Goal: Task Accomplishment & Management: Manage account settings

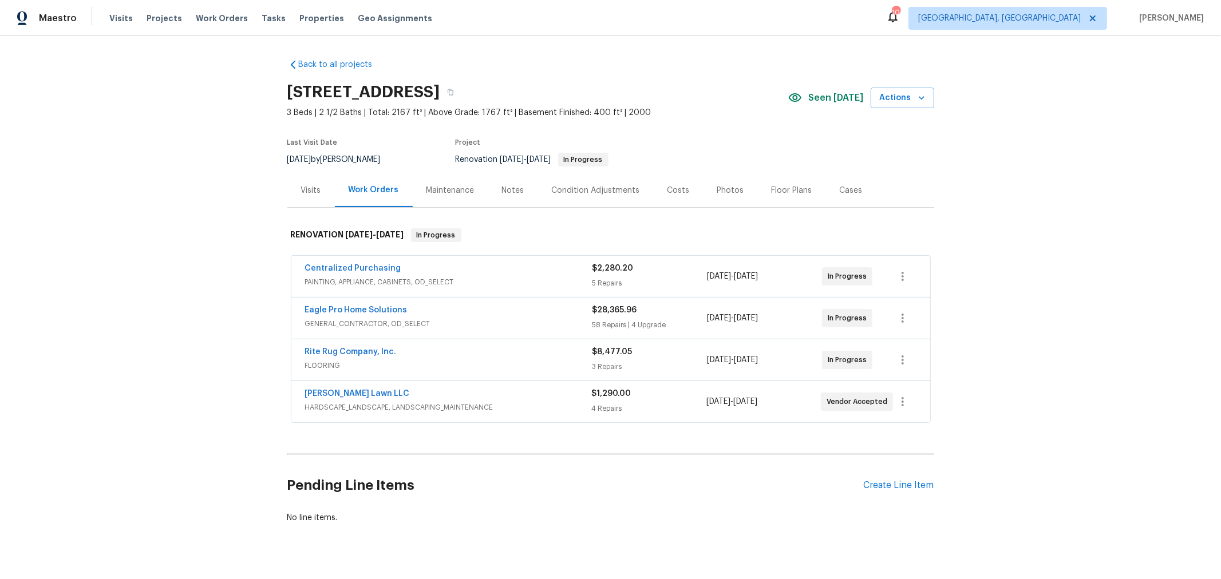
click at [693, 104] on div "[STREET_ADDRESS]" at bounding box center [537, 92] width 501 height 30
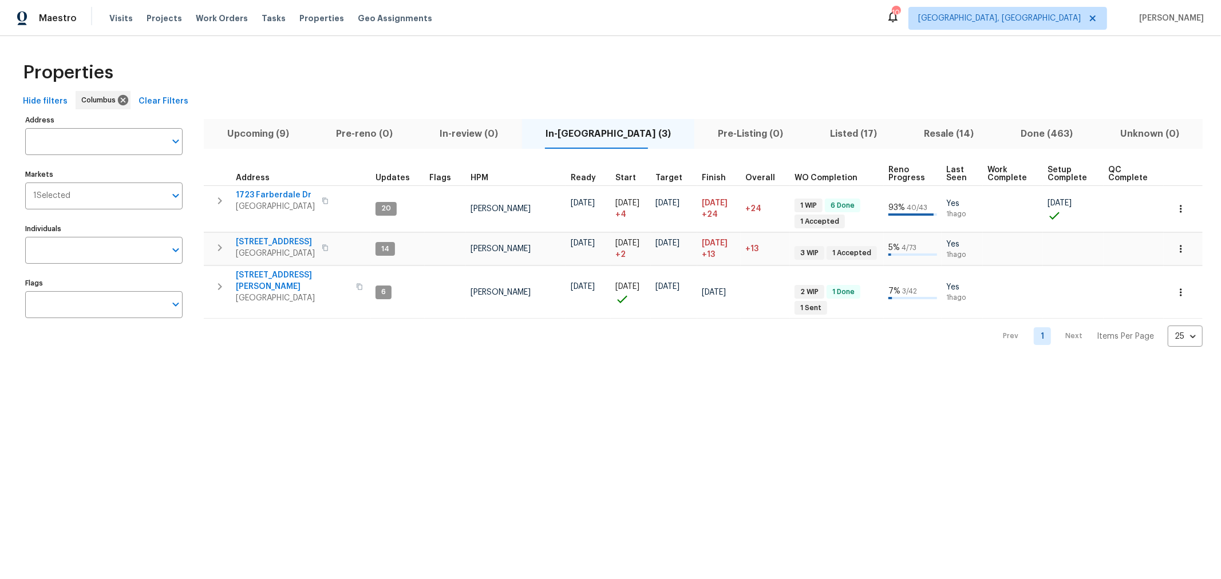
click at [1088, 365] on html "Maestro Visits Projects Work Orders Tasks Properties Geo Assignments 10 [GEOGRA…" at bounding box center [610, 182] width 1221 height 365
click at [120, 17] on span "Visits" at bounding box center [120, 18] width 23 height 11
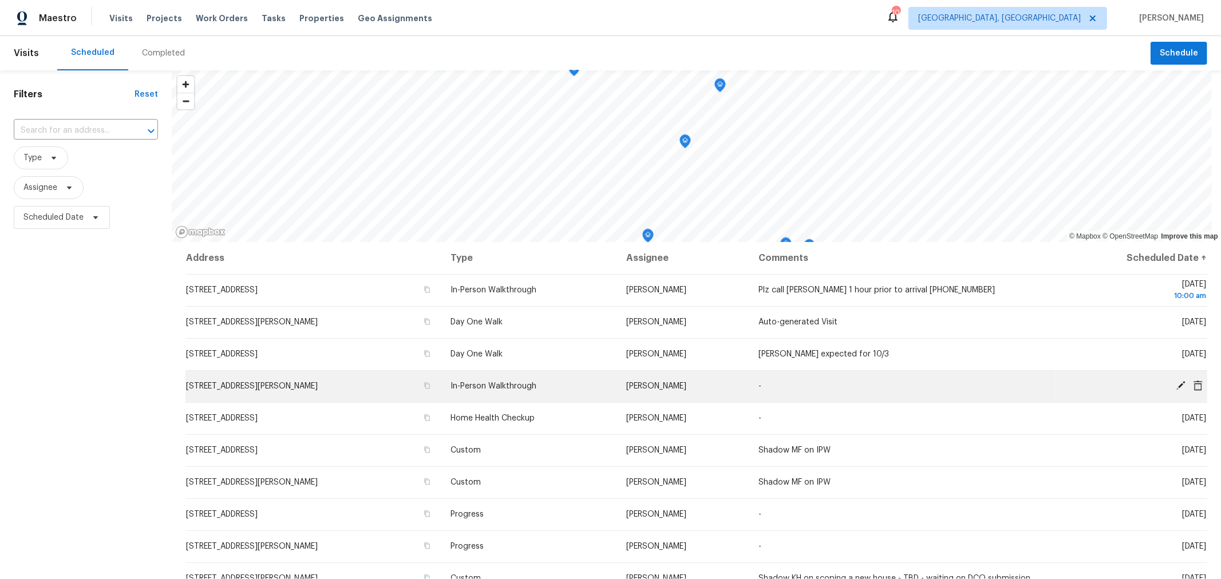
click at [1176, 385] on icon at bounding box center [1180, 385] width 9 height 9
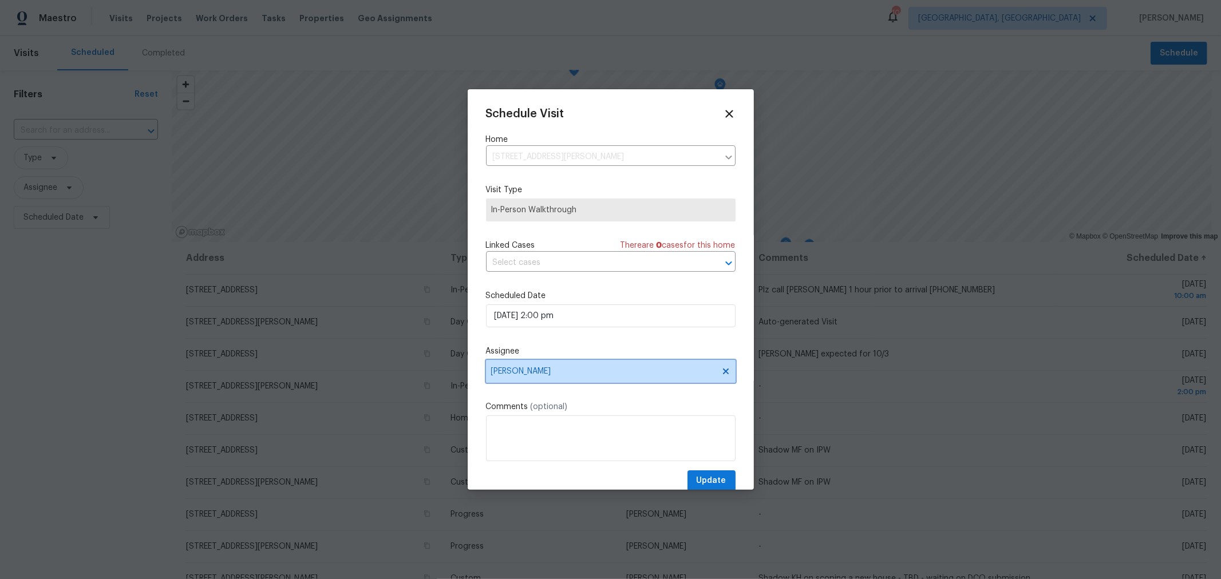
click at [616, 371] on span "Michael Foley" at bounding box center [603, 371] width 224 height 9
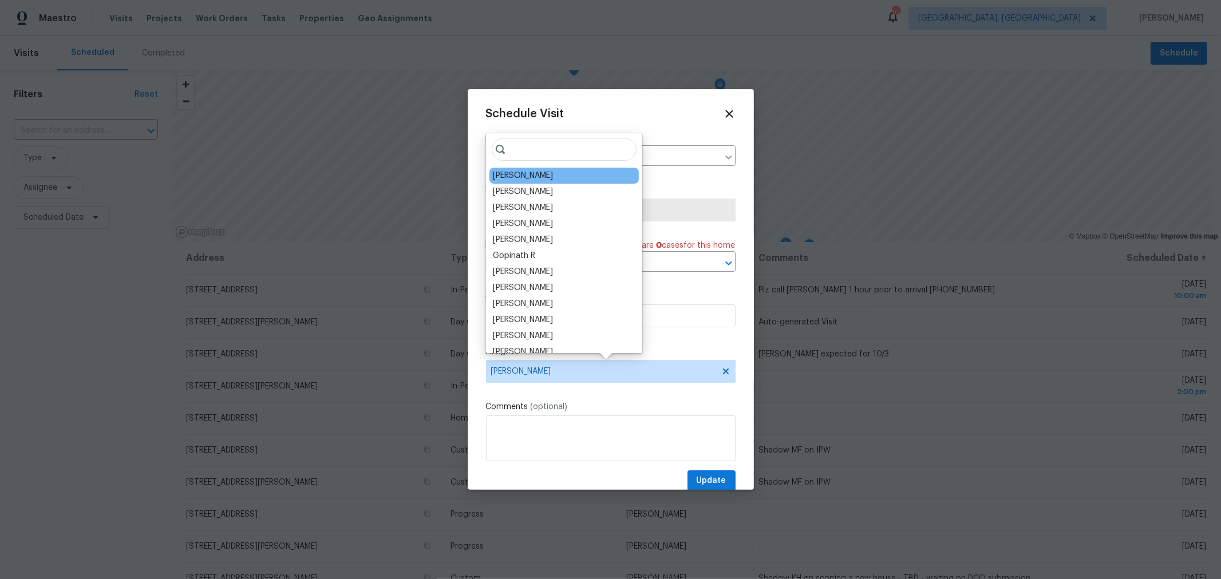
click at [569, 173] on div "[PERSON_NAME]" at bounding box center [563, 176] width 149 height 16
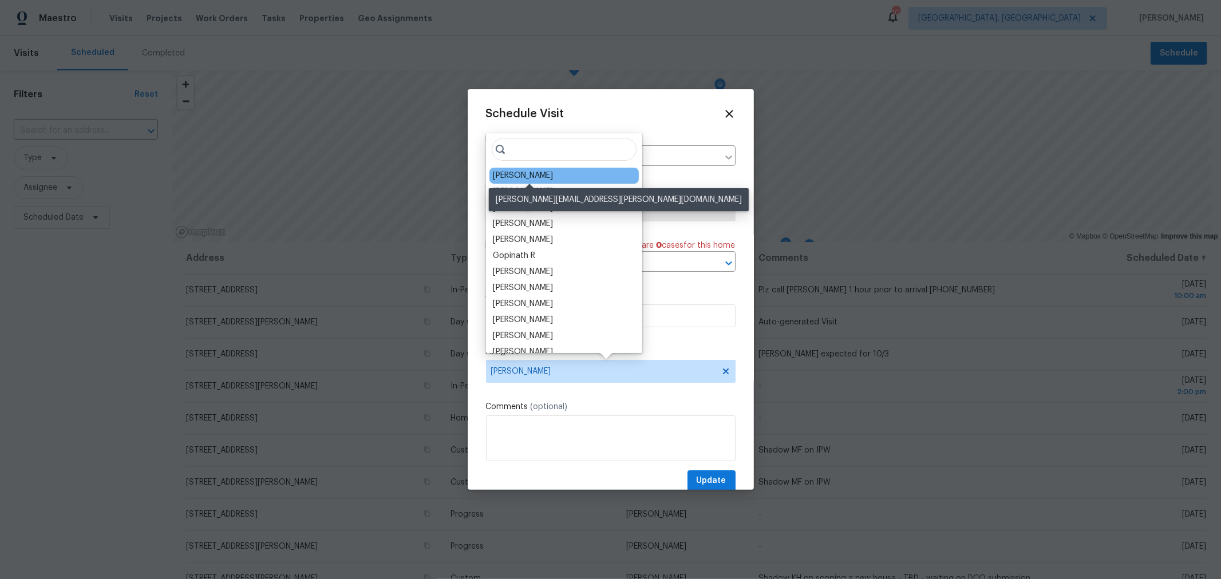
click at [540, 176] on div "[PERSON_NAME]" at bounding box center [523, 175] width 60 height 11
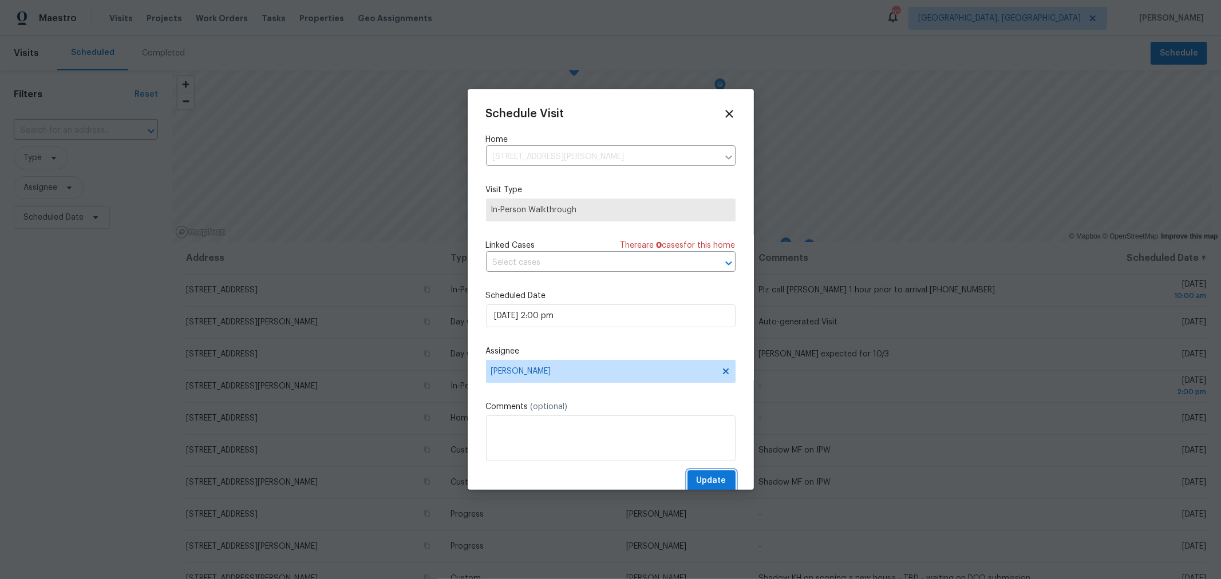
click at [711, 477] on span "Update" at bounding box center [712, 481] width 30 height 14
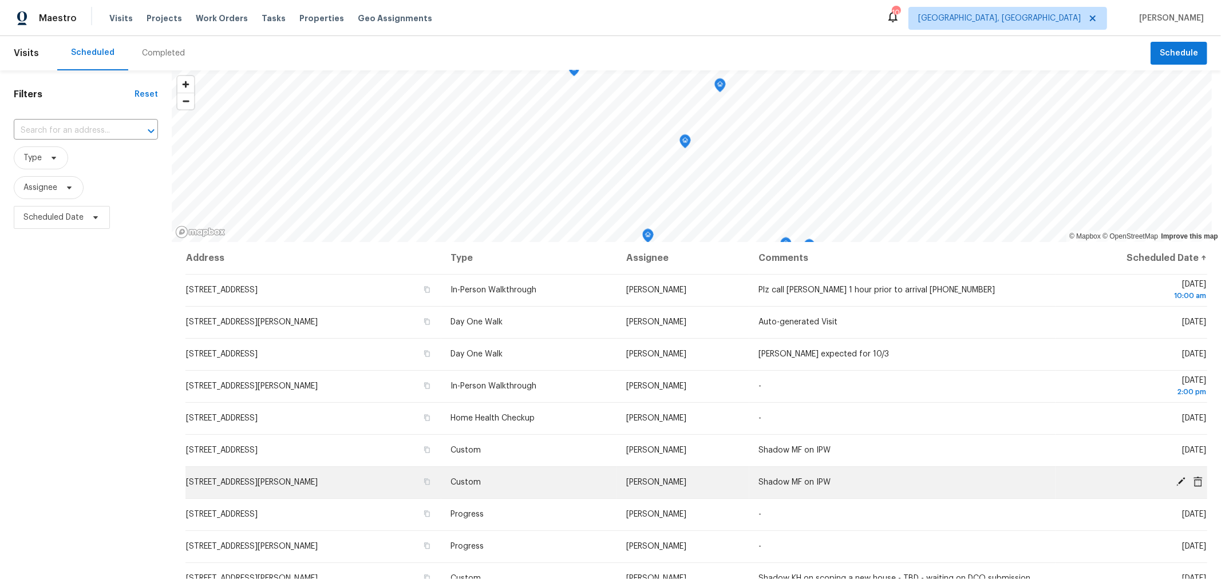
click at [1194, 481] on icon at bounding box center [1198, 481] width 9 height 10
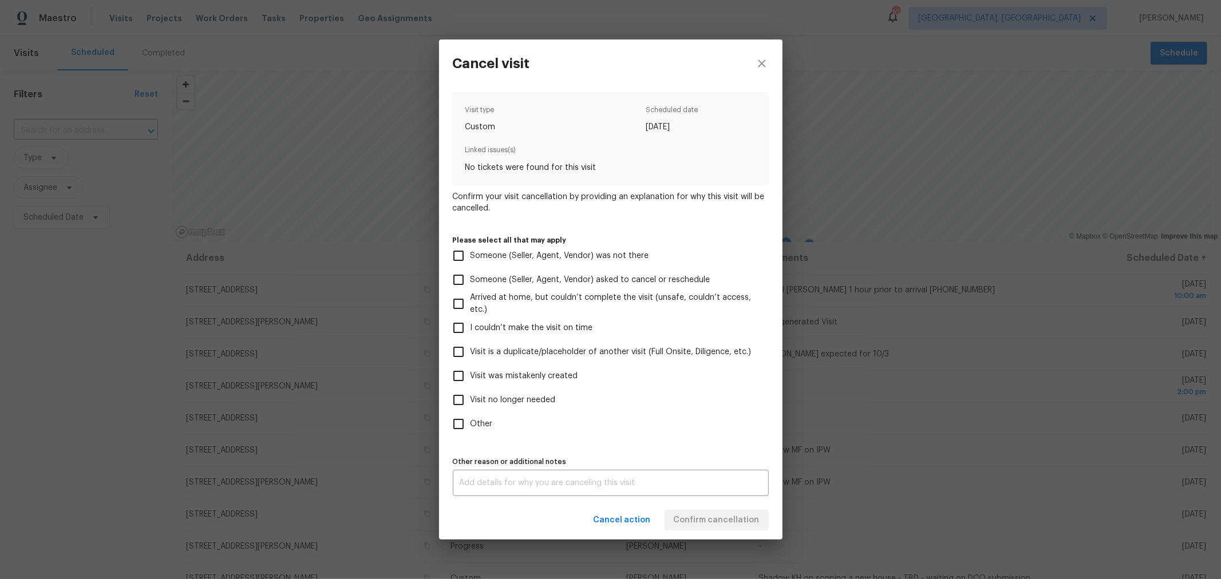
click at [496, 395] on span "Visit no longer needed" at bounding box center [513, 400] width 85 height 12
click at [471, 395] on input "Visit no longer needed" at bounding box center [458, 400] width 24 height 24
checkbox input "true"
click at [603, 490] on div "x Other reason or additional notes" at bounding box center [611, 483] width 316 height 26
type textarea "training"
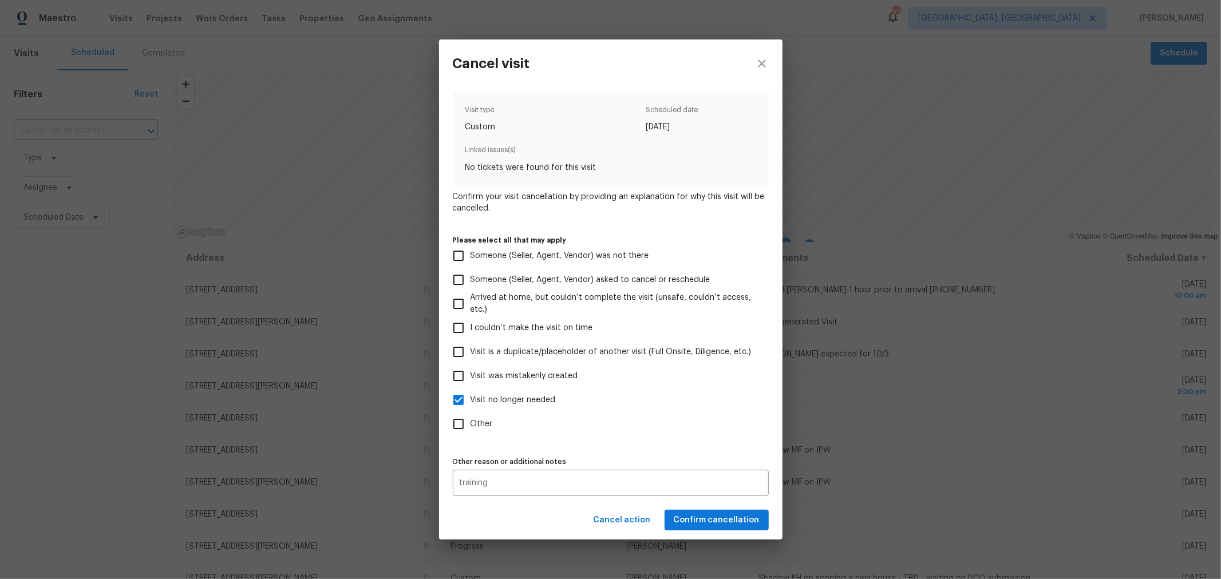
click at [724, 459] on label "Other reason or additional notes" at bounding box center [611, 462] width 316 height 7
click at [729, 522] on span "Confirm cancellation" at bounding box center [717, 520] width 86 height 14
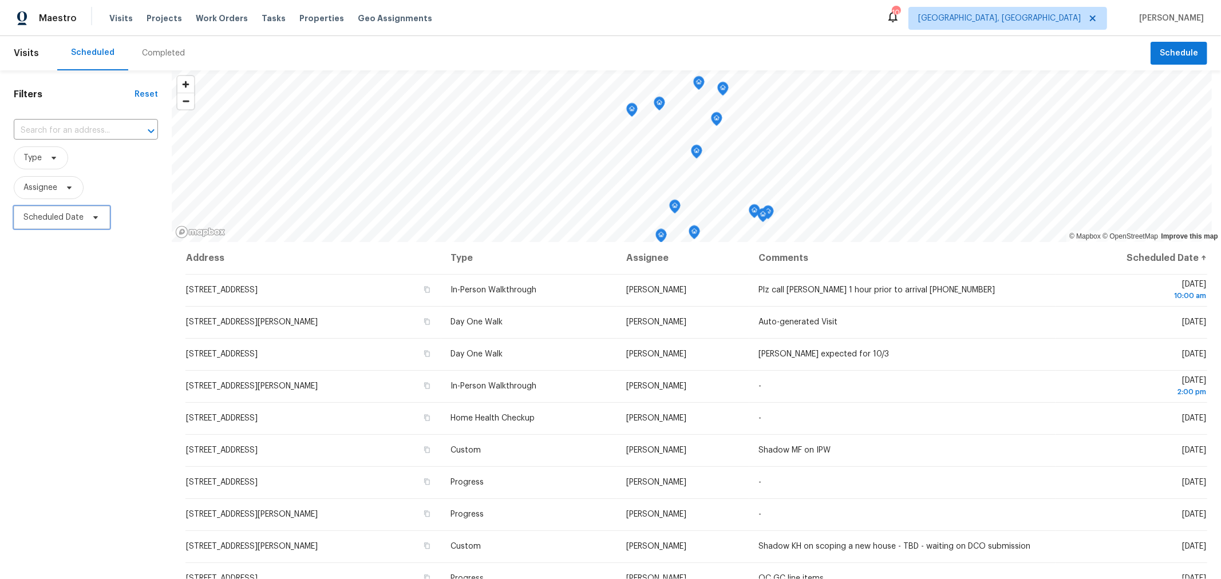
click at [70, 222] on span "Scheduled Date" at bounding box center [53, 217] width 60 height 11
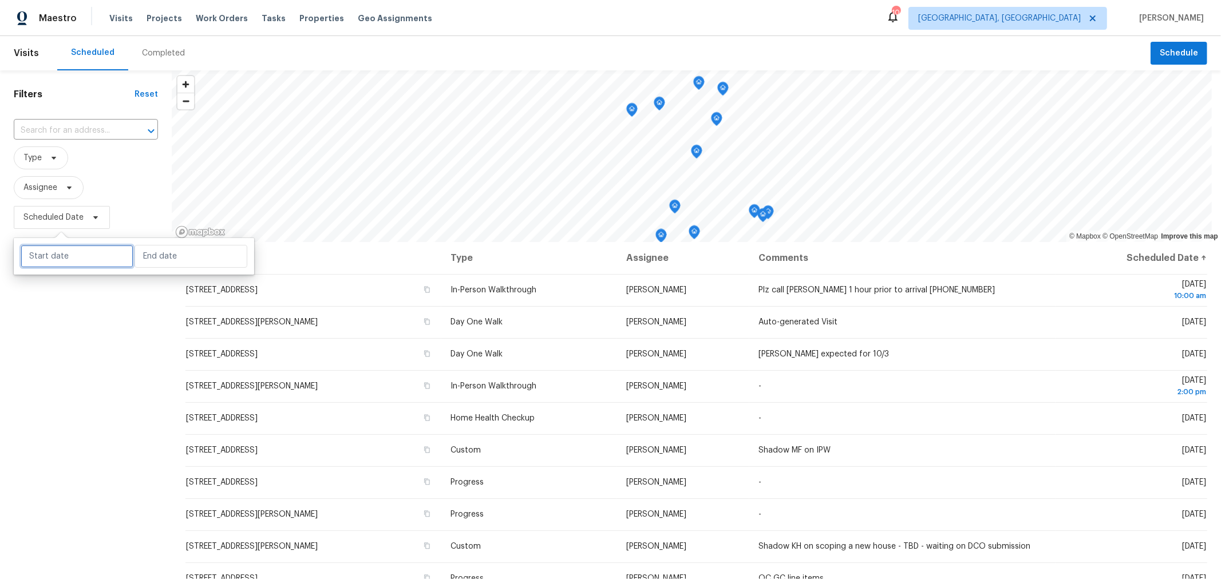
click at [66, 255] on input "text" at bounding box center [77, 256] width 113 height 23
select select "9"
select select "2025"
select select "10"
select select "2025"
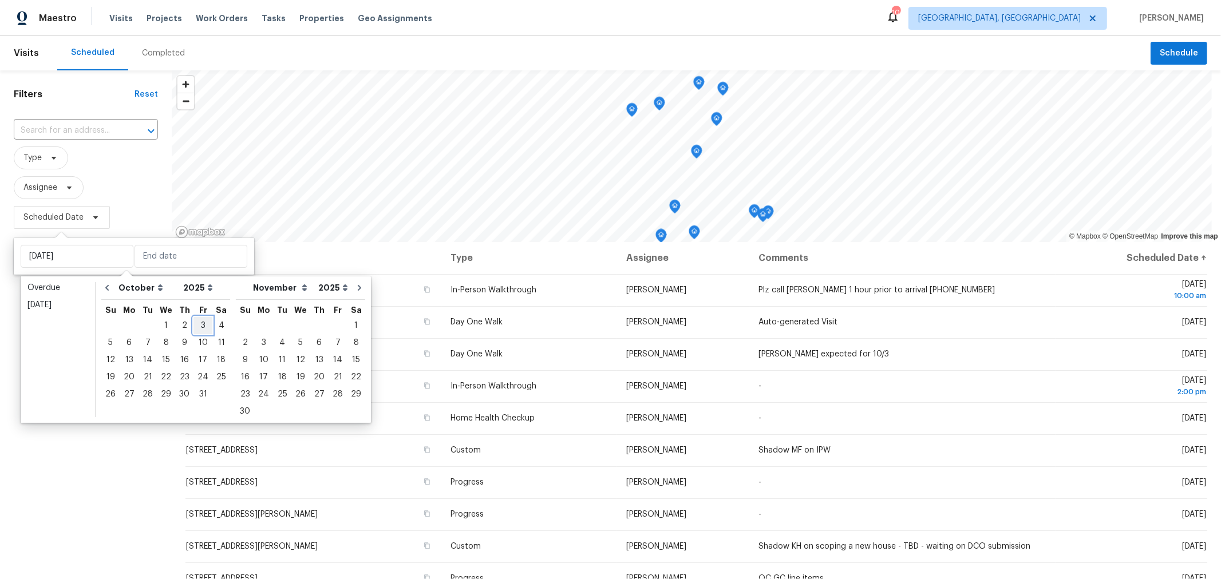
click at [196, 325] on div "3" at bounding box center [202, 326] width 19 height 16
type input "Fri, Oct 03"
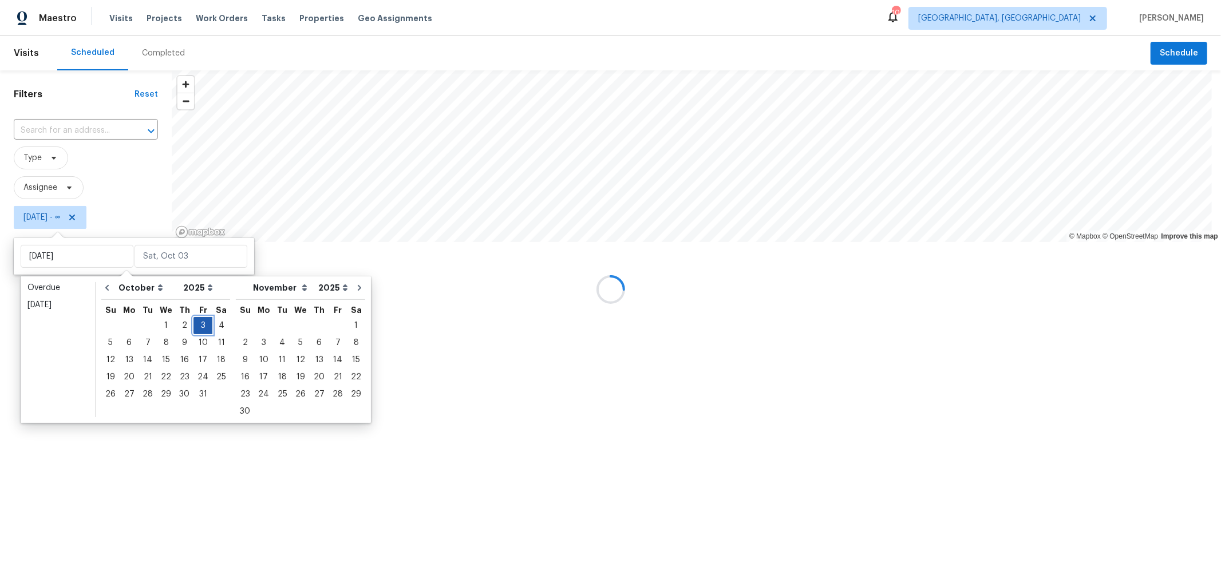
click at [196, 325] on div "3" at bounding box center [202, 326] width 19 height 16
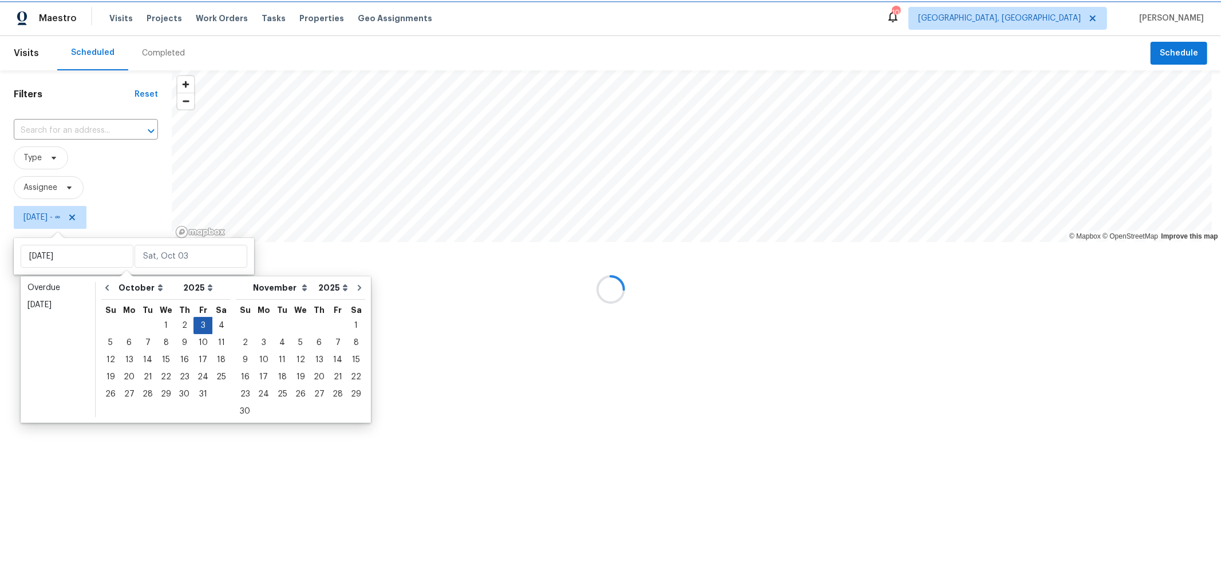
type input "Fri, Oct 03"
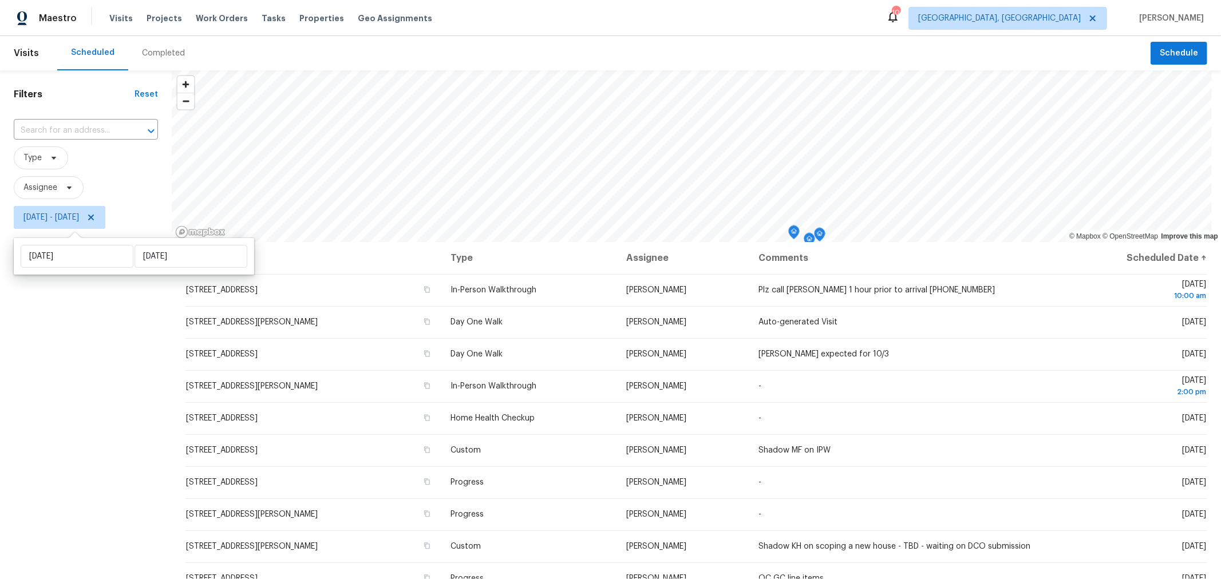
click at [130, 405] on div "Filters Reset ​ Type Assignee Fri, Oct 03 - Fri, Oct 03" at bounding box center [86, 387] width 172 height 635
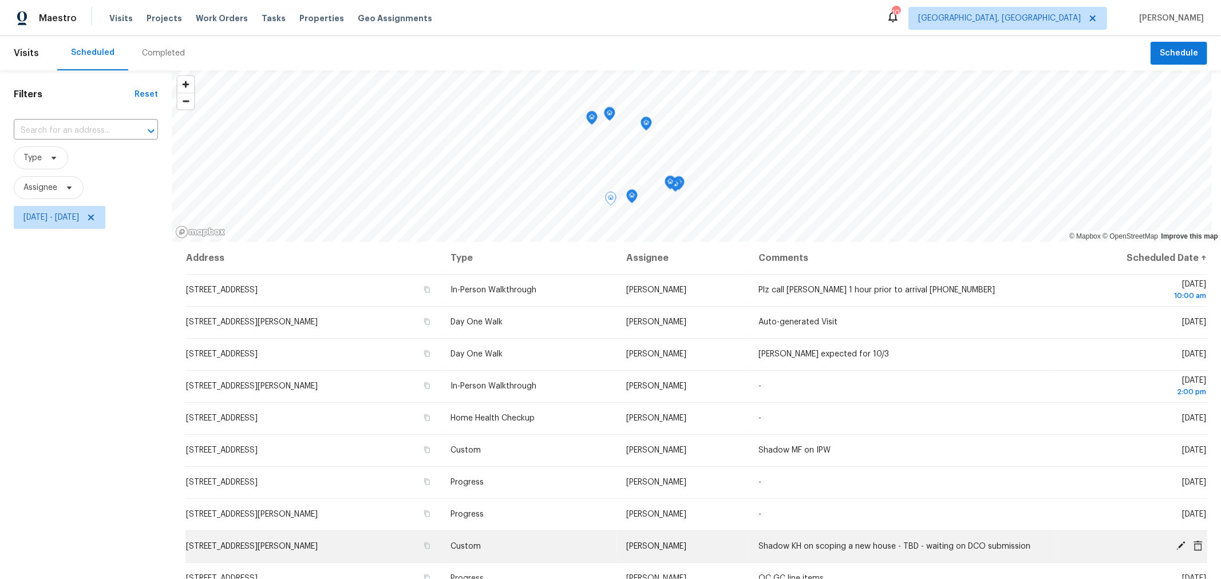
click at [1193, 545] on icon at bounding box center [1198, 546] width 10 height 10
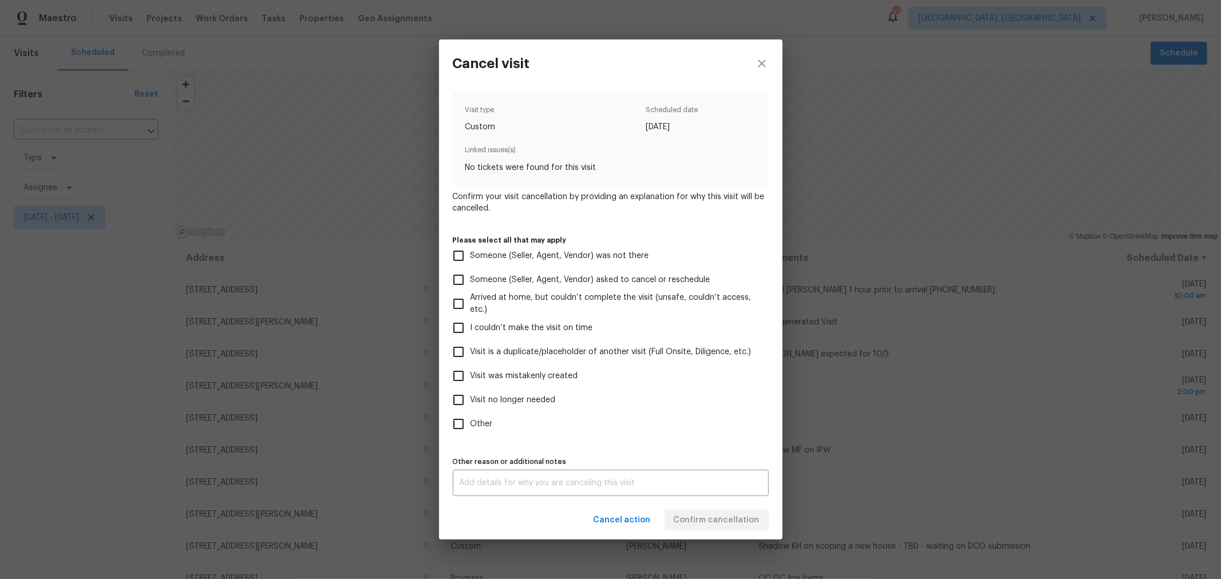
click at [473, 375] on span "Visit was mistakenly created" at bounding box center [525, 376] width 108 height 12
click at [471, 375] on input "Visit was mistakenly created" at bounding box center [458, 376] width 24 height 24
checkbox input "true"
click at [734, 519] on span "Confirm cancellation" at bounding box center [717, 520] width 86 height 14
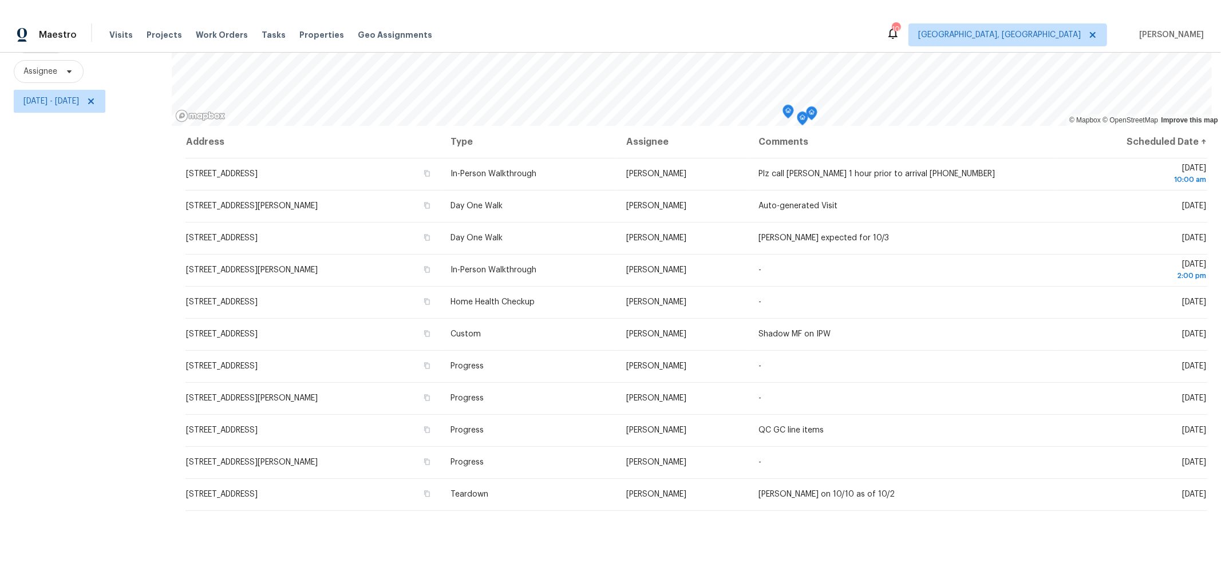
scroll to position [136, 0]
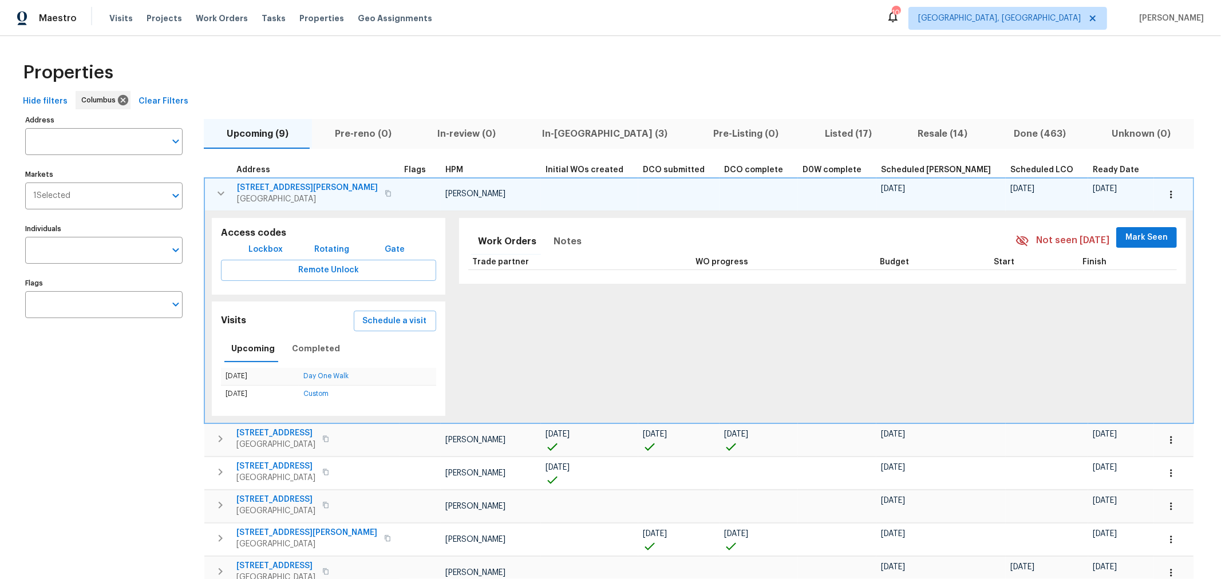
click at [208, 179] on td "4517 Clayburn Dr W Grove City, OH 43123" at bounding box center [302, 194] width 195 height 30
click at [216, 192] on icon "button" at bounding box center [221, 194] width 14 height 14
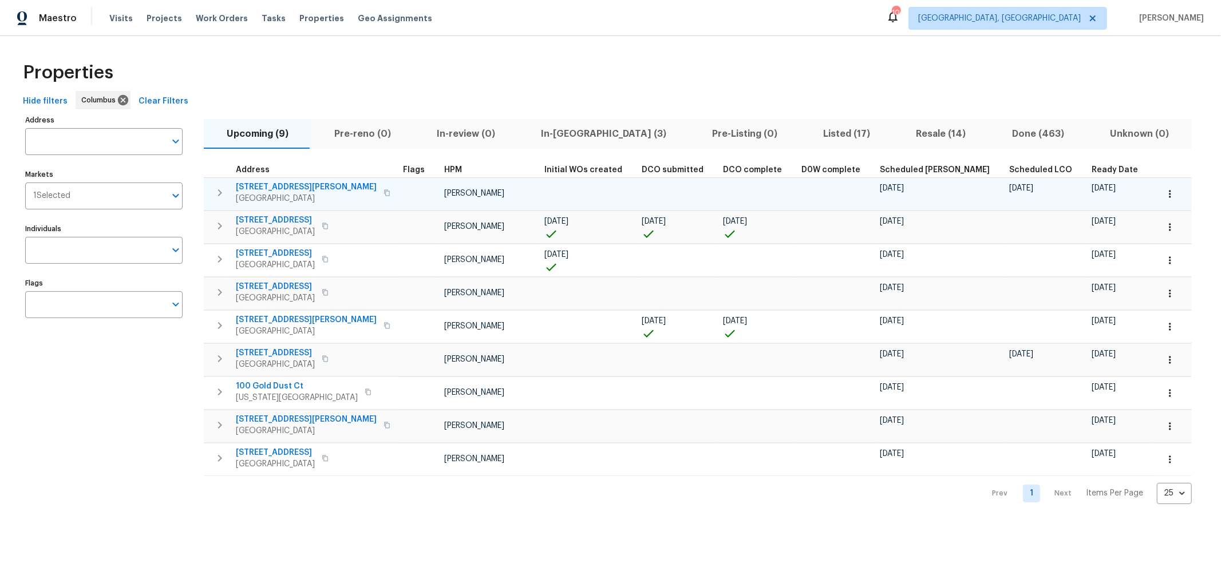
click at [636, 56] on div "Properties" at bounding box center [610, 72] width 1184 height 37
click at [344, 61] on div "Properties" at bounding box center [610, 72] width 1184 height 37
click at [717, 66] on div "Properties" at bounding box center [610, 72] width 1184 height 37
click at [523, 55] on div "Properties" at bounding box center [610, 72] width 1184 height 37
click at [485, 53] on div "Properties Hide filters Columbus Clear Filters Address Address Markets 1 Select…" at bounding box center [610, 279] width 1221 height 487
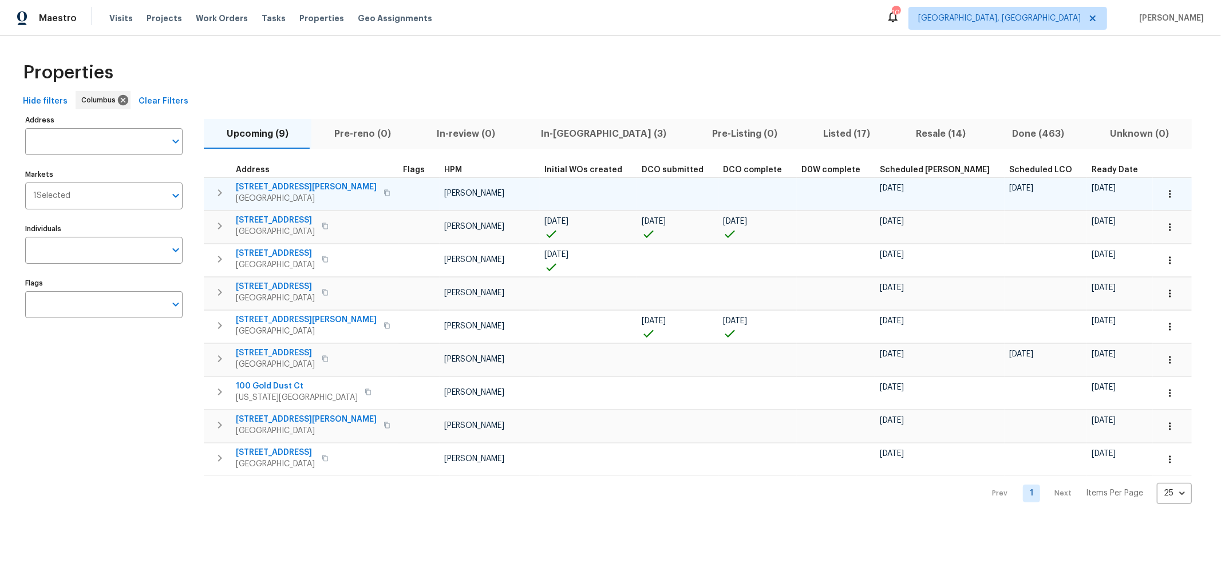
click at [409, 84] on div "Properties" at bounding box center [610, 72] width 1184 height 37
click at [564, 129] on span "In-reno (3)" at bounding box center [603, 134] width 157 height 16
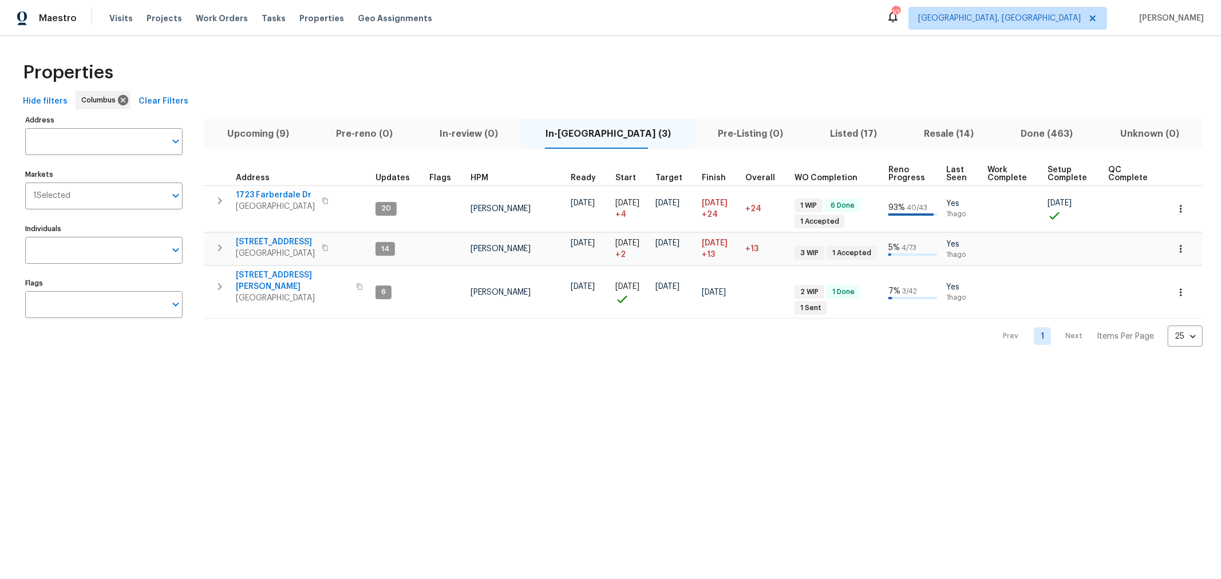
click at [643, 365] on html "Maestro Visits Projects Work Orders Tasks Properties Geo Assignments 10 Columbu…" at bounding box center [610, 182] width 1221 height 365
click at [888, 365] on html "Maestro Visits Projects Work Orders Tasks Properties Geo Assignments 10 Columbu…" at bounding box center [610, 182] width 1221 height 365
click at [477, 57] on div "Properties" at bounding box center [610, 72] width 1184 height 37
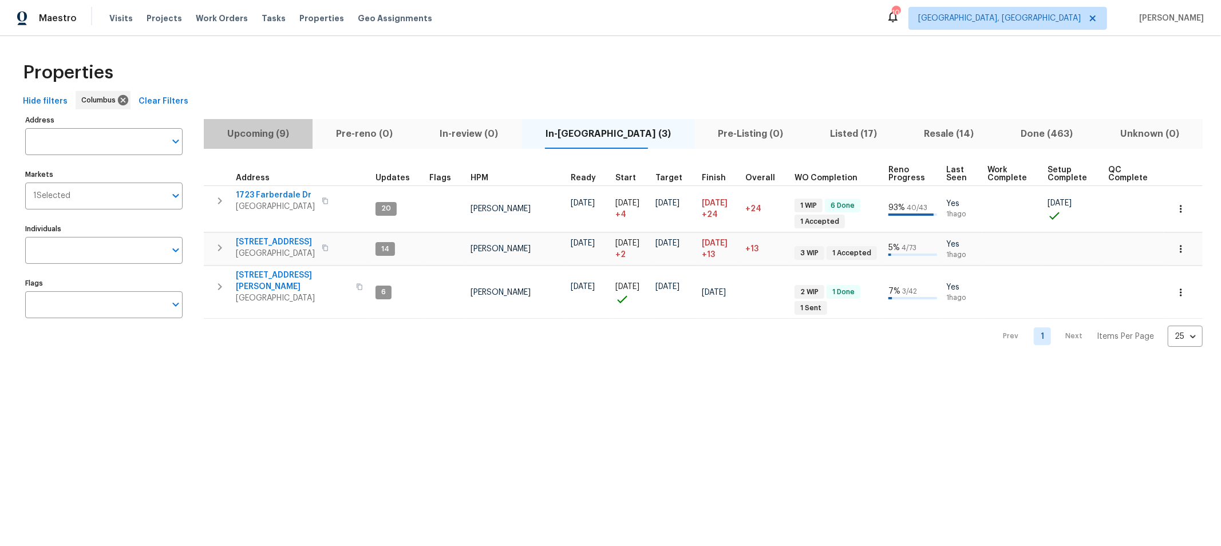
click at [276, 133] on span "Upcoming (9)" at bounding box center [258, 134] width 95 height 16
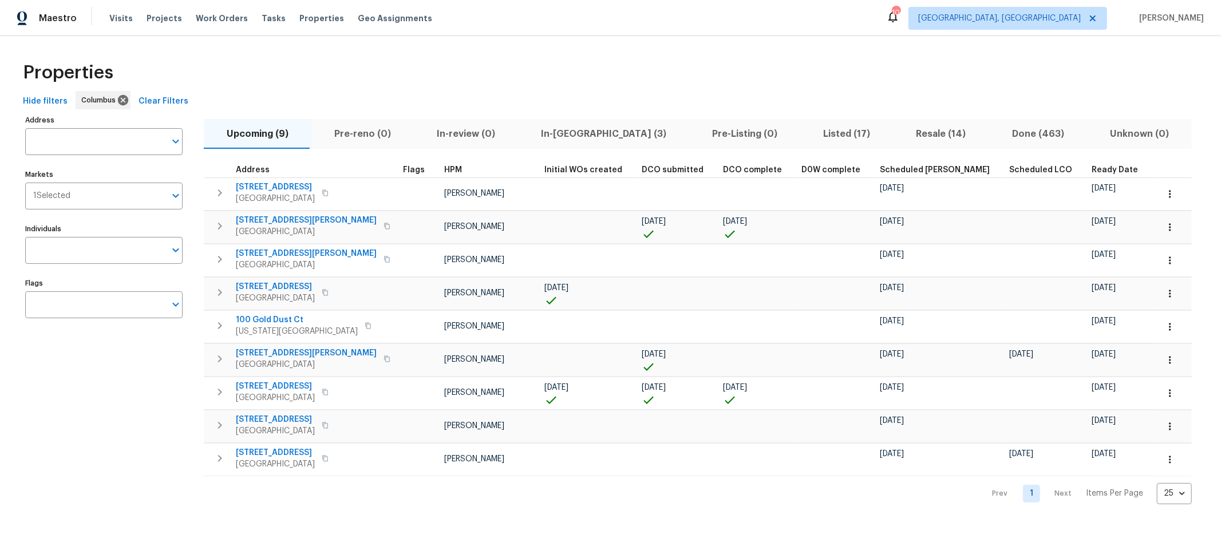
click at [1092, 167] on span "Ready Date" at bounding box center [1115, 170] width 46 height 8
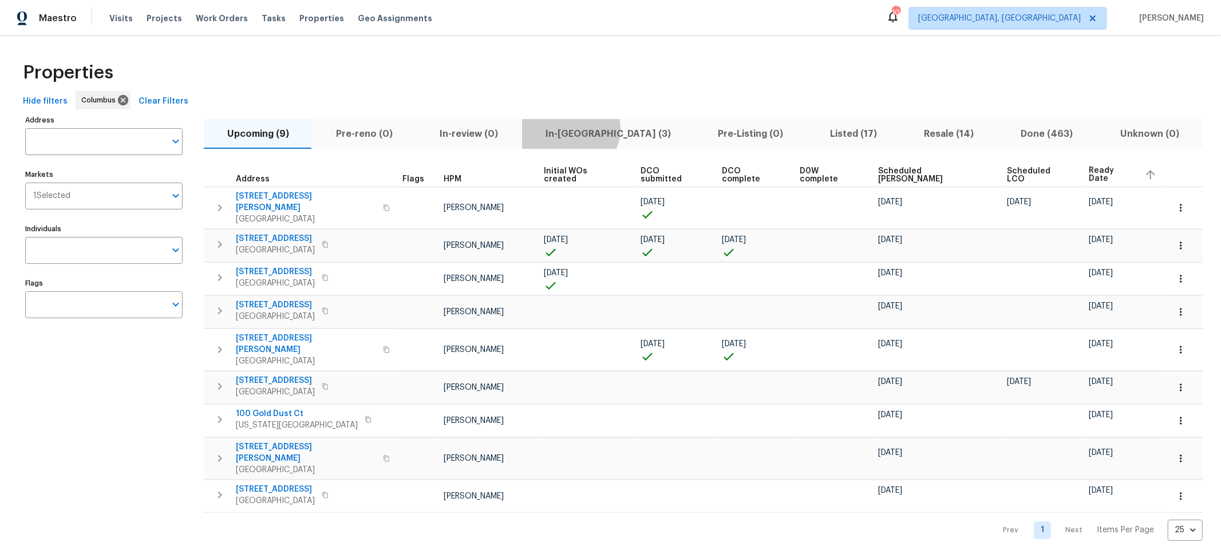
click at [562, 129] on span "In-reno (3)" at bounding box center [608, 134] width 159 height 16
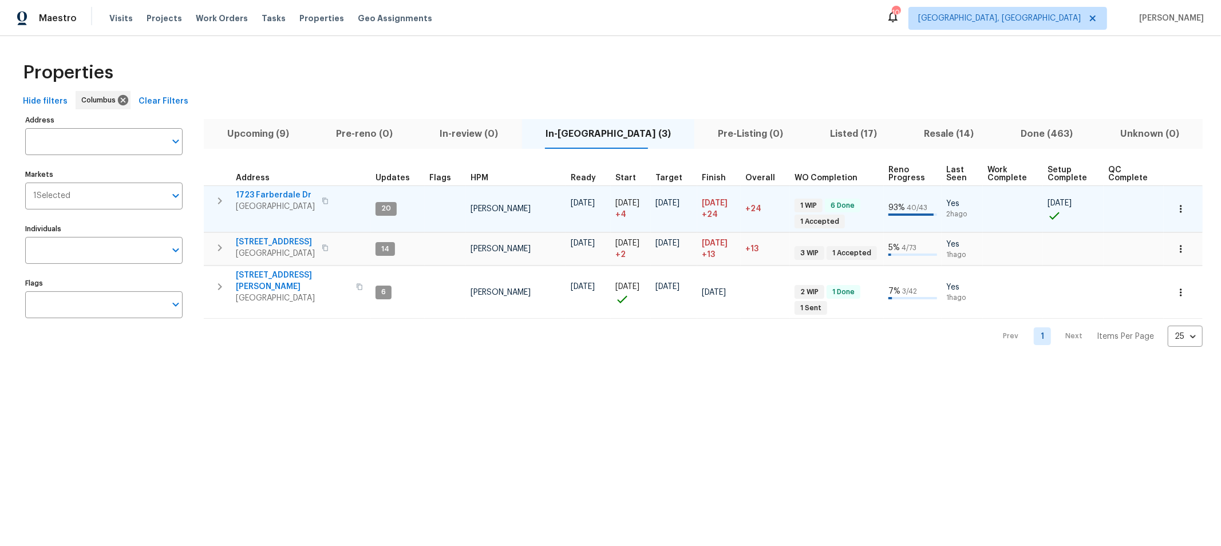
click at [291, 195] on span "1723 Farberdale Dr" at bounding box center [275, 194] width 79 height 11
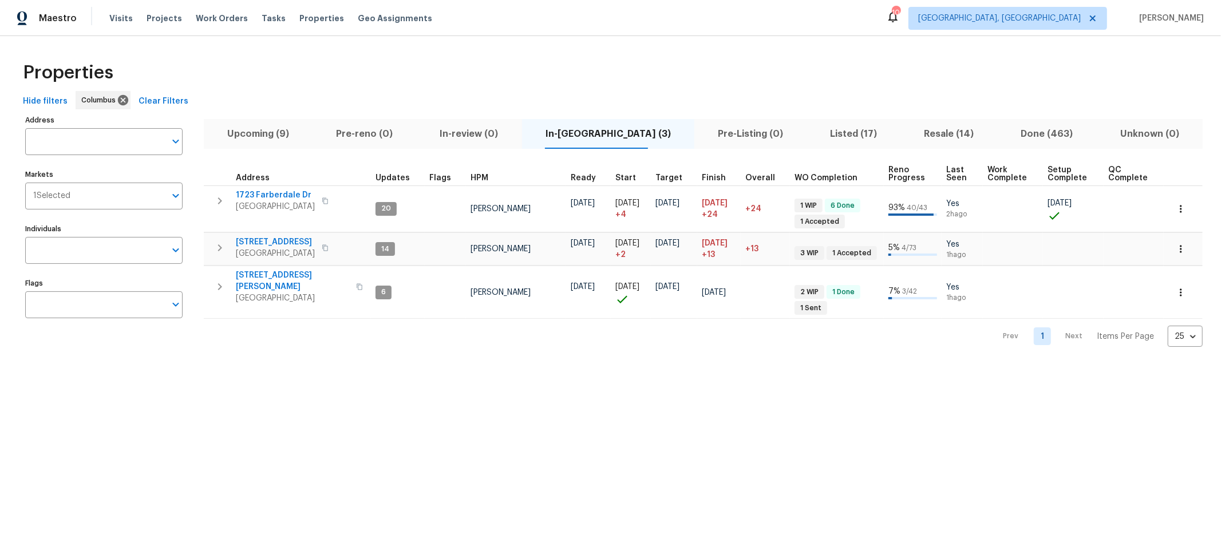
drag, startPoint x: 646, startPoint y: 393, endPoint x: 641, endPoint y: 381, distance: 12.3
click at [645, 365] on html "Maestro Visits Projects Work Orders Tasks Properties Geo Assignments 10 Columbu…" at bounding box center [610, 182] width 1221 height 365
click at [266, 236] on span "4296 Oakwind Dr" at bounding box center [275, 241] width 79 height 11
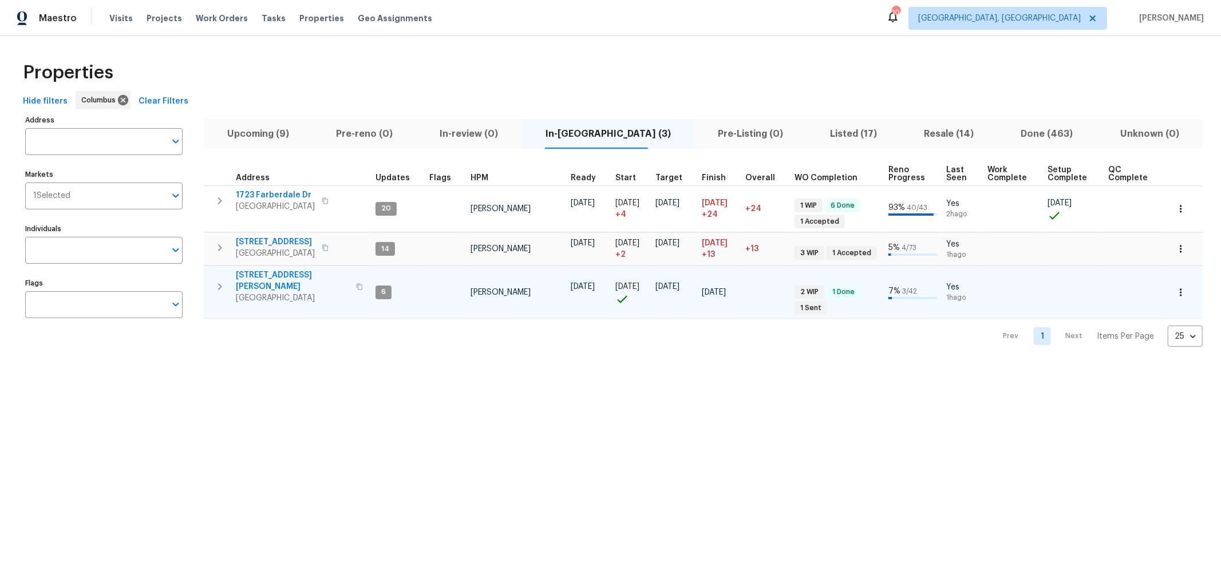
click at [220, 283] on icon "button" at bounding box center [220, 286] width 4 height 7
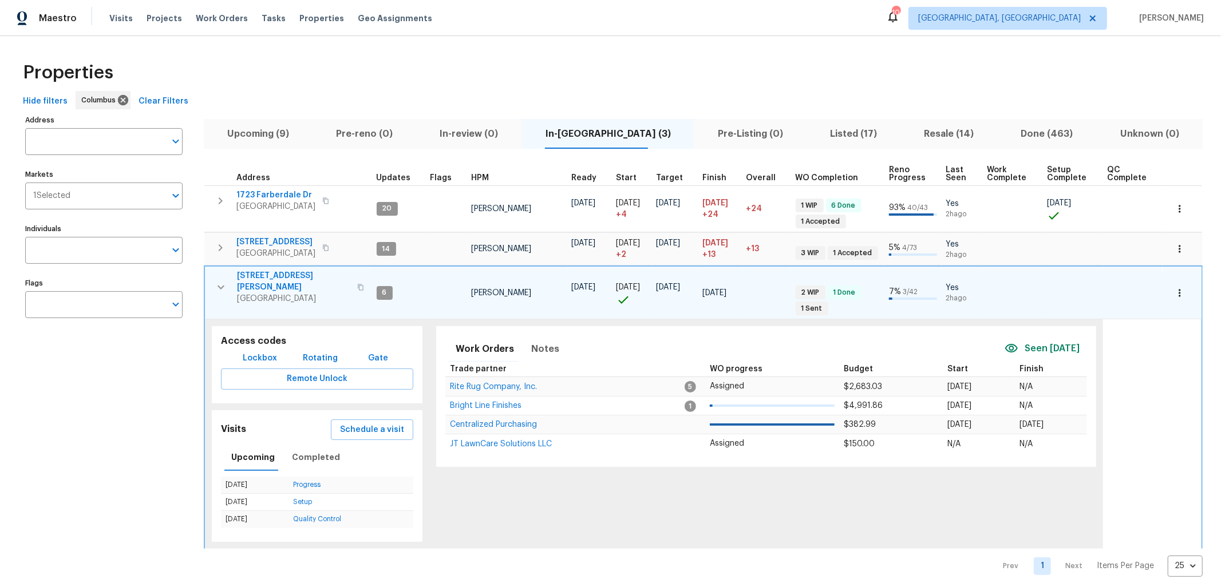
click at [275, 274] on span "[STREET_ADDRESS][PERSON_NAME]" at bounding box center [293, 281] width 113 height 23
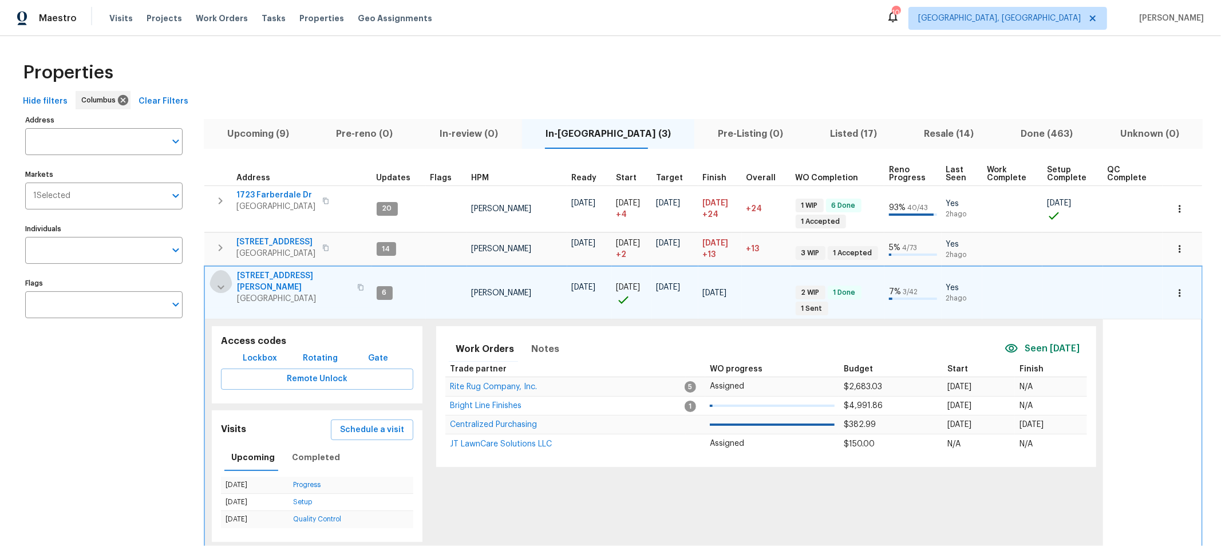
click at [224, 280] on icon "button" at bounding box center [221, 287] width 14 height 14
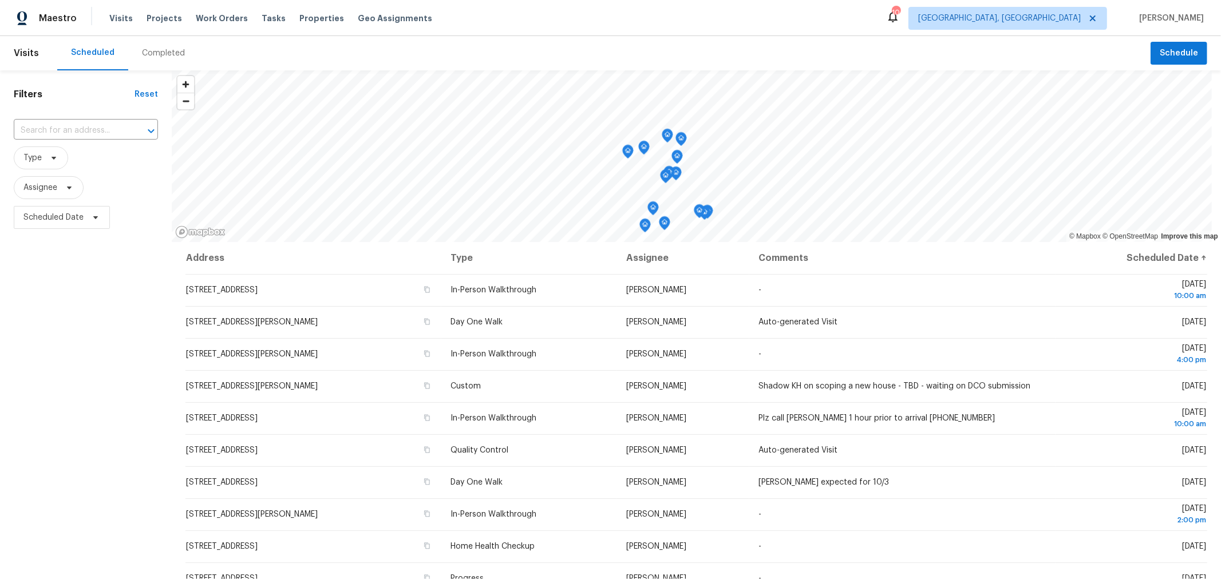
click at [667, 36] on div "Scheduled Completed" at bounding box center [603, 53] width 1093 height 34
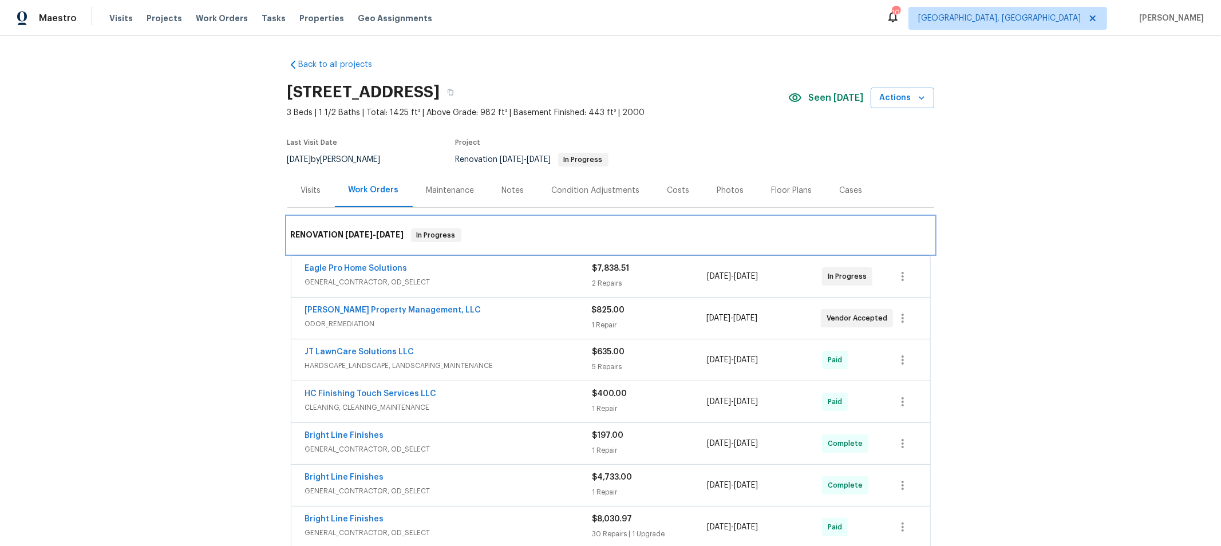
click at [495, 219] on div "RENOVATION [DATE] - [DATE] In Progress" at bounding box center [610, 235] width 647 height 37
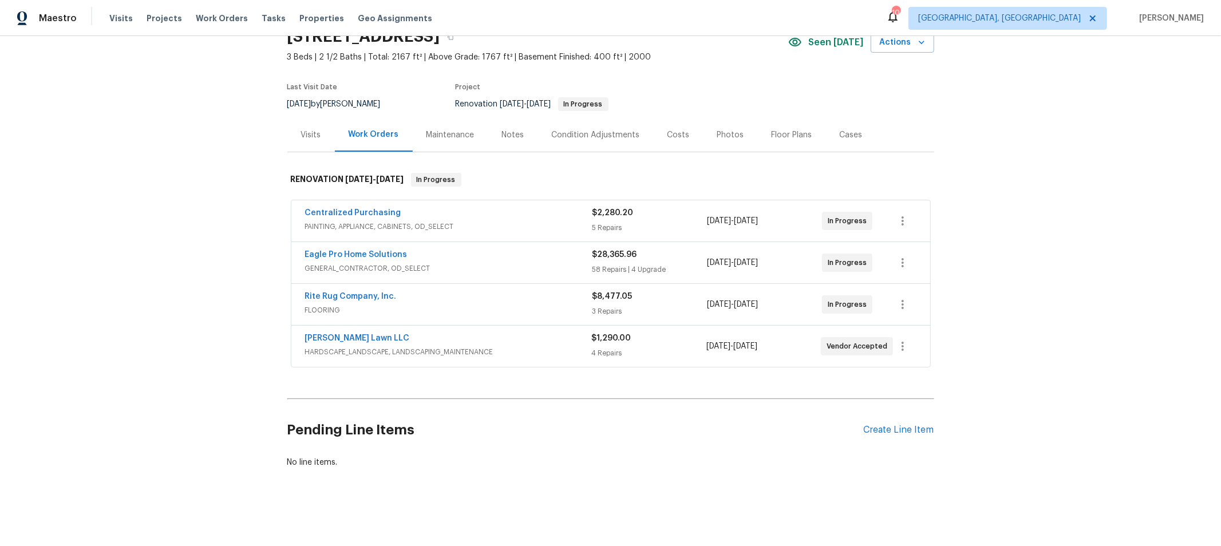
scroll to position [61, 0]
click at [595, 387] on div "Back to all projects [STREET_ADDRESS] 3 Beds | 2 1/2 Baths | Total: 2167 ft² | …" at bounding box center [610, 235] width 647 height 483
click at [763, 303] on div "[DATE] - [DATE]" at bounding box center [764, 304] width 115 height 27
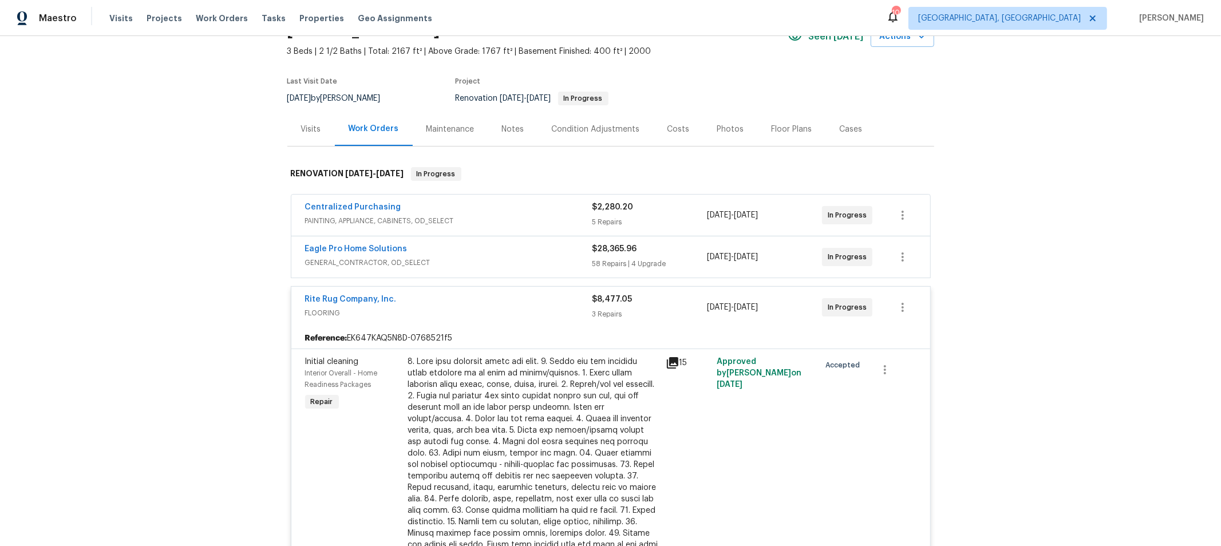
click at [536, 269] on div "Eagle Pro Home Solutions GENERAL_CONTRACTOR, OD_SELECT" at bounding box center [448, 256] width 287 height 27
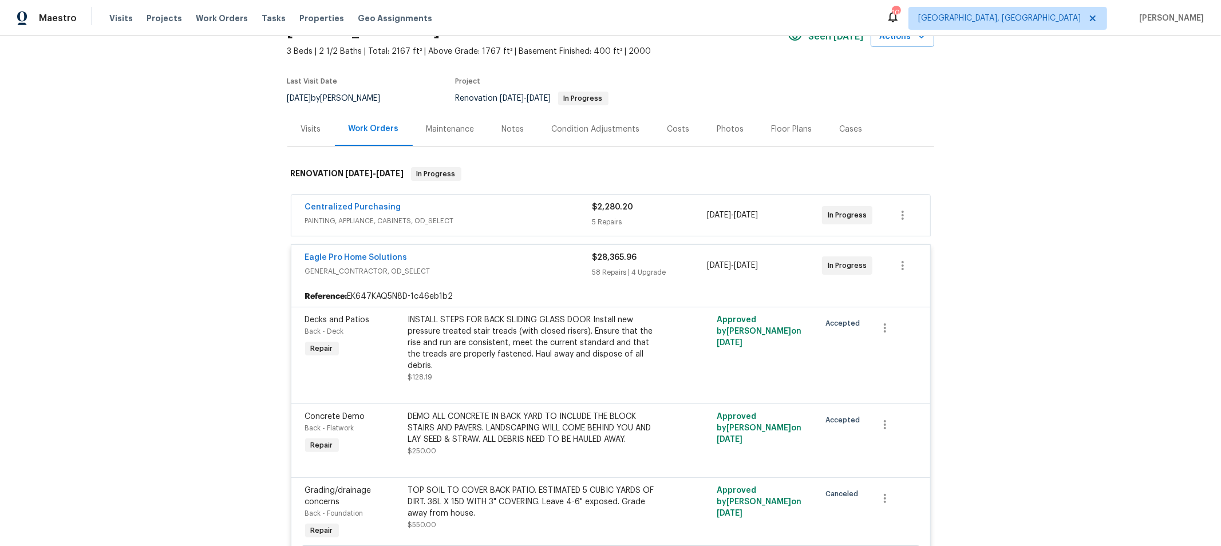
click at [539, 270] on span "GENERAL_CONTRACTOR, OD_SELECT" at bounding box center [448, 271] width 287 height 11
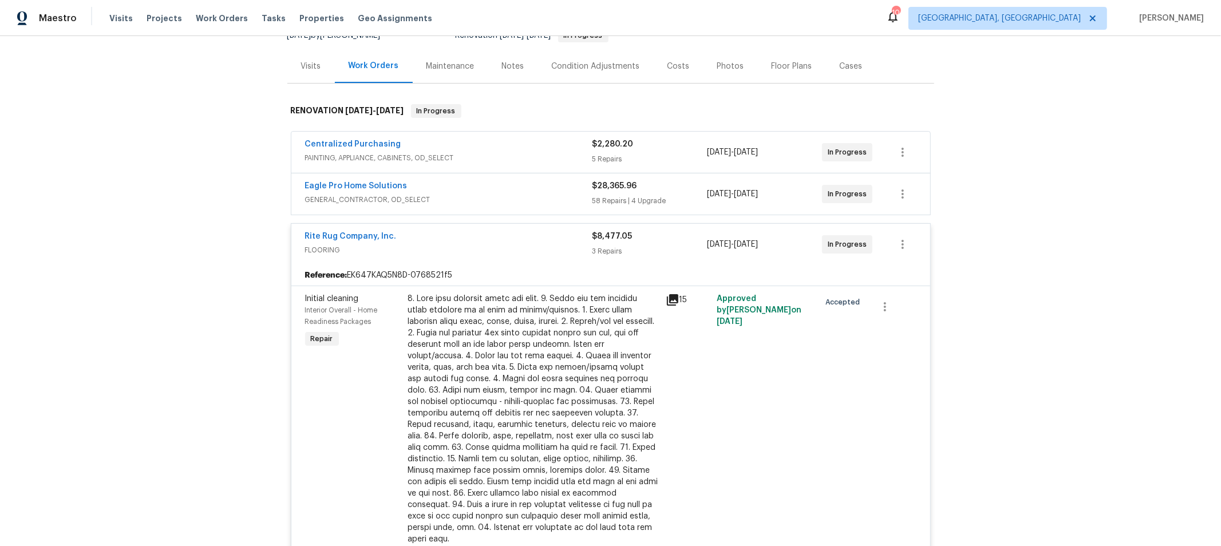
scroll to position [124, 0]
click at [547, 254] on div "Rite Rug Company, Inc. FLOORING" at bounding box center [448, 244] width 287 height 27
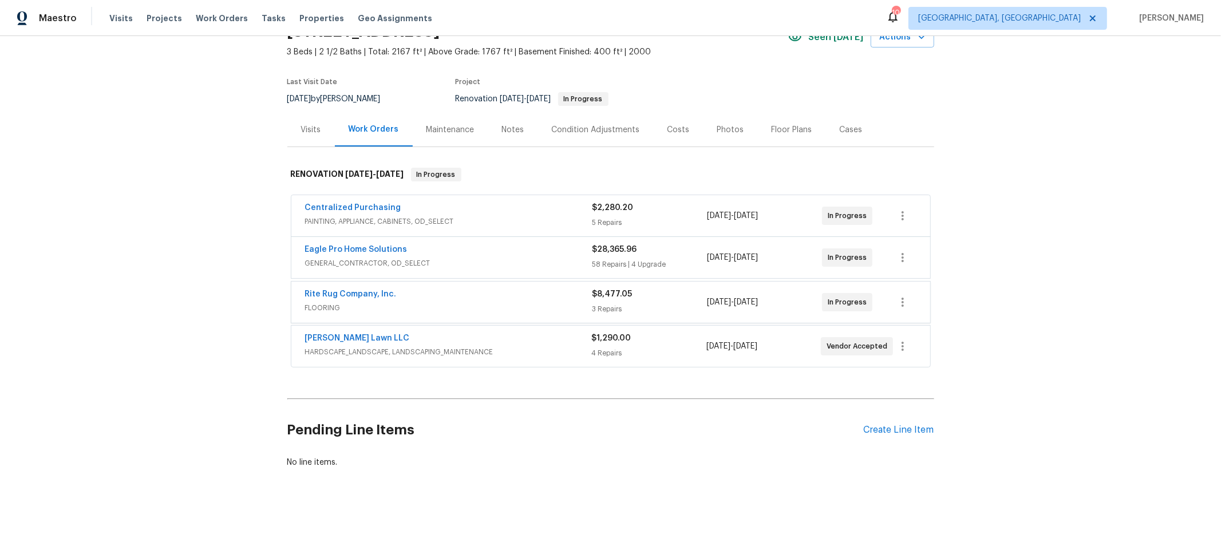
scroll to position [62, 0]
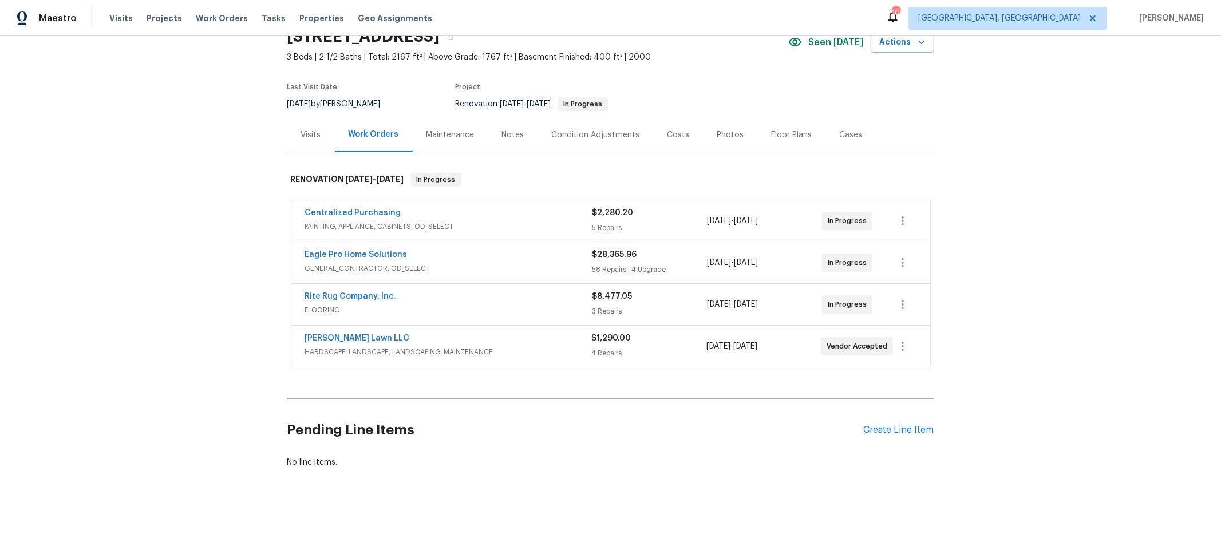
click at [758, 259] on span "10/8/2025" at bounding box center [746, 263] width 24 height 8
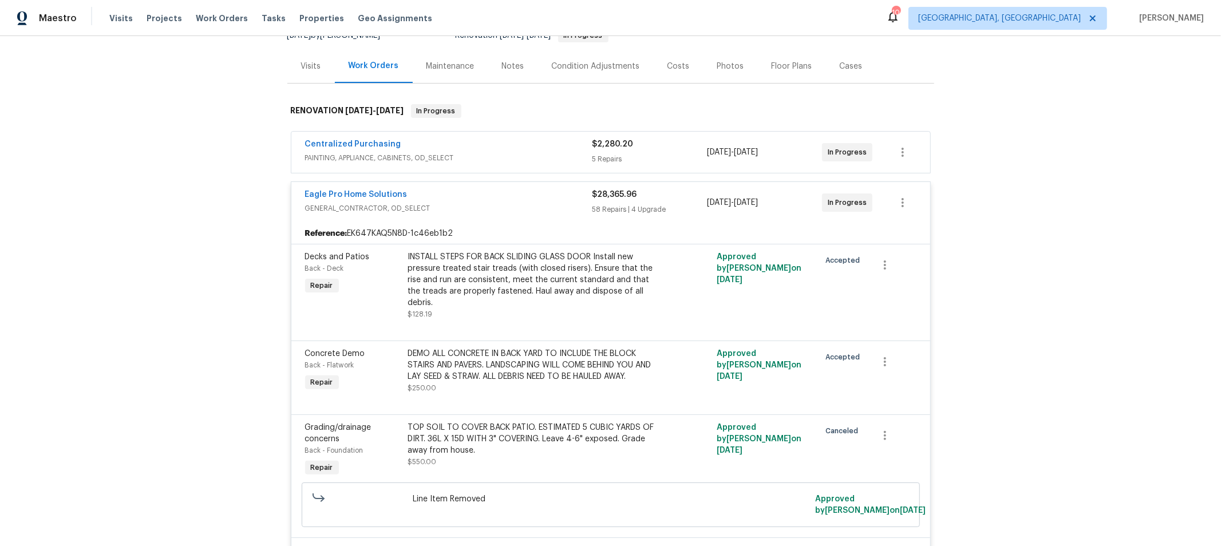
click at [745, 211] on div "9/8/2025 - 10/8/2025" at bounding box center [764, 202] width 115 height 27
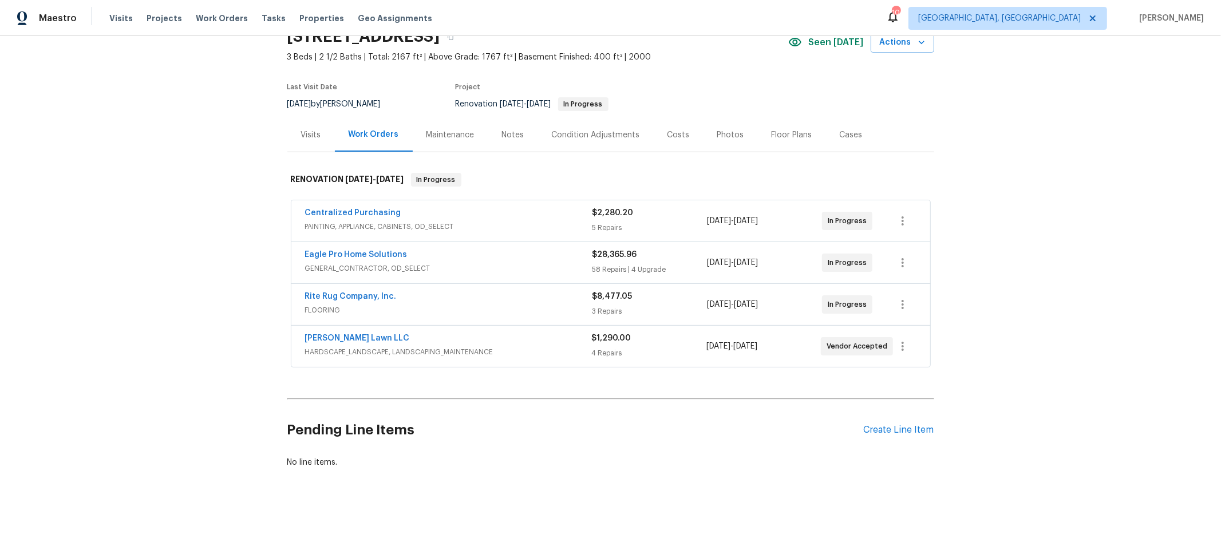
click at [669, 133] on div "Costs" at bounding box center [678, 134] width 22 height 11
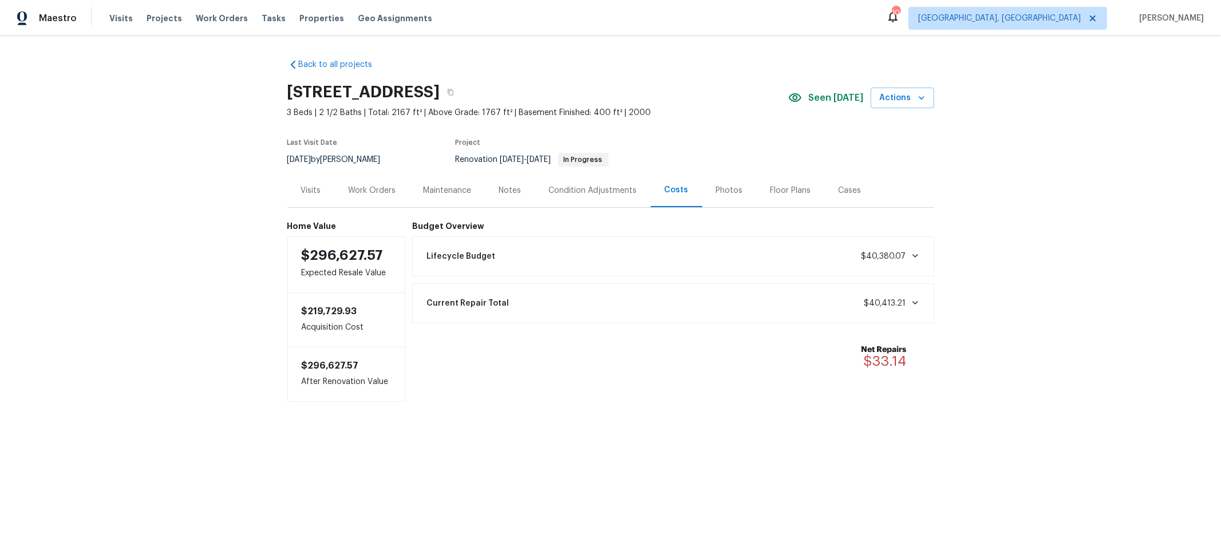
click at [357, 193] on div "Work Orders" at bounding box center [373, 190] width 48 height 11
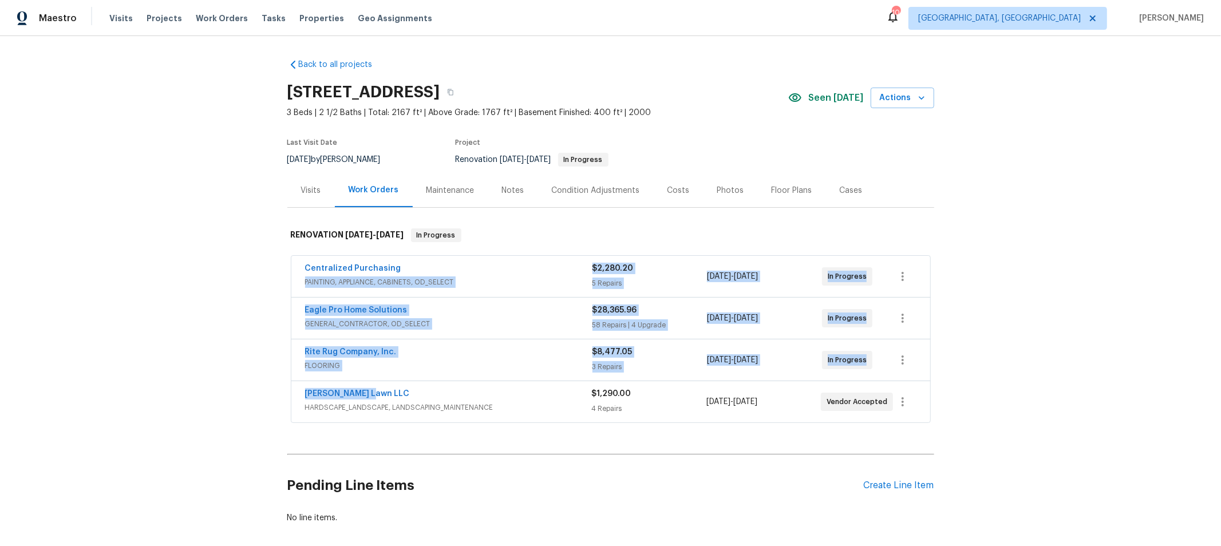
drag, startPoint x: 575, startPoint y: 297, endPoint x: 622, endPoint y: 229, distance: 82.3
click at [594, 245] on div "RENOVATION 9/8/25 - 10/8/25 In Progress Centralized Purchasing PAINTING, APPLIA…" at bounding box center [610, 322] width 647 height 210
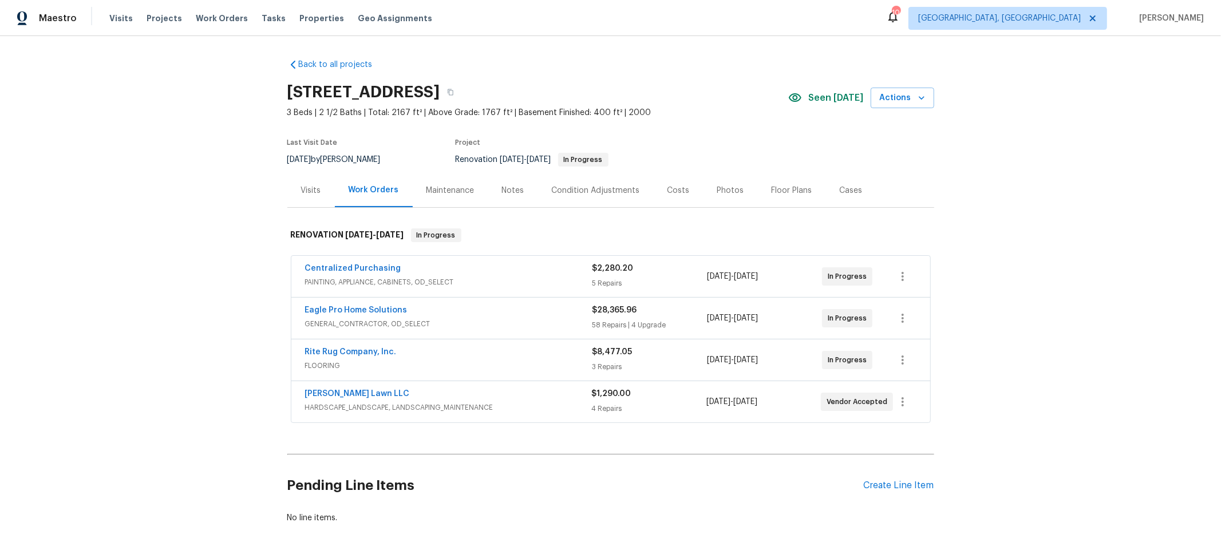
click at [1018, 152] on div "Back to all projects 4296 Oakwind Dr, Columbus, OH 43207 3 Beds | 2 1/2 Baths |…" at bounding box center [610, 291] width 1221 height 510
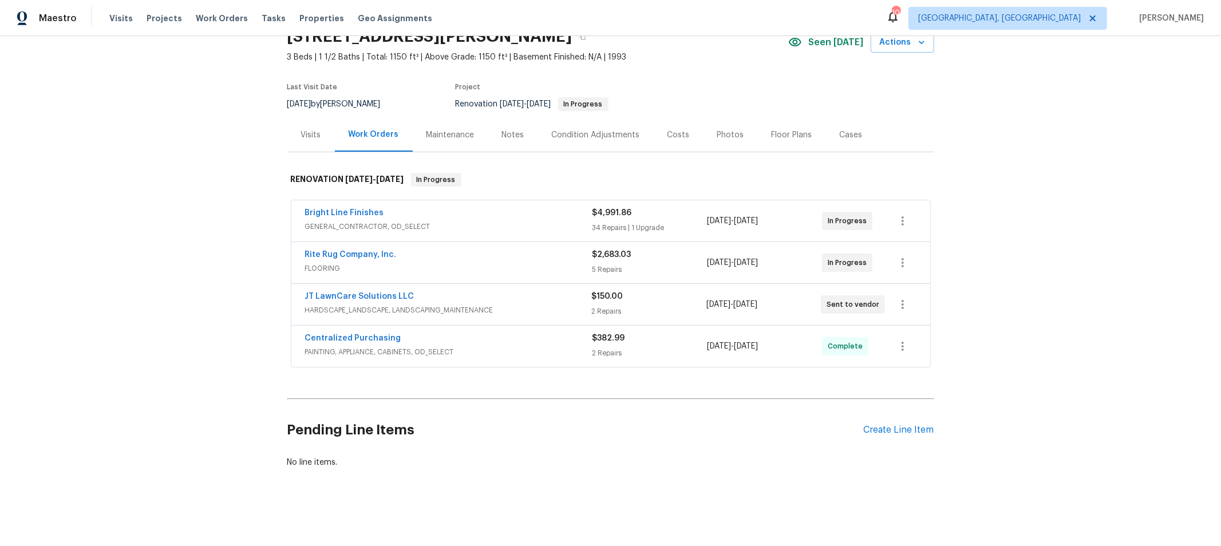
scroll to position [61, 0]
click at [667, 131] on div "Costs" at bounding box center [678, 134] width 22 height 11
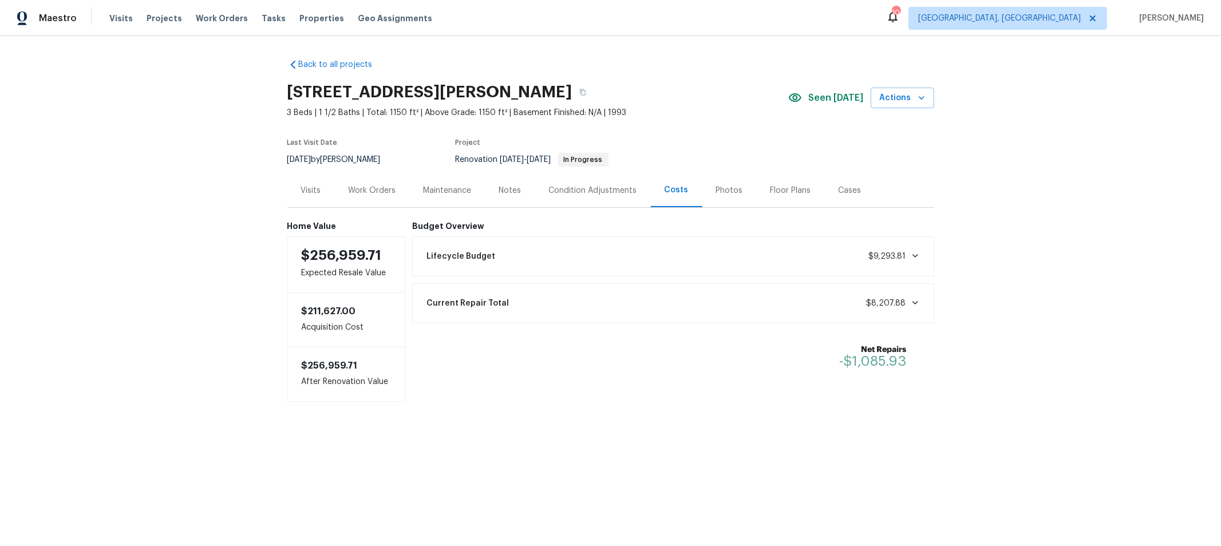
click at [380, 193] on div "Work Orders" at bounding box center [373, 190] width 48 height 11
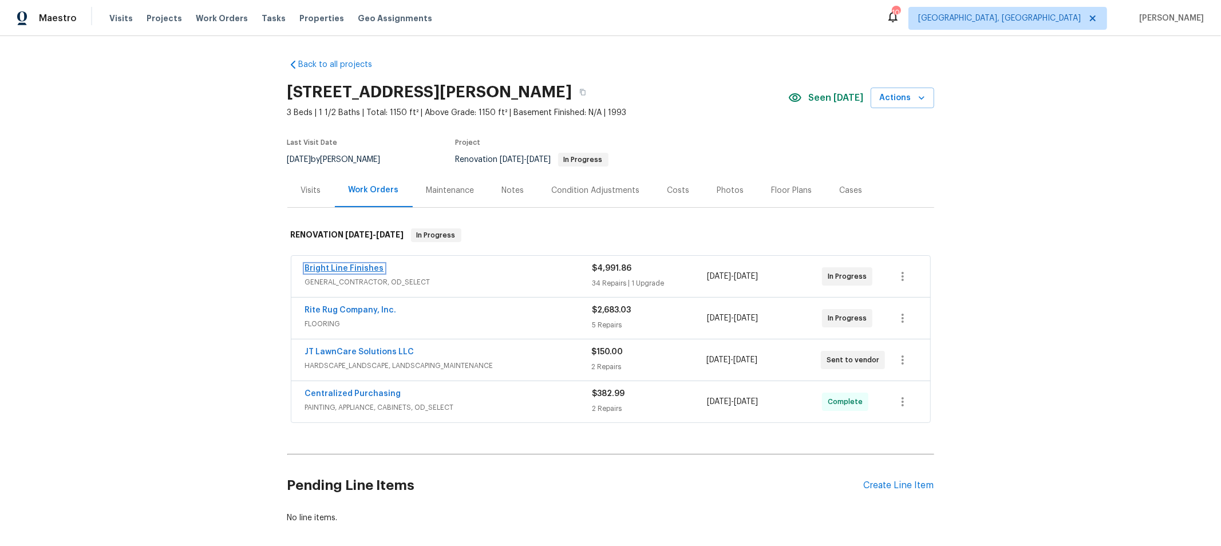
click at [362, 265] on link "Bright Line Finishes" at bounding box center [344, 268] width 79 height 8
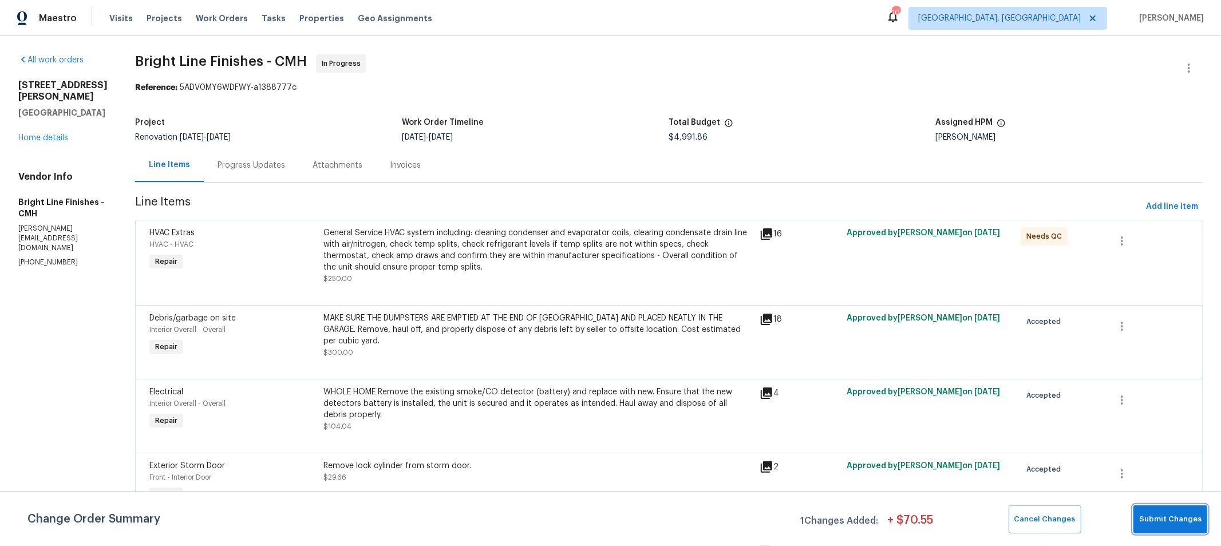
click at [1168, 516] on span "Submit Changes" at bounding box center [1170, 519] width 62 height 13
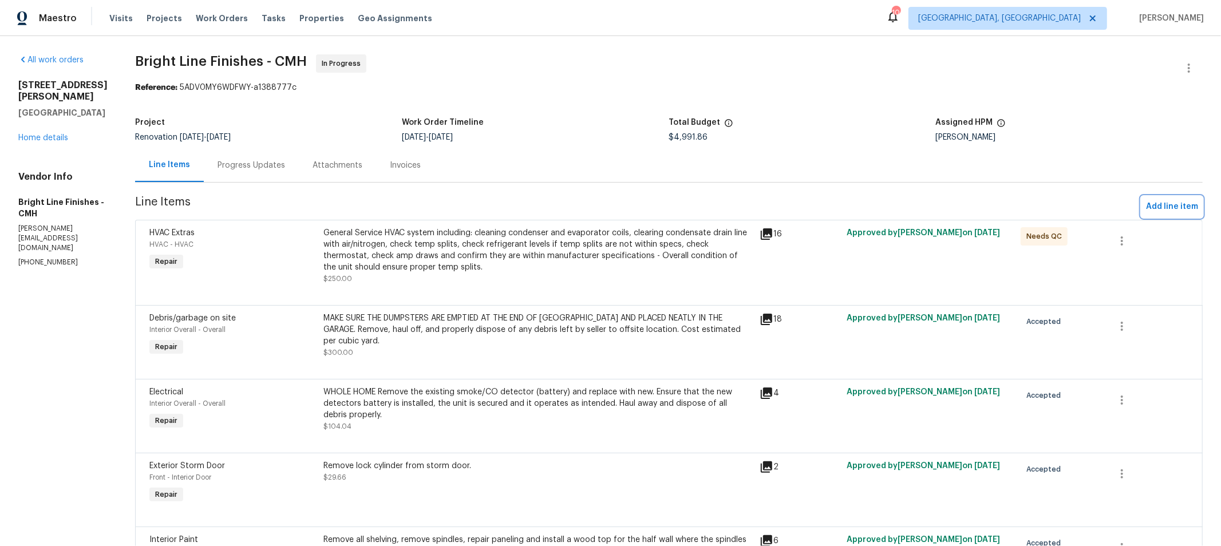
click at [1156, 202] on span "Add line item" at bounding box center [1172, 207] width 52 height 14
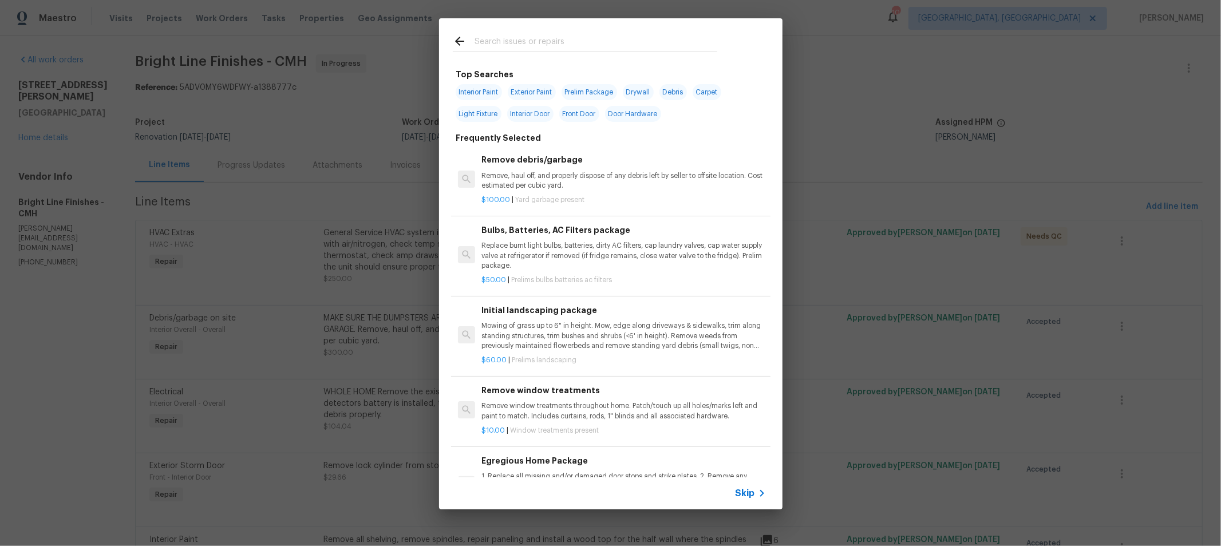
click at [489, 87] on span "Interior Paint" at bounding box center [479, 92] width 46 height 16
type input "Interior Paint"
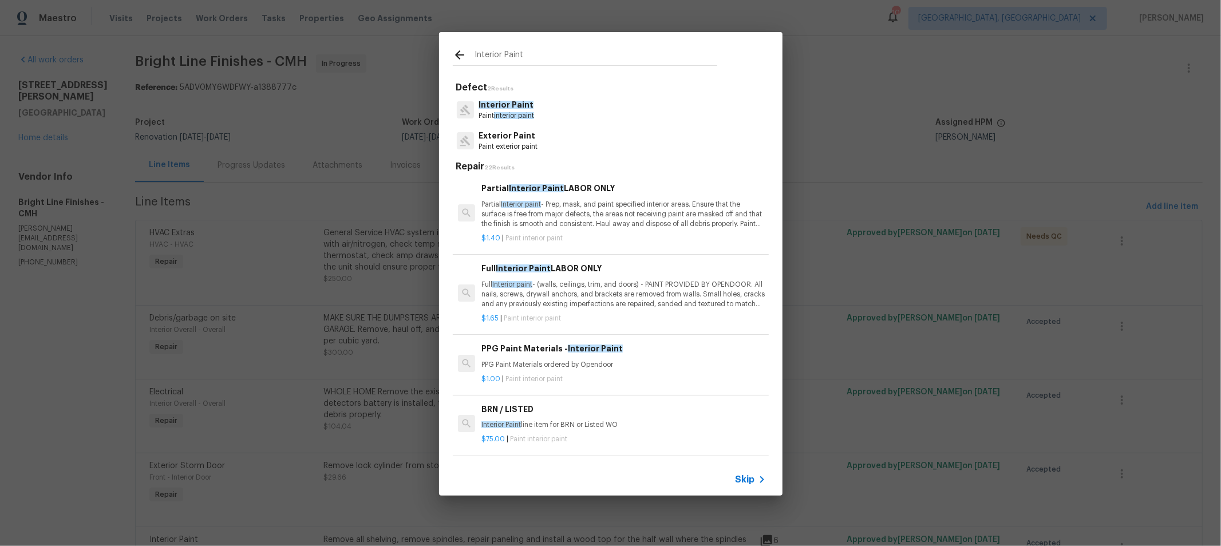
click at [569, 212] on p "Partial Interior paint - Prep, mask, and paint specified interior areas. Ensure…" at bounding box center [623, 214] width 284 height 29
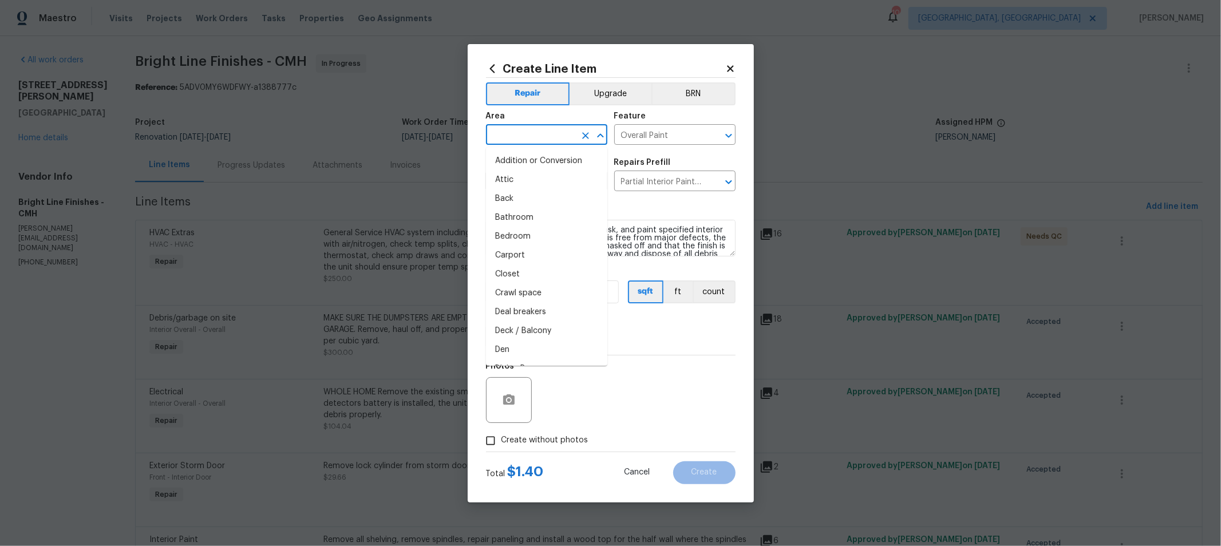
click at [555, 137] on input "text" at bounding box center [530, 136] width 89 height 18
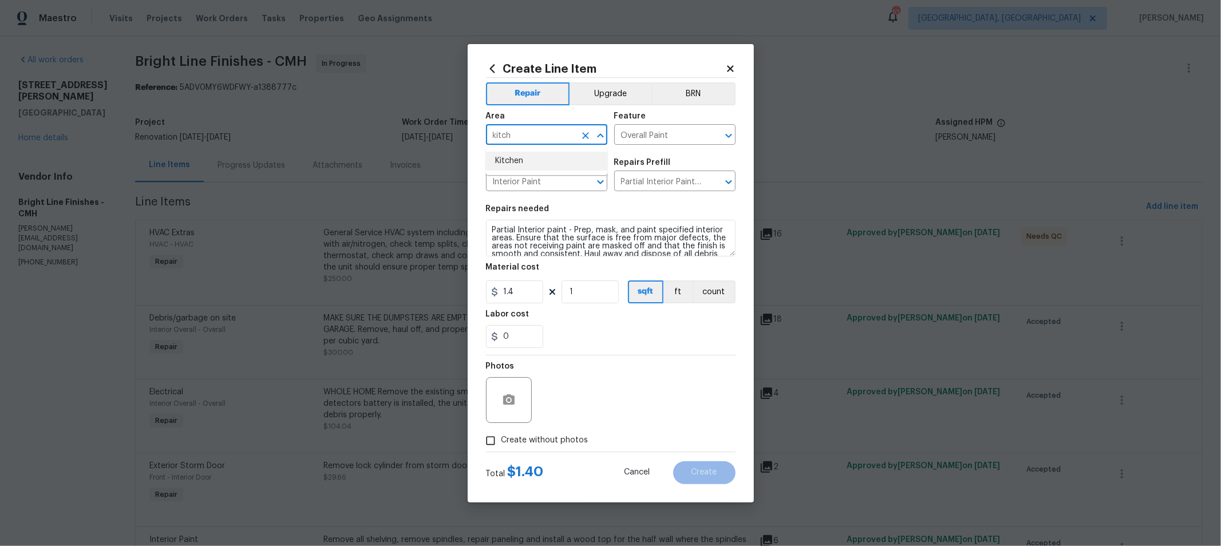
click at [520, 161] on li "Kitchen" at bounding box center [546, 161] width 121 height 19
type input "Kitchen"
click at [488, 224] on textarea "Partial Interior paint - Prep, mask, and paint specified interior areas. Ensure…" at bounding box center [611, 238] width 250 height 37
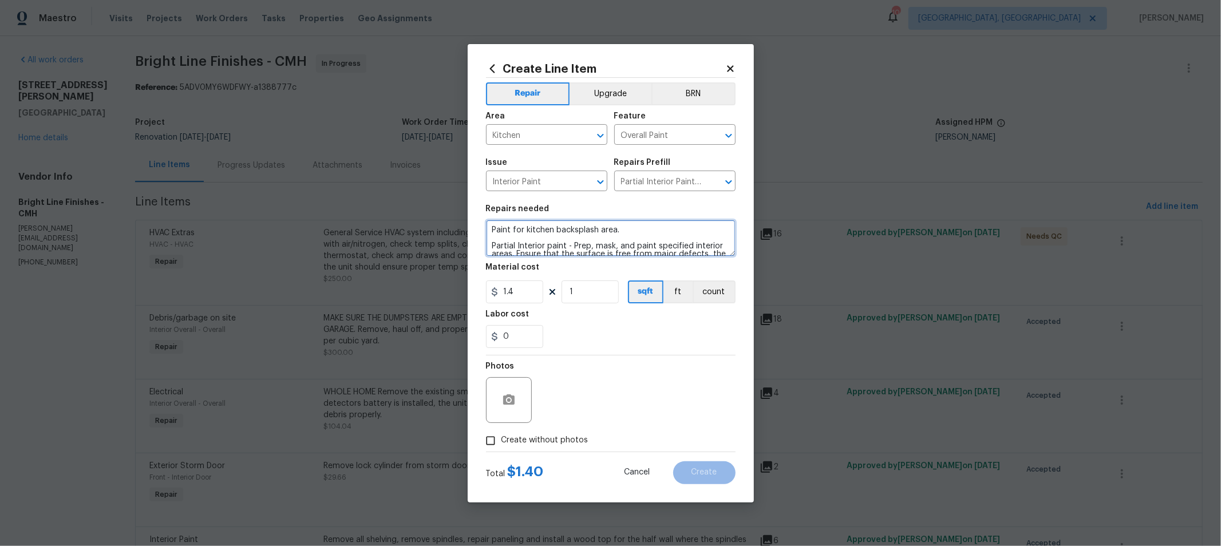
type textarea "Paint for kitchen backsplash area. Partial Interior paint - Prep, mask, and pai…"
drag, startPoint x: 542, startPoint y: 295, endPoint x: 536, endPoint y: 290, distance: 7.7
click at [538, 291] on div "1.4 1 sqft ft count" at bounding box center [611, 291] width 250 height 23
type input "150"
click at [554, 440] on span "Create without photos" at bounding box center [544, 440] width 87 height 12
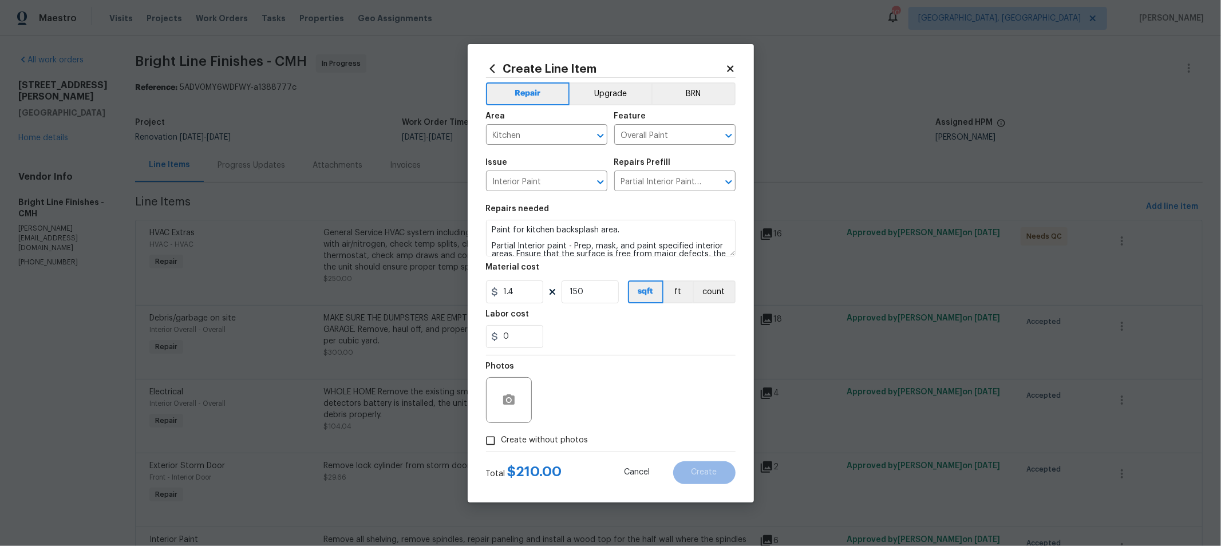
click at [501, 440] on input "Create without photos" at bounding box center [491, 441] width 22 height 22
checkbox input "true"
click at [634, 410] on textarea at bounding box center [638, 400] width 195 height 46
type textarea "HPM"
click at [604, 326] on div "0" at bounding box center [611, 336] width 250 height 23
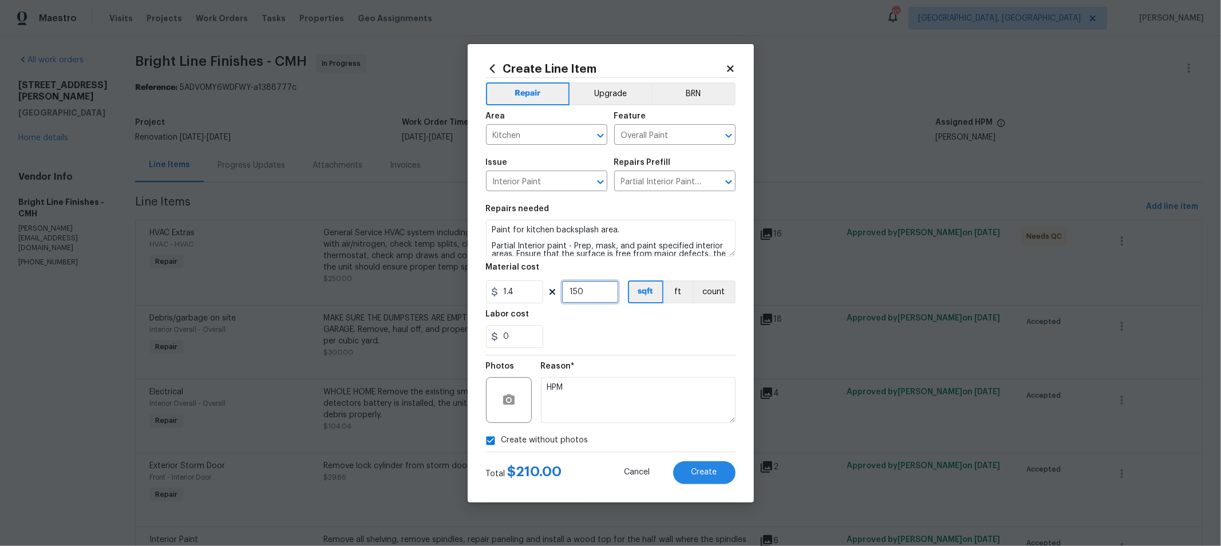
drag, startPoint x: 590, startPoint y: 299, endPoint x: 554, endPoint y: 295, distance: 36.3
click at [554, 293] on div "1.4 150 sqft ft count" at bounding box center [611, 291] width 250 height 23
type input "125"
click at [721, 472] on button "Create" at bounding box center [704, 472] width 62 height 23
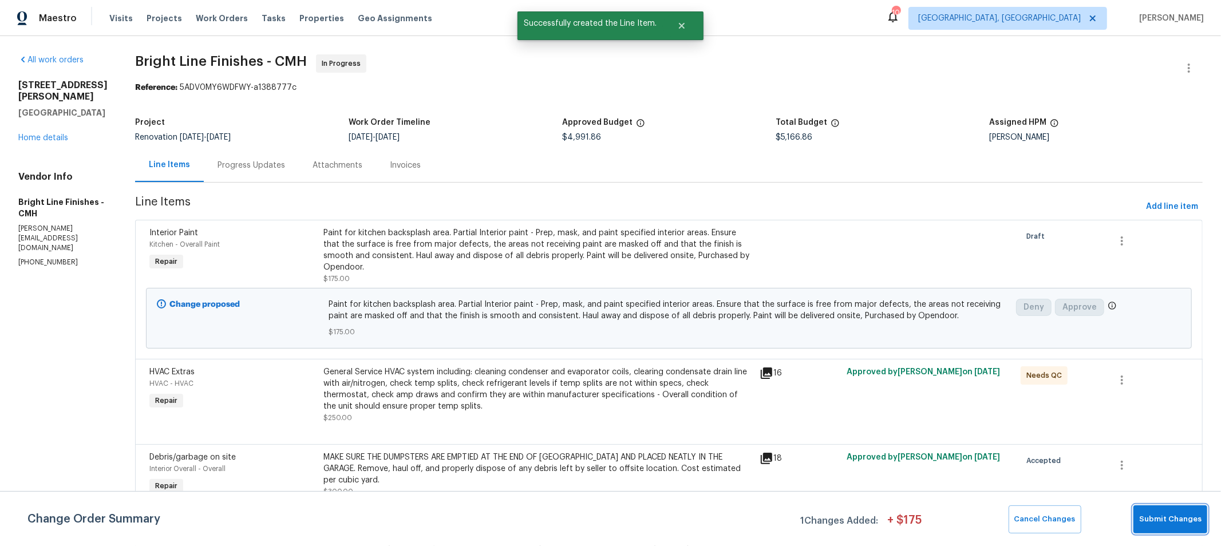
click at [1175, 517] on span "Submit Changes" at bounding box center [1170, 519] width 62 height 13
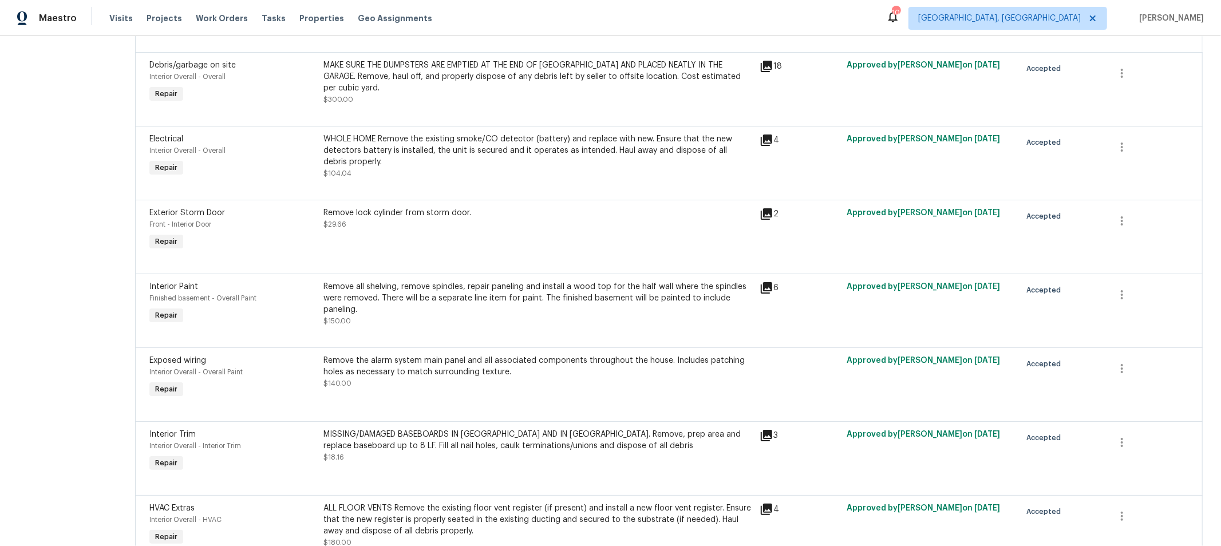
scroll to position [254, 0]
click at [611, 372] on div "Remove the alarm system main panel and all associated components throughout the…" at bounding box center [538, 365] width 429 height 23
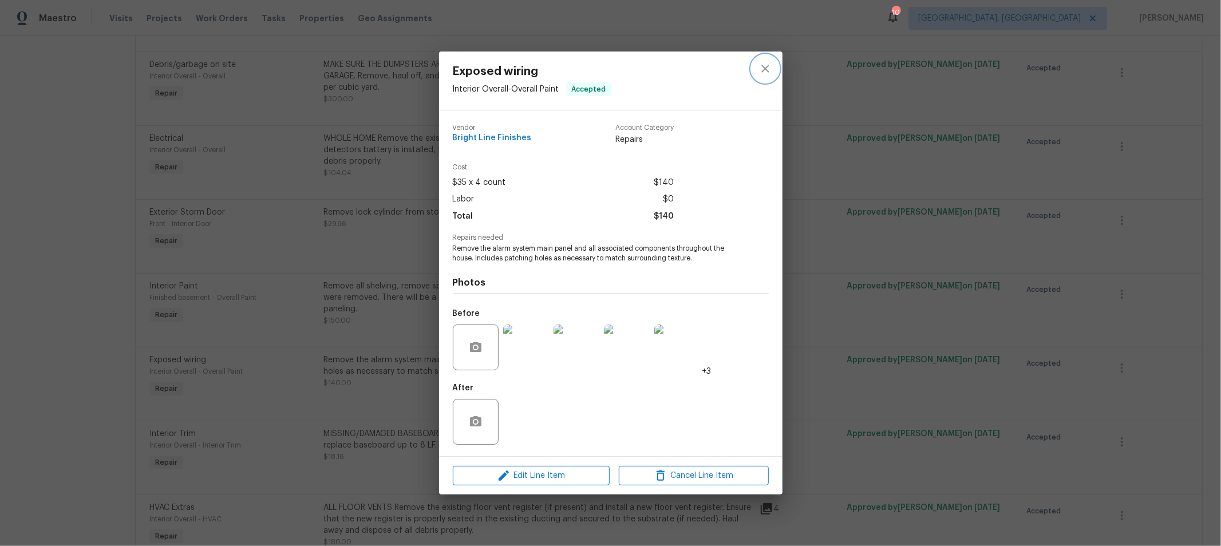
click at [768, 66] on icon "close" at bounding box center [765, 69] width 14 height 14
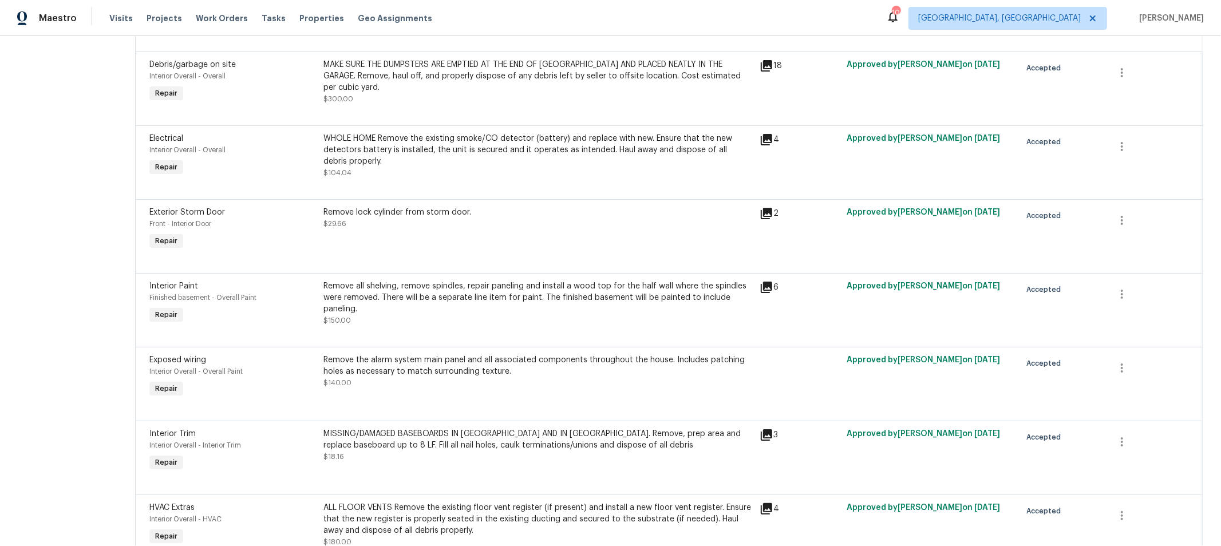
click at [604, 376] on div "Remove the alarm system main panel and all associated components throughout the…" at bounding box center [538, 371] width 429 height 34
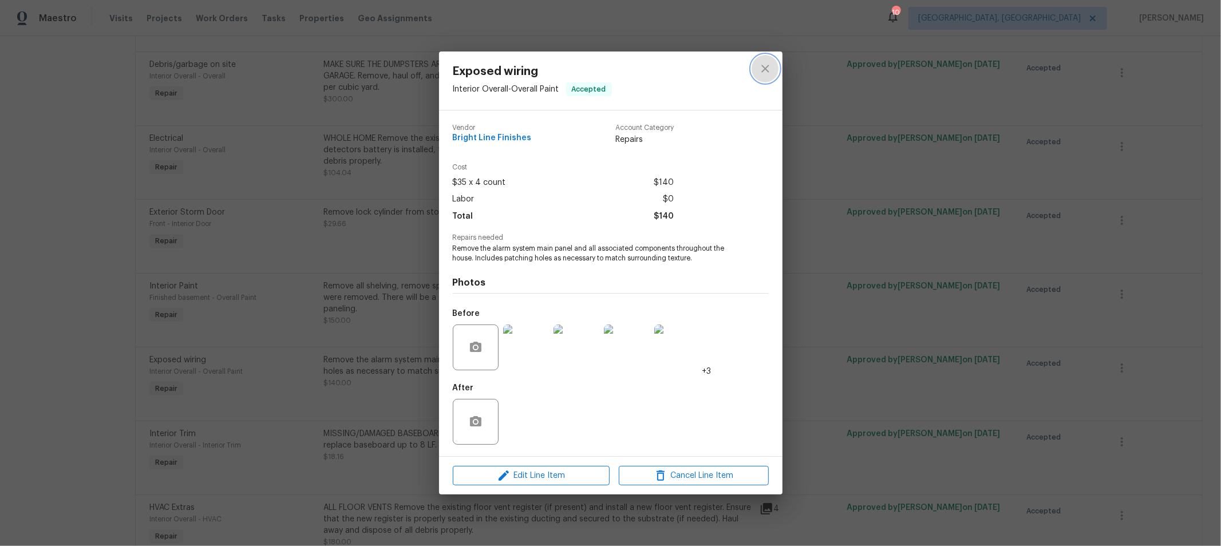
click at [765, 60] on button "close" at bounding box center [765, 68] width 27 height 27
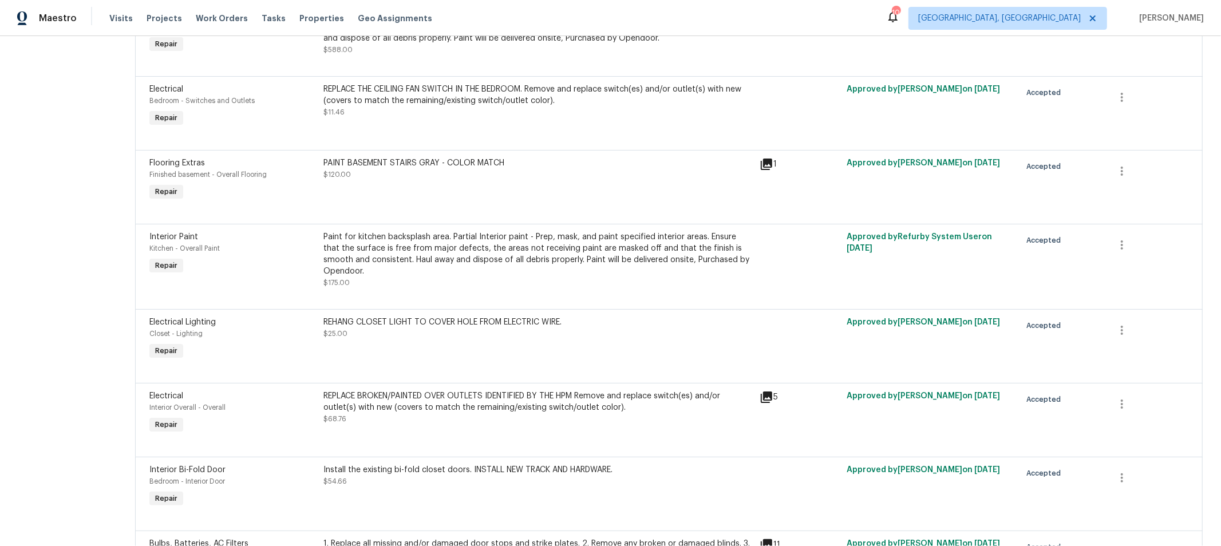
click at [685, 259] on div "Paint for kitchen backsplash area. Partial Interior paint - Prep, mask, and pai…" at bounding box center [538, 254] width 429 height 46
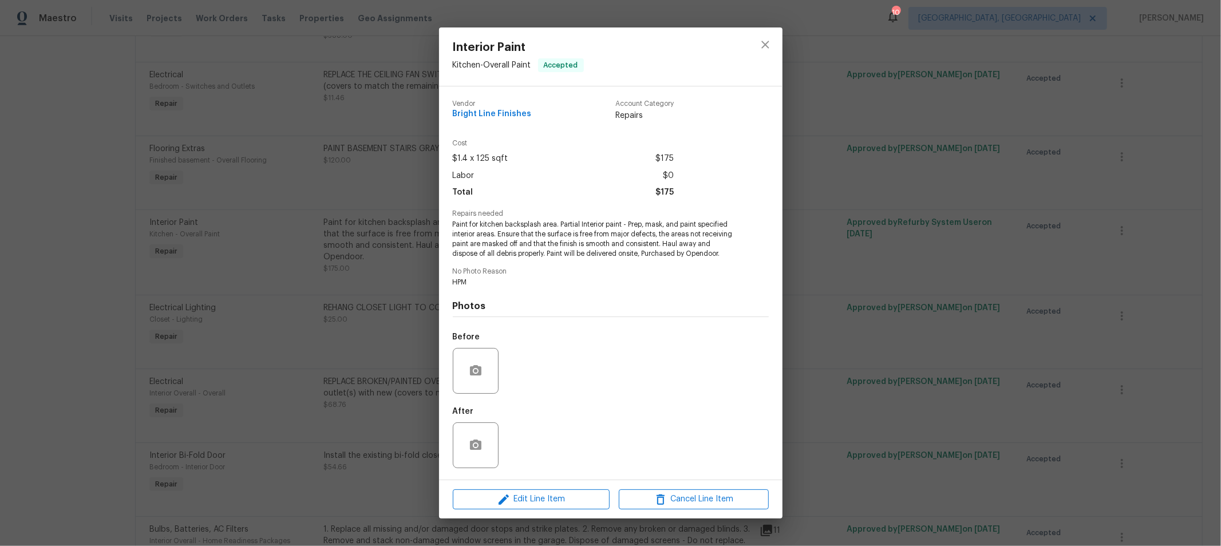
scroll to position [1777, 0]
drag, startPoint x: 482, startPoint y: 293, endPoint x: 451, endPoint y: 265, distance: 41.7
click at [451, 265] on div "Vendor Bright Line Finishes Account Category Repairs Cost $1.4 x 125 sqft $175 …" at bounding box center [610, 282] width 343 height 393
click at [765, 46] on icon "close" at bounding box center [765, 45] width 14 height 14
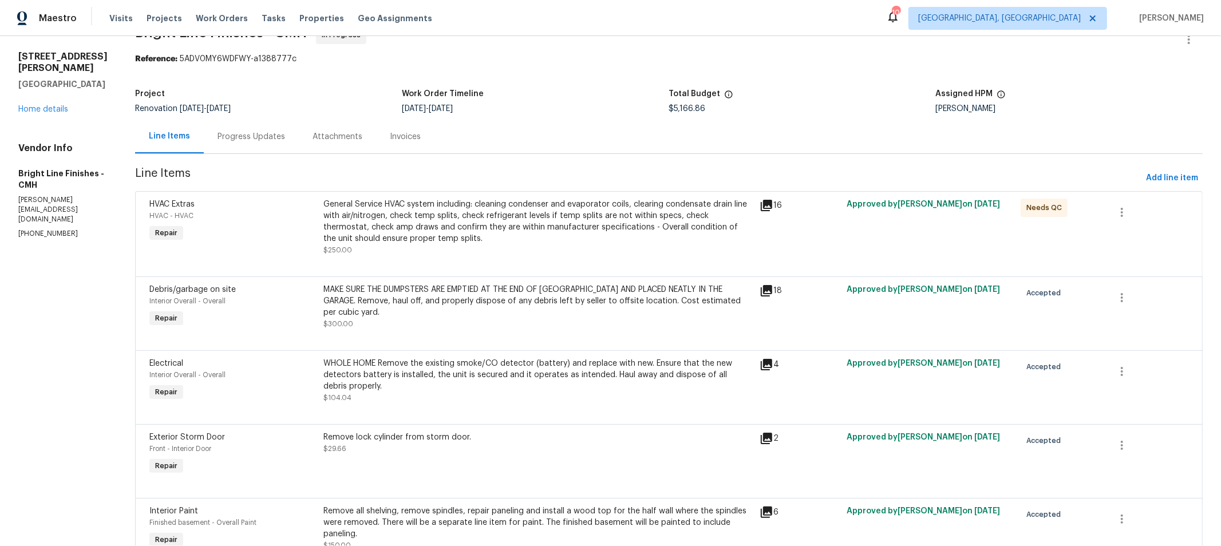
scroll to position [0, 0]
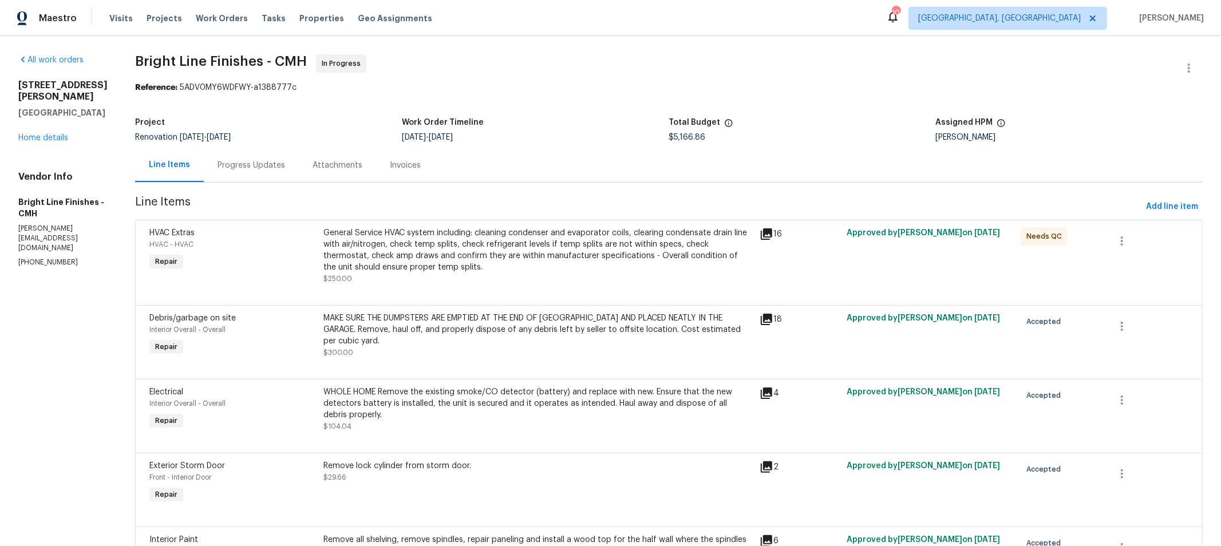
click at [783, 72] on span "Bright Line Finishes - CMH In Progress" at bounding box center [655, 67] width 1040 height 27
click at [61, 141] on link "Home details" at bounding box center [43, 138] width 50 height 8
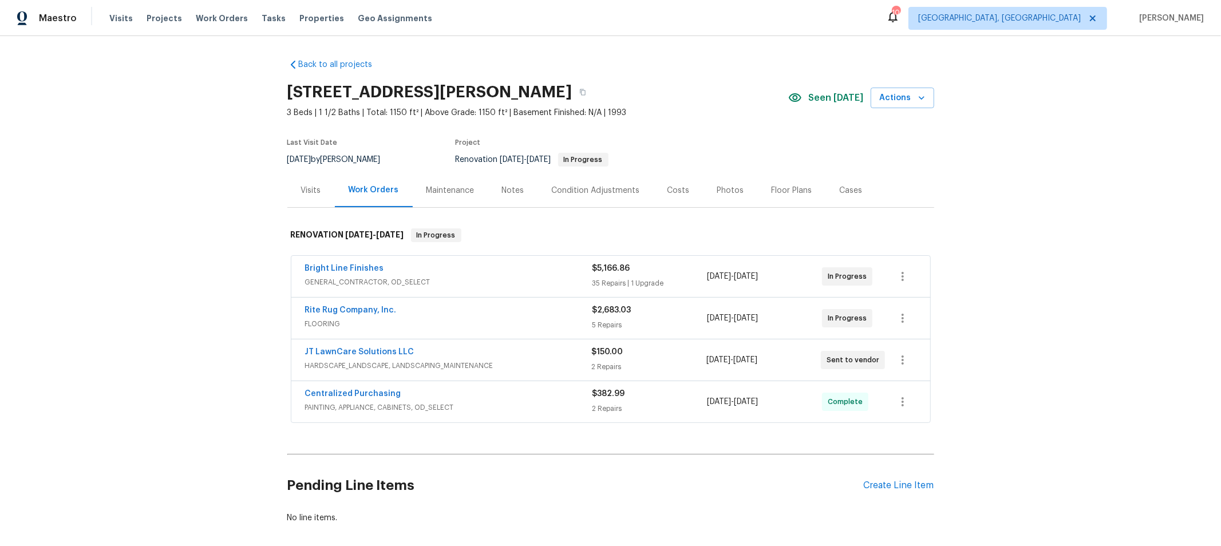
click at [310, 191] on div "Visits" at bounding box center [311, 190] width 20 height 11
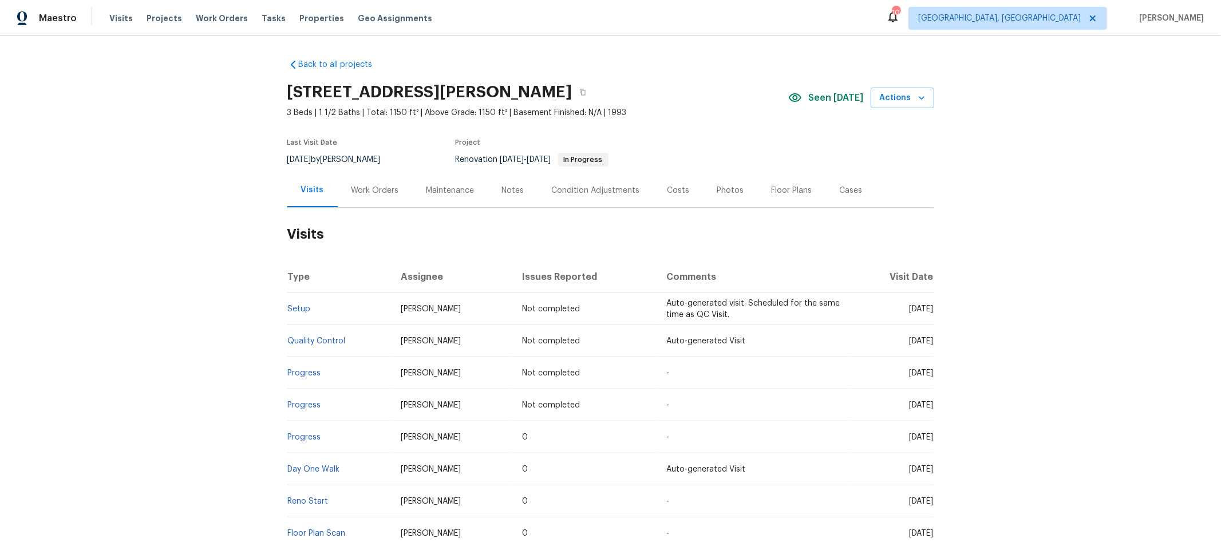
click at [161, 155] on div "Back to all projects 6800 Barker Dr, Canal Winchester, OH 43110 3 Beds | 1 1/2 …" at bounding box center [610, 291] width 1221 height 510
click at [302, 18] on span "Properties" at bounding box center [321, 18] width 45 height 11
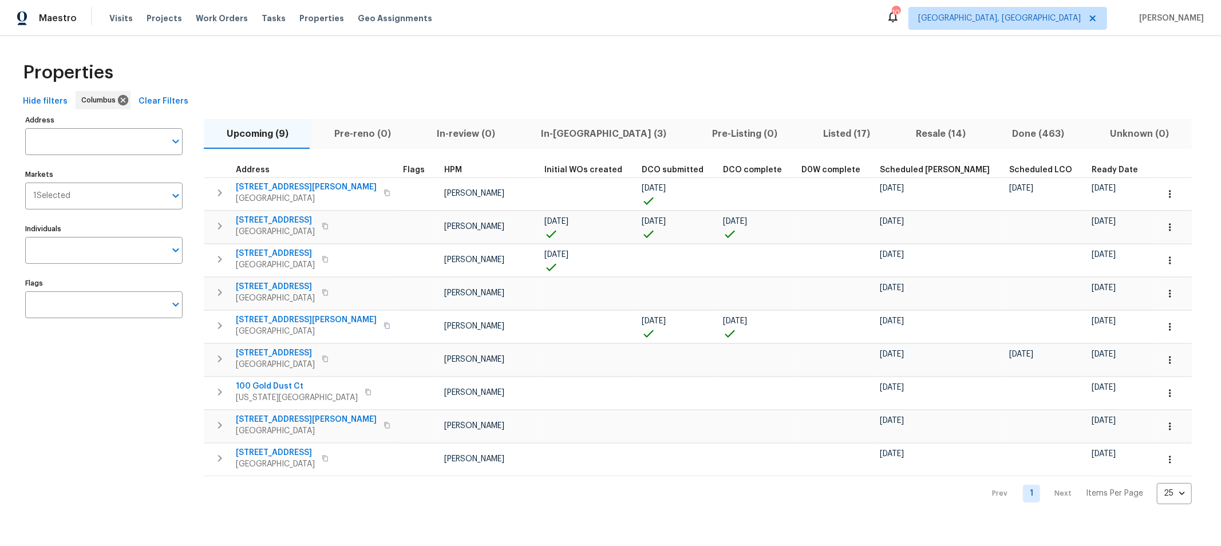
click at [722, 56] on div "Properties" at bounding box center [610, 72] width 1184 height 37
click at [444, 86] on div "Properties" at bounding box center [610, 72] width 1184 height 37
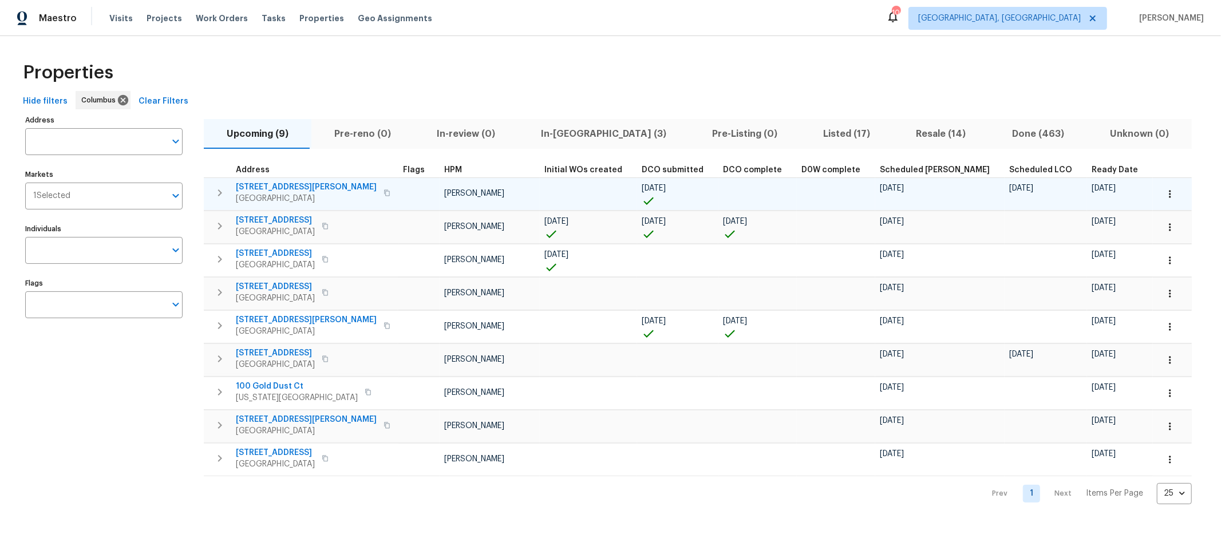
click at [1164, 195] on icon "button" at bounding box center [1169, 193] width 11 height 11
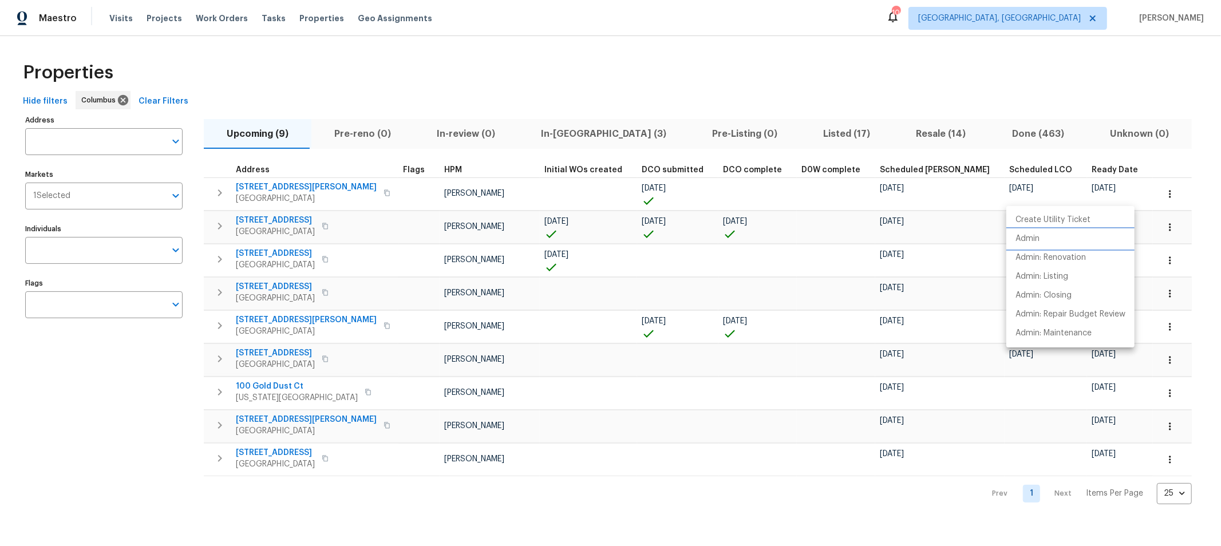
click at [1044, 237] on li "Admin" at bounding box center [1070, 239] width 128 height 19
click at [247, 184] on div at bounding box center [610, 273] width 1221 height 546
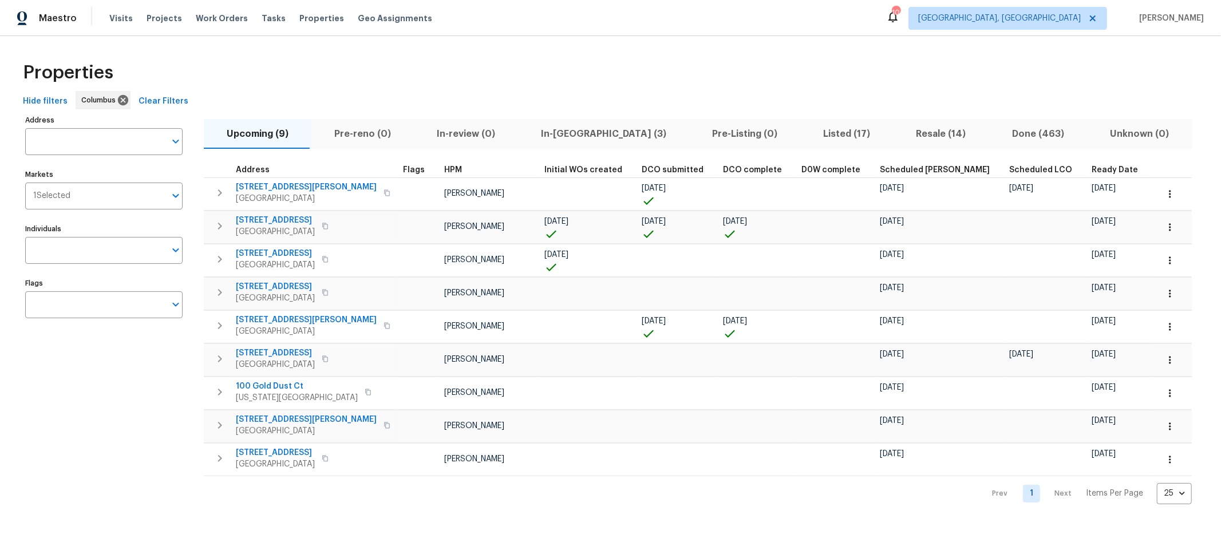
click at [250, 187] on span "4517 Clayburn Dr W" at bounding box center [306, 186] width 141 height 11
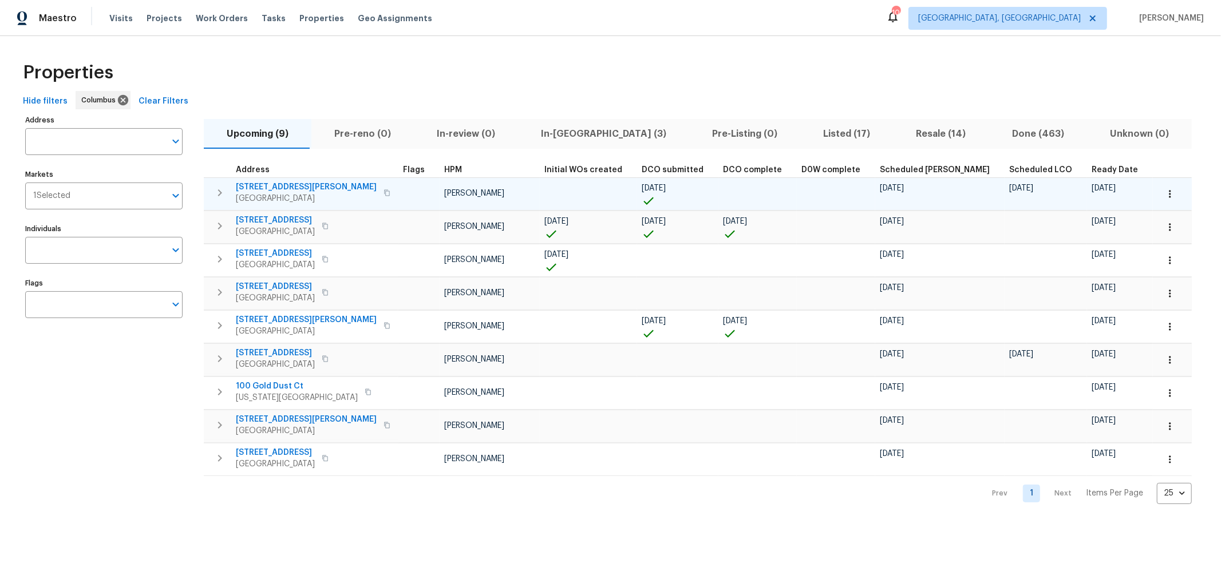
click at [1164, 191] on icon "button" at bounding box center [1169, 193] width 11 height 11
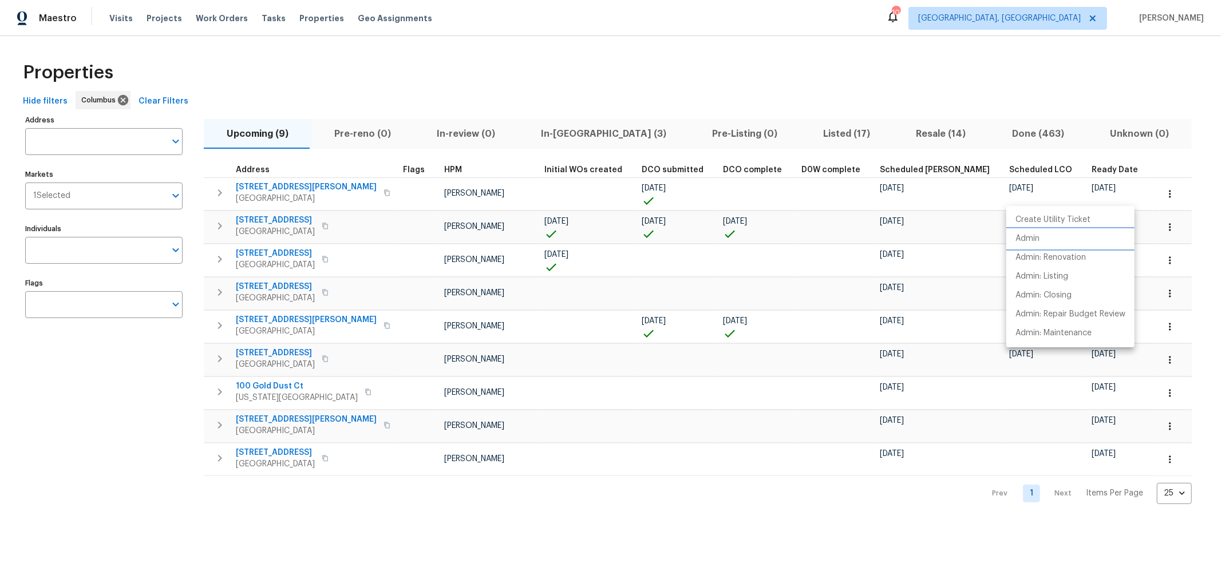
click at [1062, 235] on li "Admin" at bounding box center [1070, 239] width 128 height 19
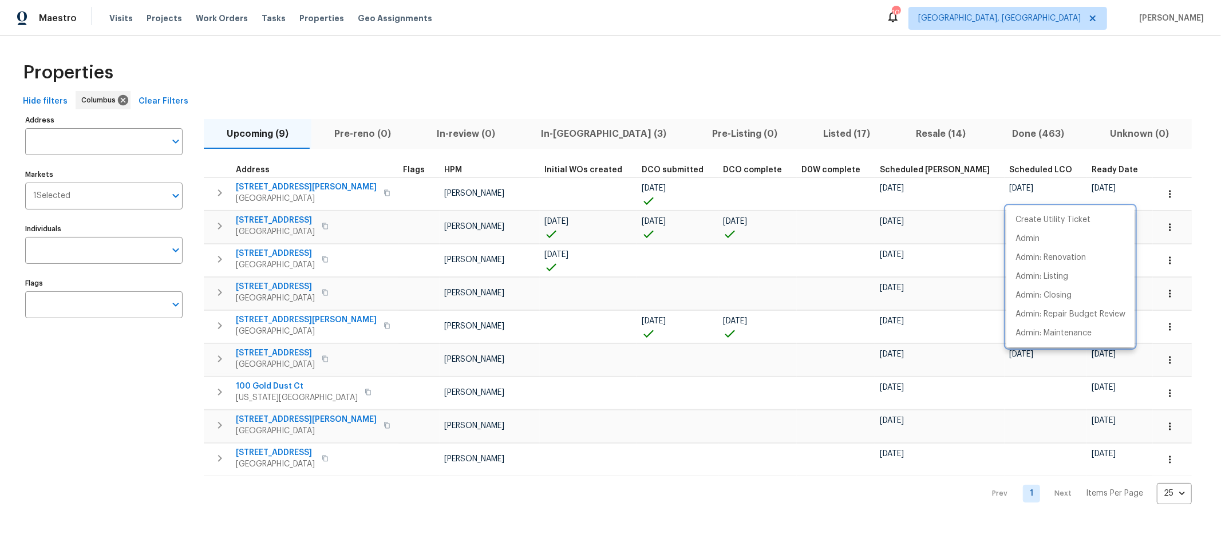
click at [246, 186] on div at bounding box center [610, 273] width 1221 height 546
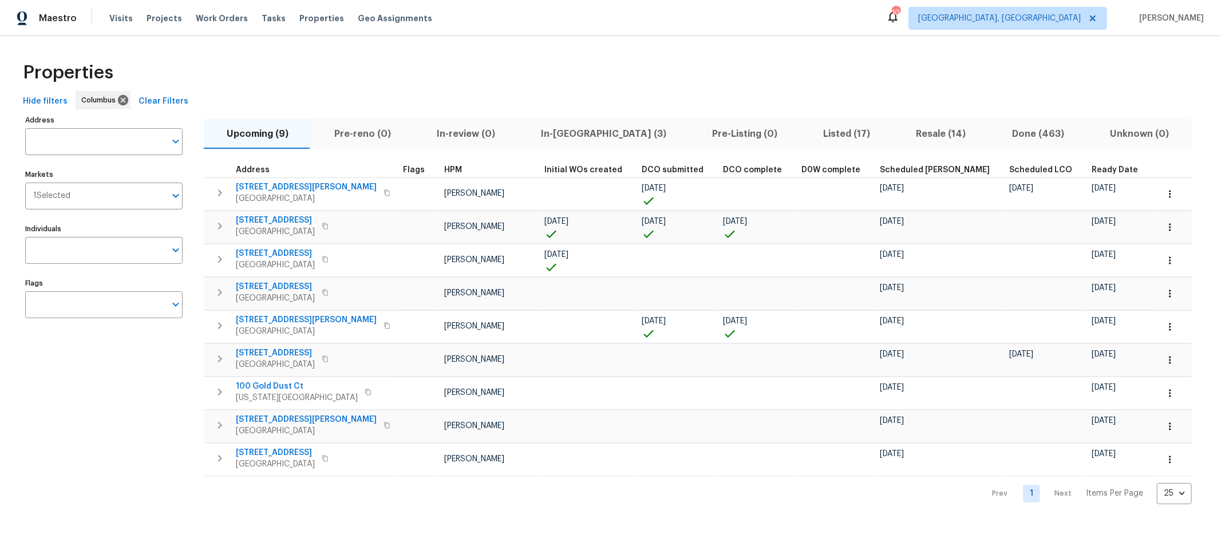
click at [247, 187] on span "4517 Clayburn Dr W" at bounding box center [306, 186] width 141 height 11
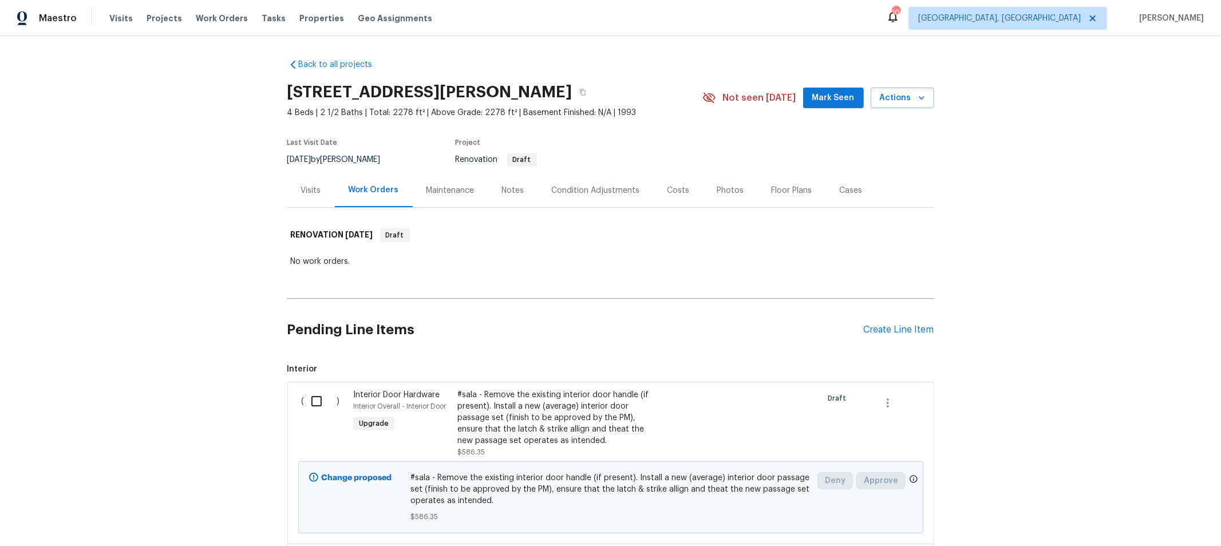
click at [687, 193] on div "Costs" at bounding box center [679, 190] width 50 height 34
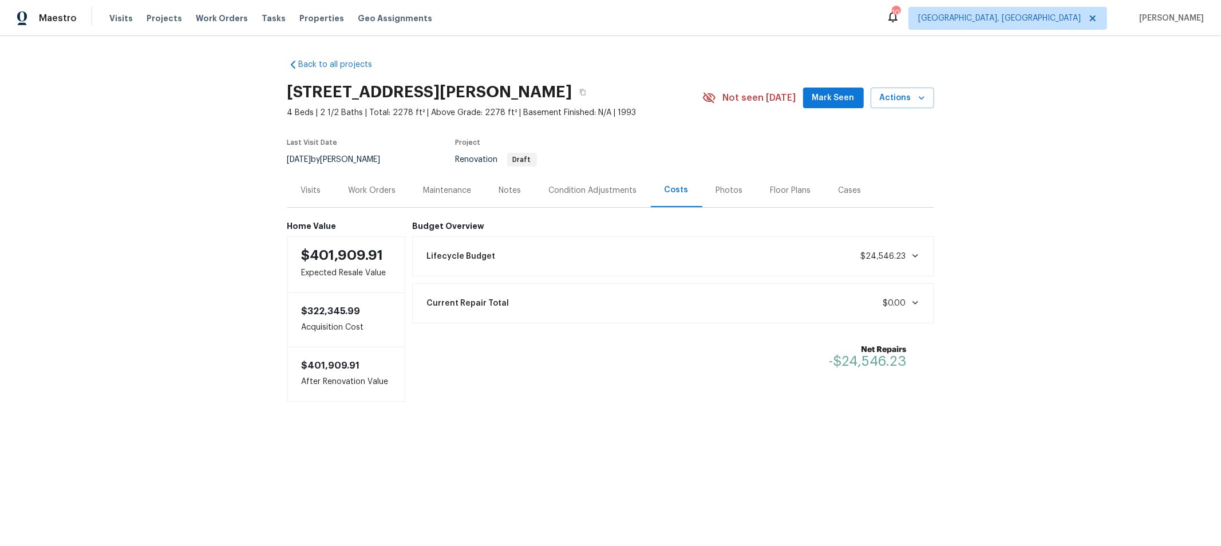
click at [393, 195] on div "Work Orders" at bounding box center [372, 190] width 75 height 34
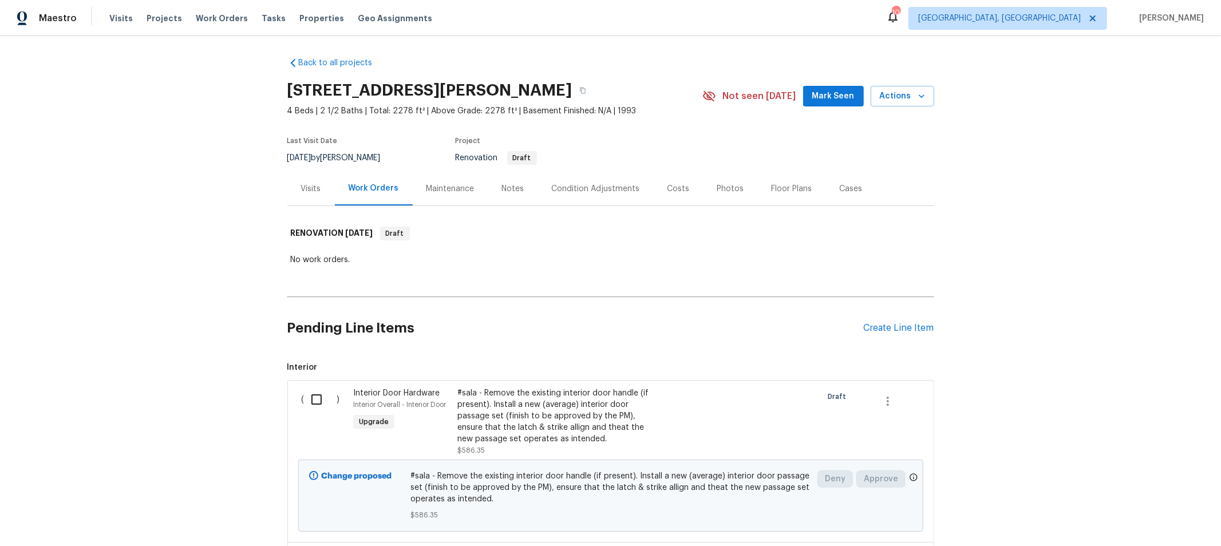
scroll to position [1, 0]
click at [728, 256] on div "No work orders." at bounding box center [611, 260] width 640 height 11
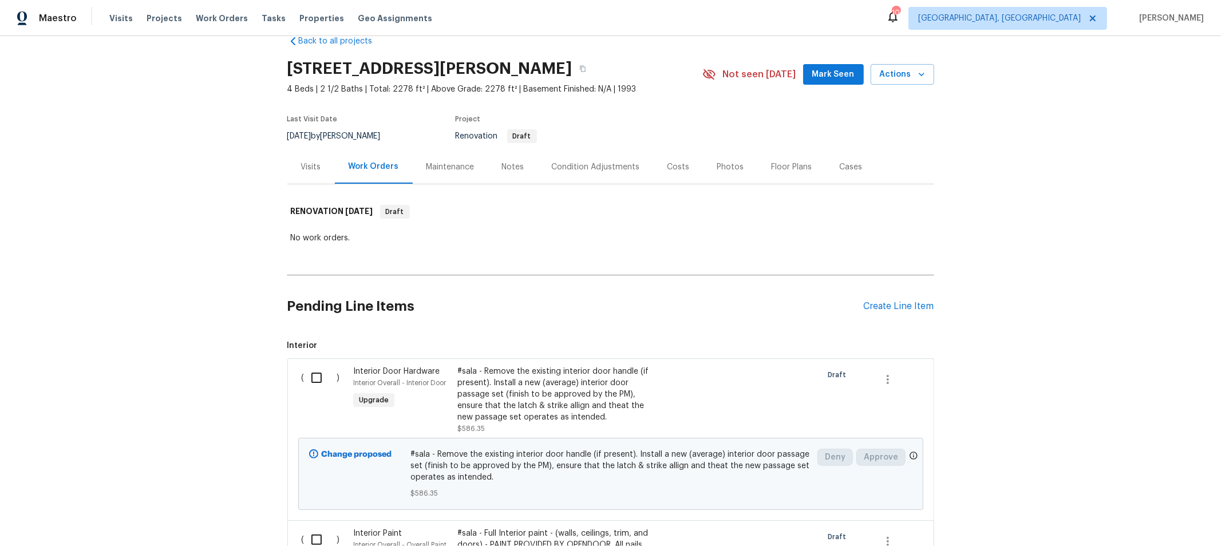
scroll to position [0, 0]
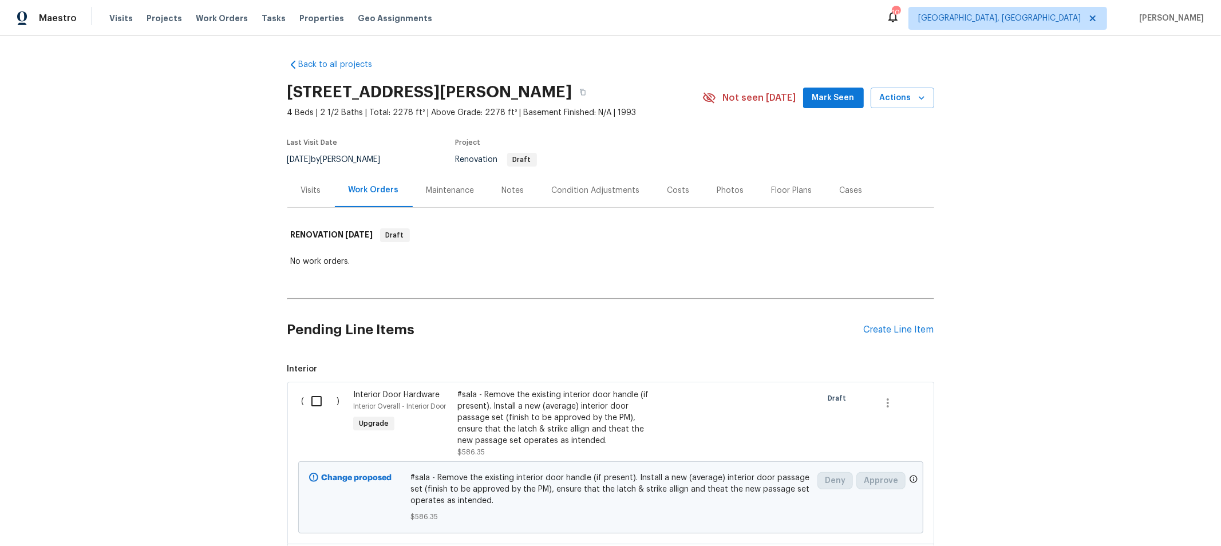
click at [311, 195] on div "Visits" at bounding box center [311, 190] width 20 height 11
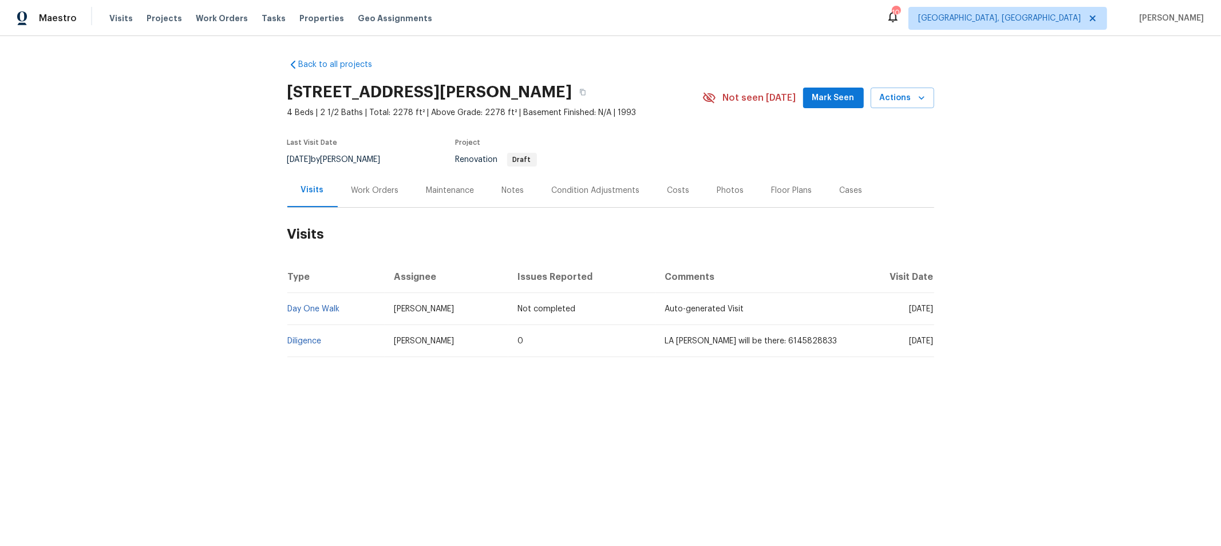
click at [624, 227] on h2 "Visits" at bounding box center [610, 234] width 647 height 53
click at [574, 17] on div "Maestro Visits Projects Work Orders Tasks Properties Geo Assignments 10 [GEOGRA…" at bounding box center [610, 18] width 1221 height 36
click at [472, 57] on div "Back to all projects [STREET_ADDRESS][PERSON_NAME] 4 Beds | 2 1/2 Baths | Total…" at bounding box center [610, 208] width 647 height 317
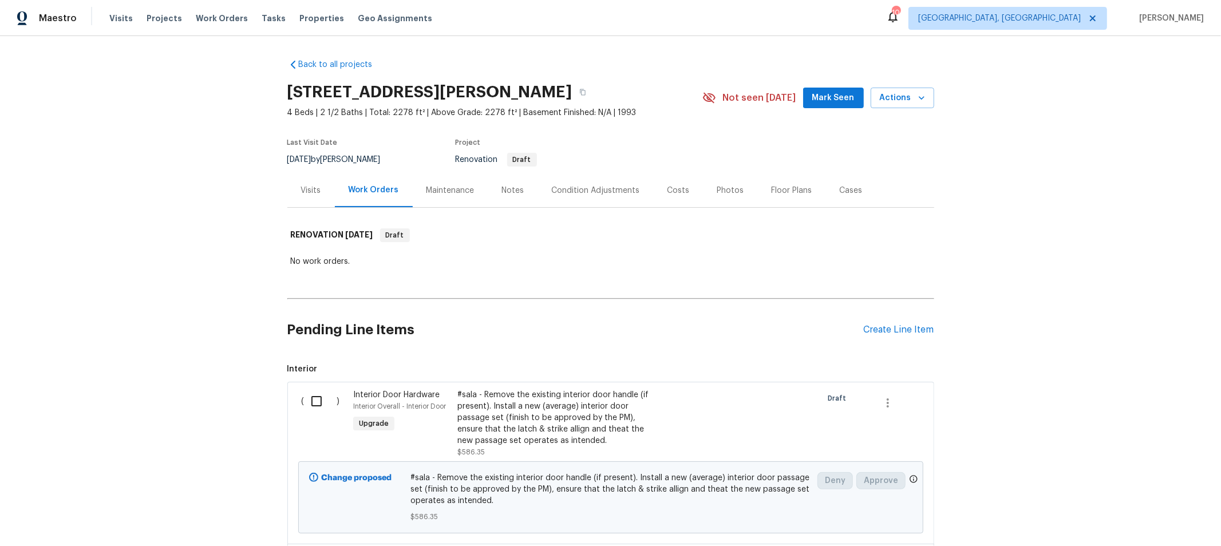
click at [301, 188] on div "Visits" at bounding box center [311, 190] width 20 height 11
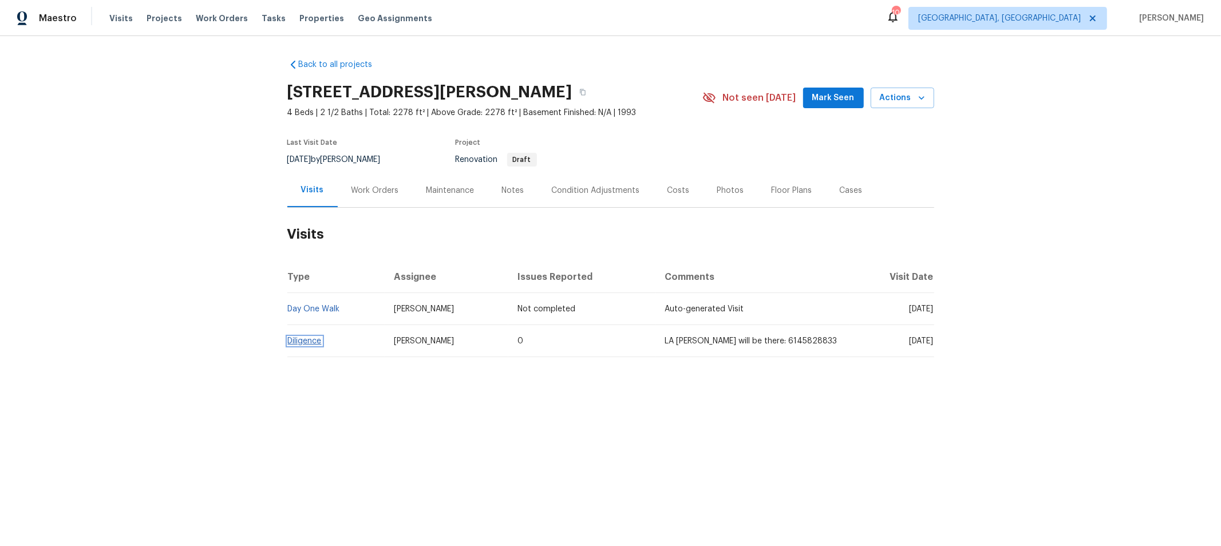
click at [293, 338] on link "Diligence" at bounding box center [305, 341] width 34 height 8
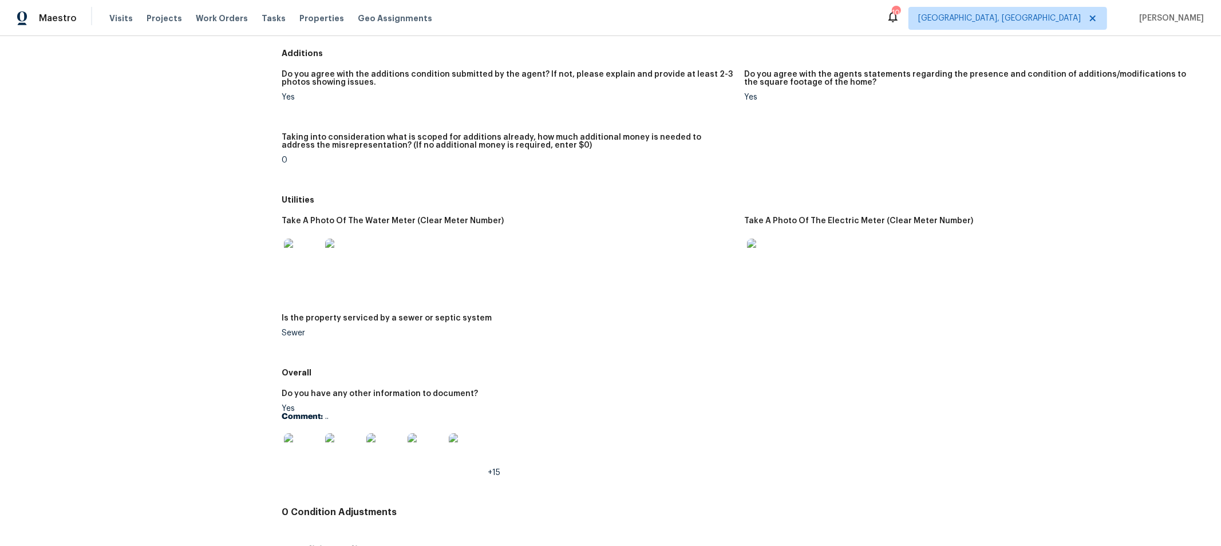
scroll to position [1489, 0]
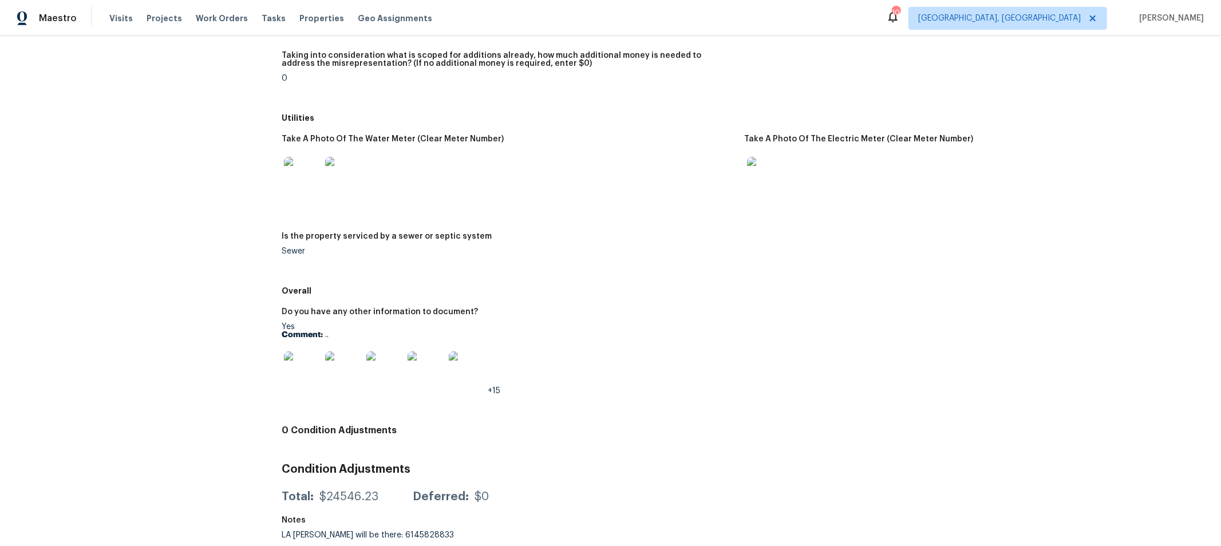
click at [291, 172] on img at bounding box center [302, 175] width 37 height 37
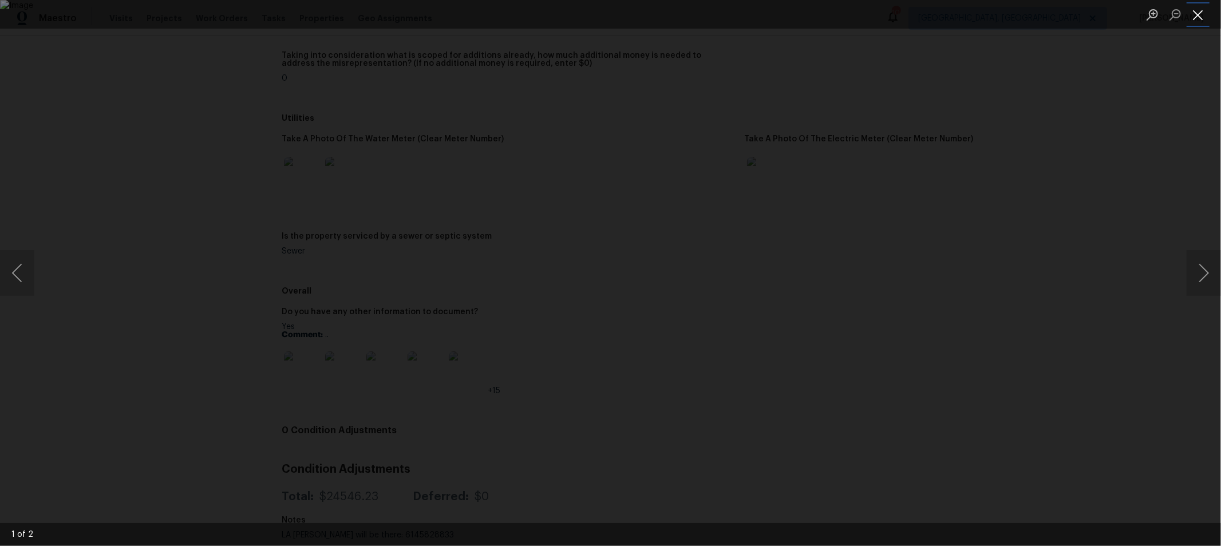
click at [1197, 13] on button "Close lightbox" at bounding box center [1198, 15] width 23 height 20
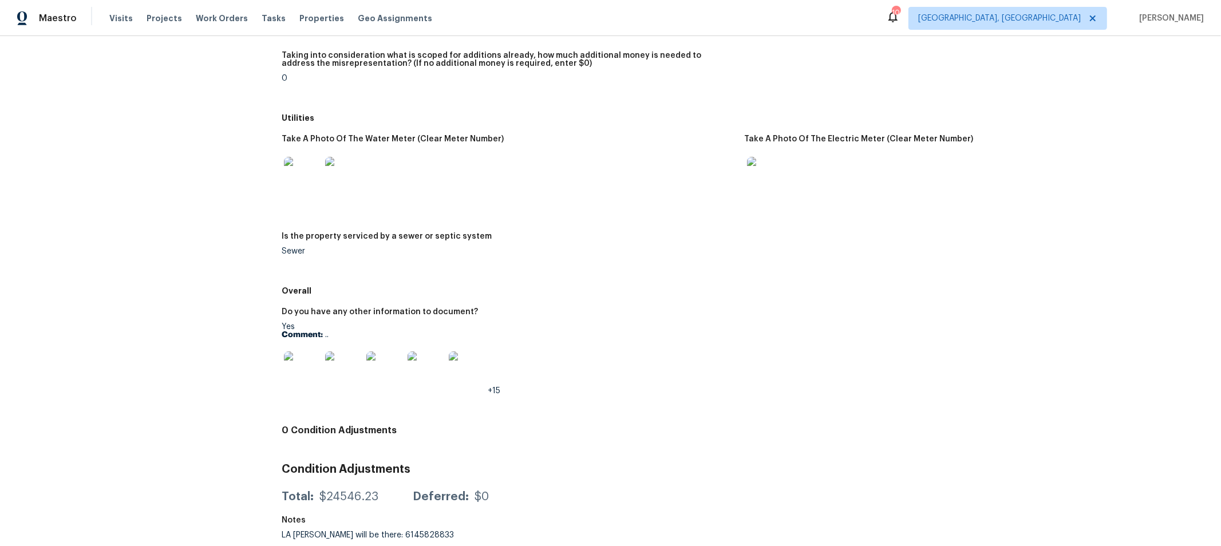
click at [293, 362] on img at bounding box center [302, 369] width 37 height 37
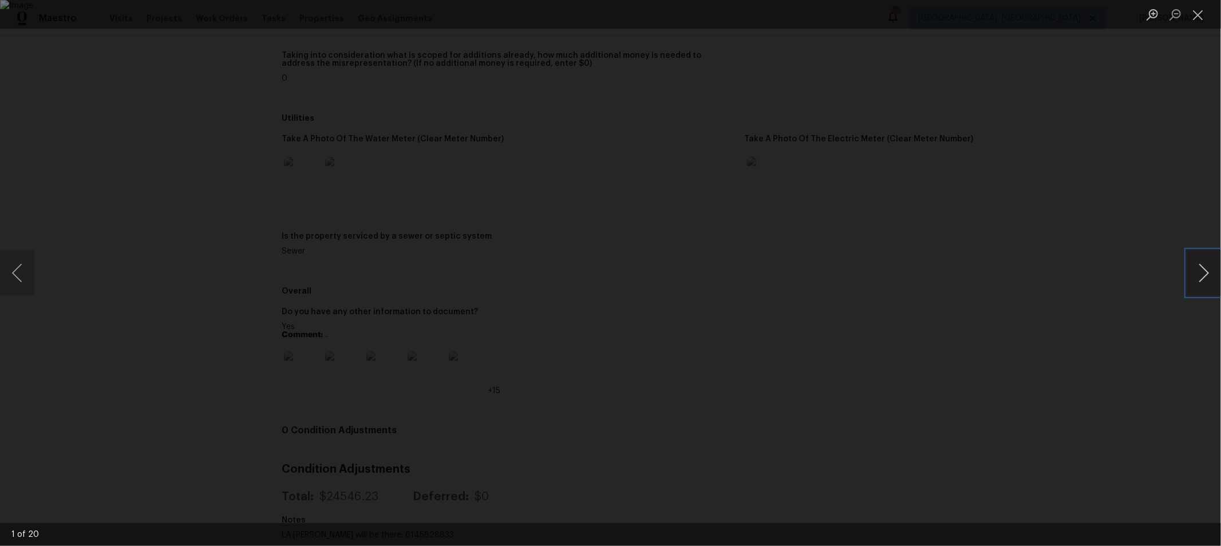
click at [1199, 275] on button "Next image" at bounding box center [1204, 273] width 34 height 46
click at [1195, 13] on button "Close lightbox" at bounding box center [1198, 15] width 23 height 20
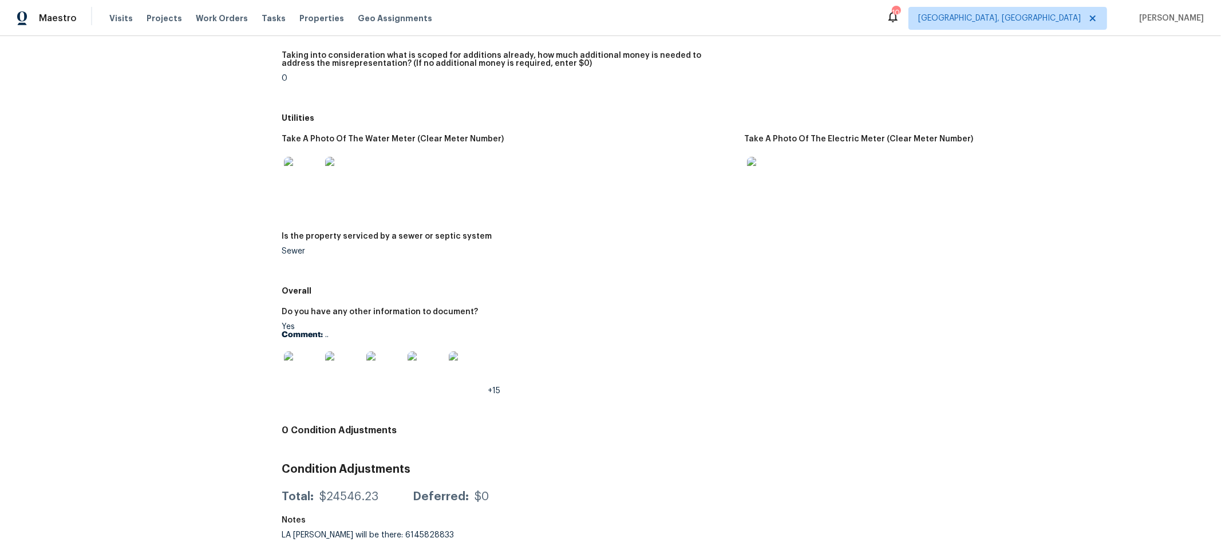
click at [656, 347] on div "+15" at bounding box center [508, 370] width 453 height 50
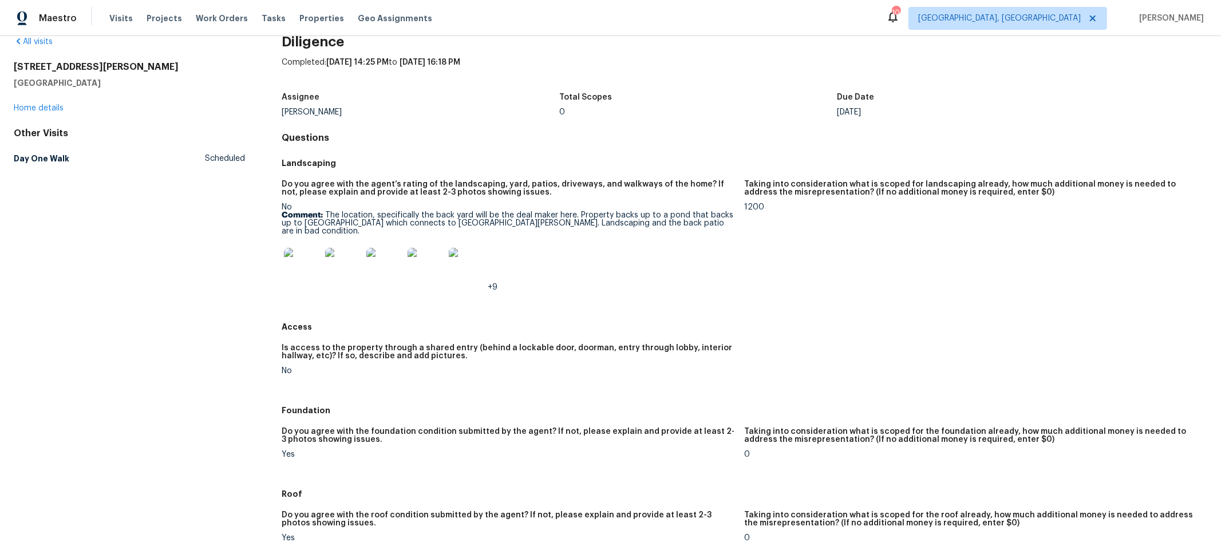
scroll to position [0, 0]
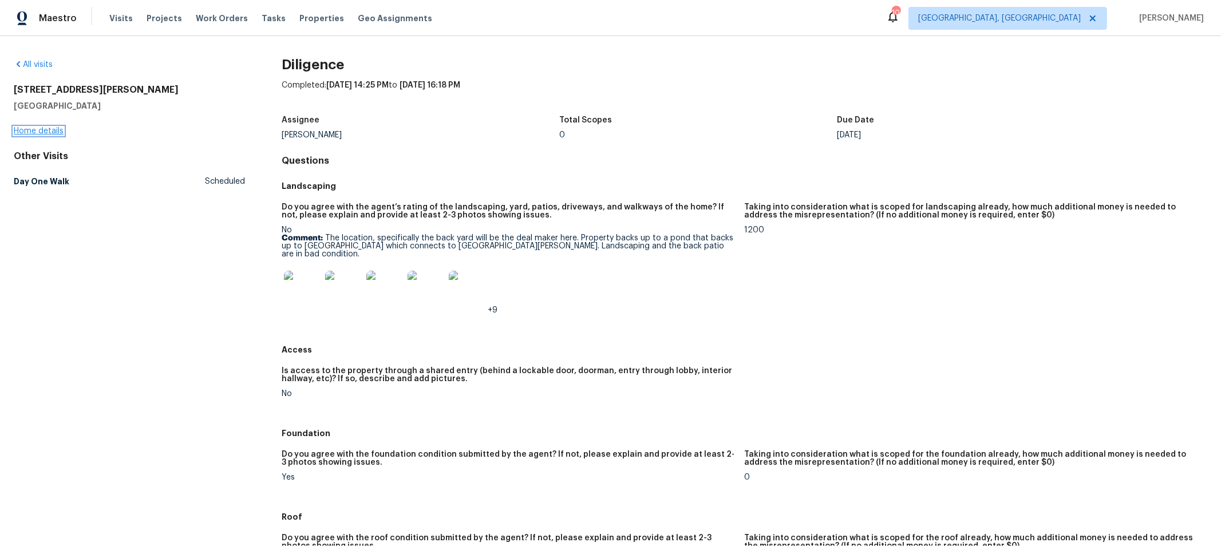
click at [43, 131] on link "Home details" at bounding box center [39, 131] width 50 height 8
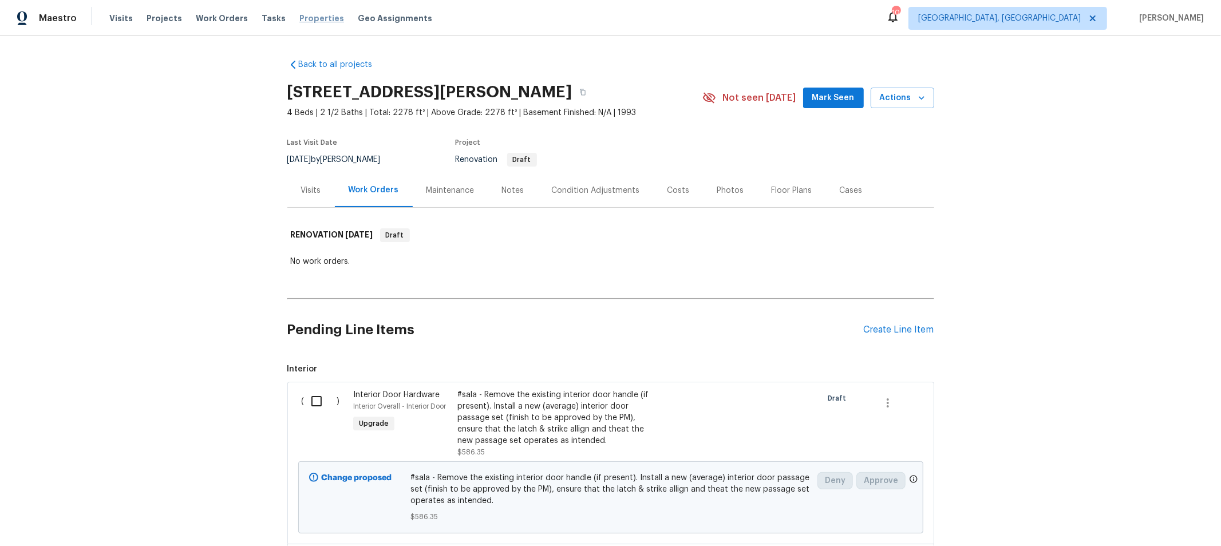
click at [307, 16] on span "Properties" at bounding box center [321, 18] width 45 height 11
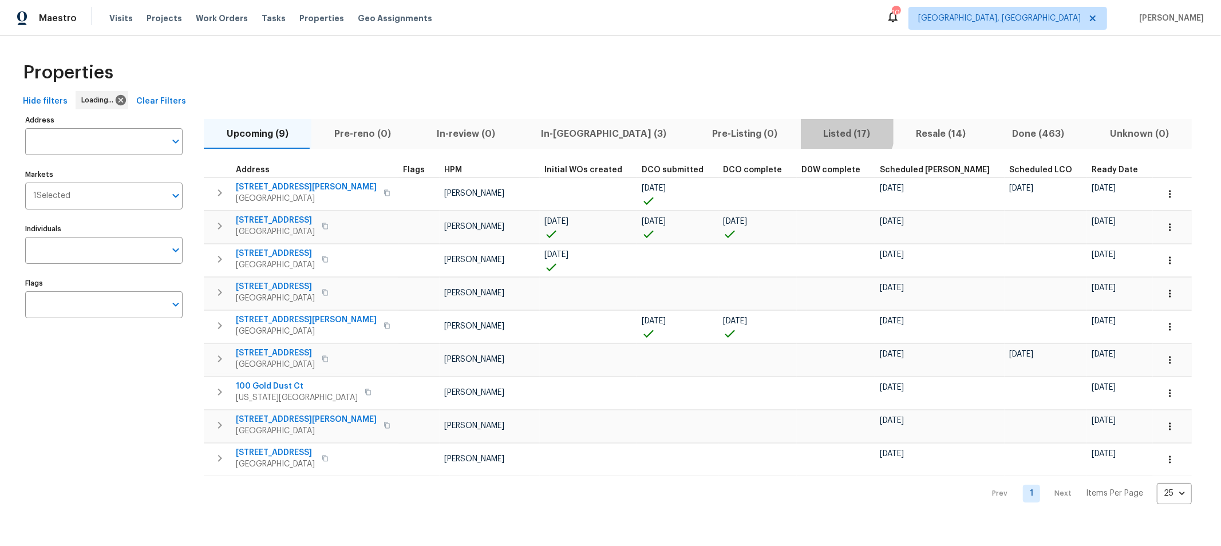
click at [808, 131] on span "Listed (17)" at bounding box center [847, 134] width 79 height 16
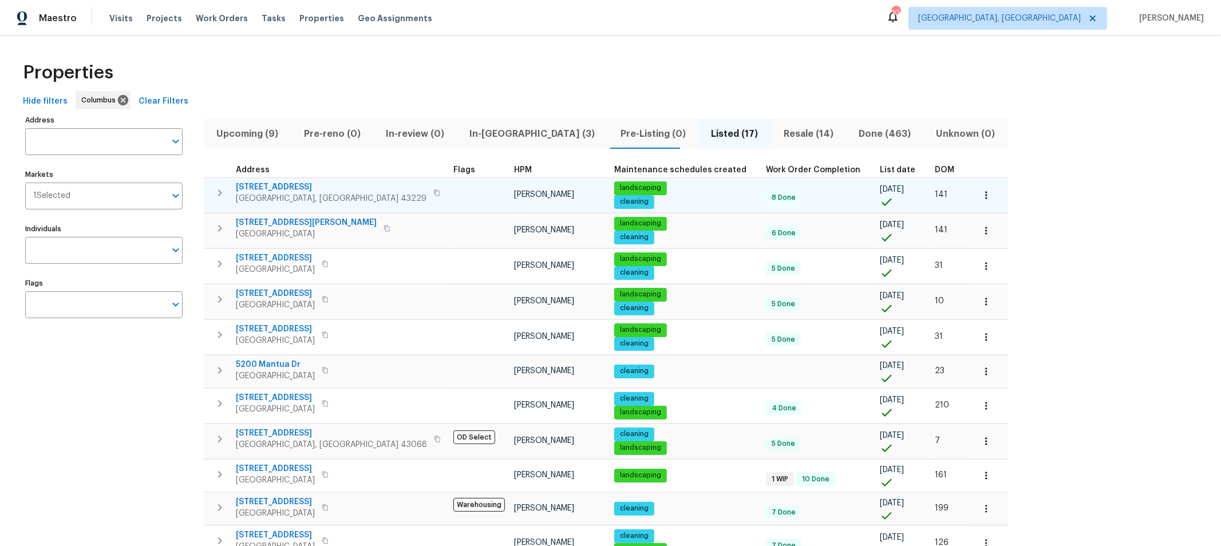
click at [985, 196] on icon "button" at bounding box center [986, 194] width 2 height 7
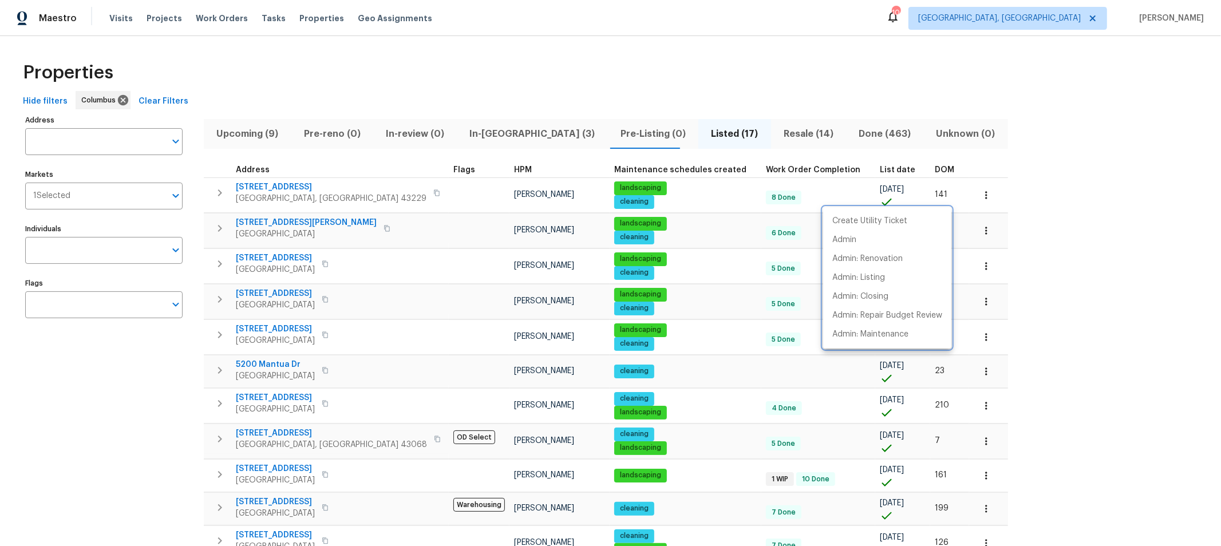
click at [1009, 244] on div at bounding box center [610, 273] width 1221 height 546
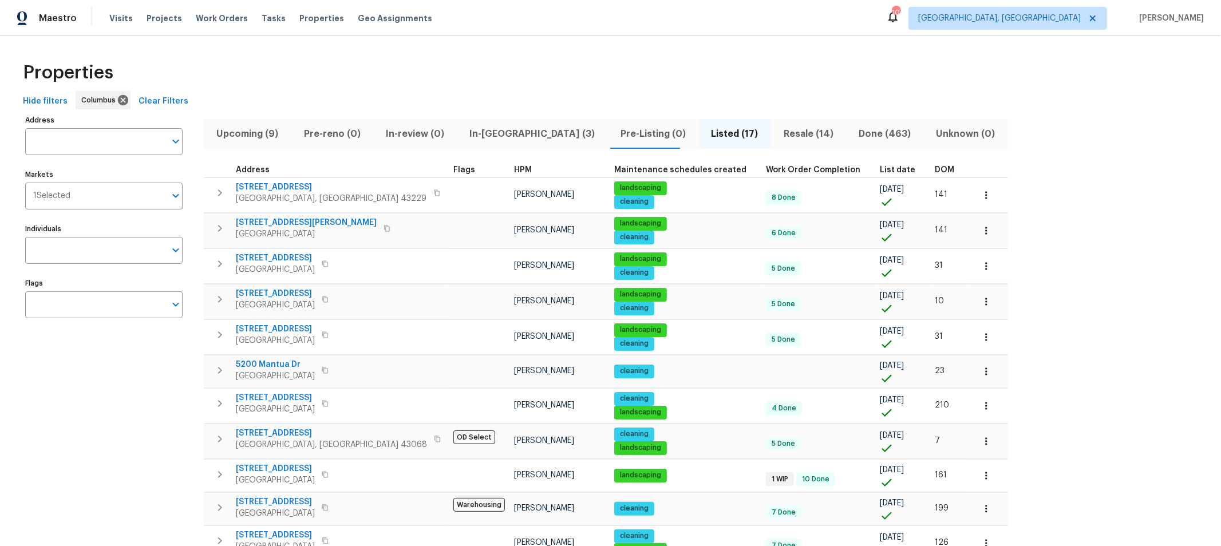
click at [935, 169] on span "DOM" at bounding box center [944, 170] width 19 height 8
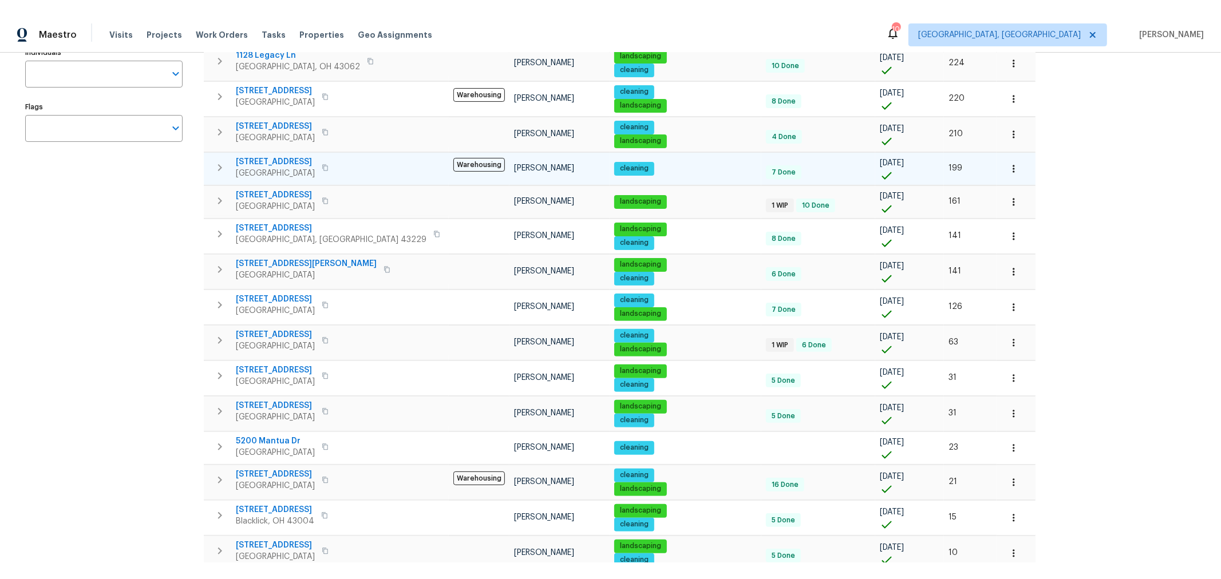
scroll to position [283, 0]
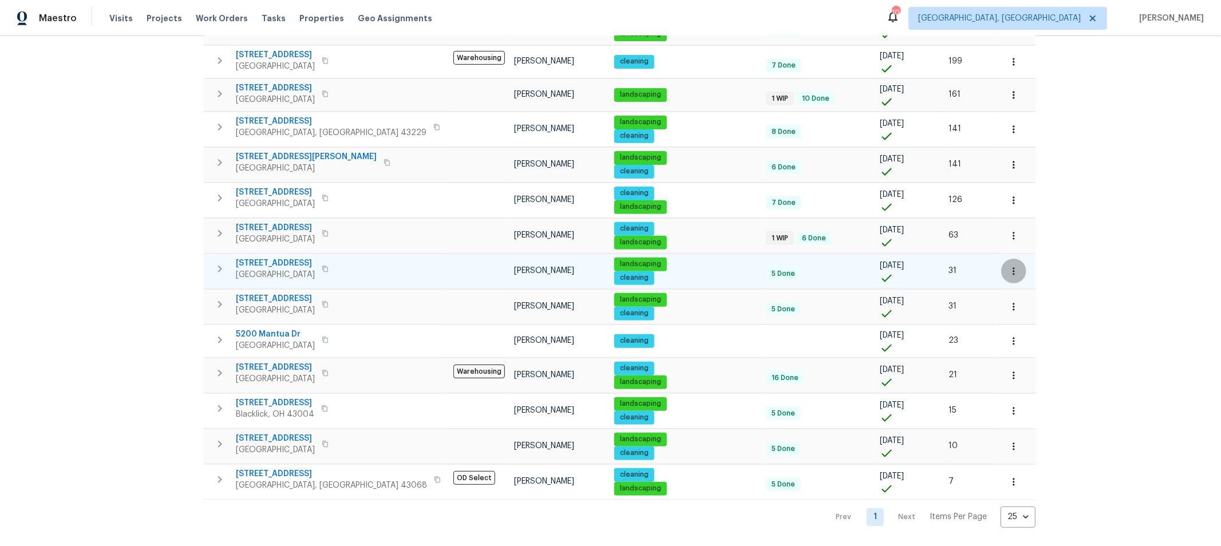
click at [1008, 266] on icon "button" at bounding box center [1013, 271] width 11 height 11
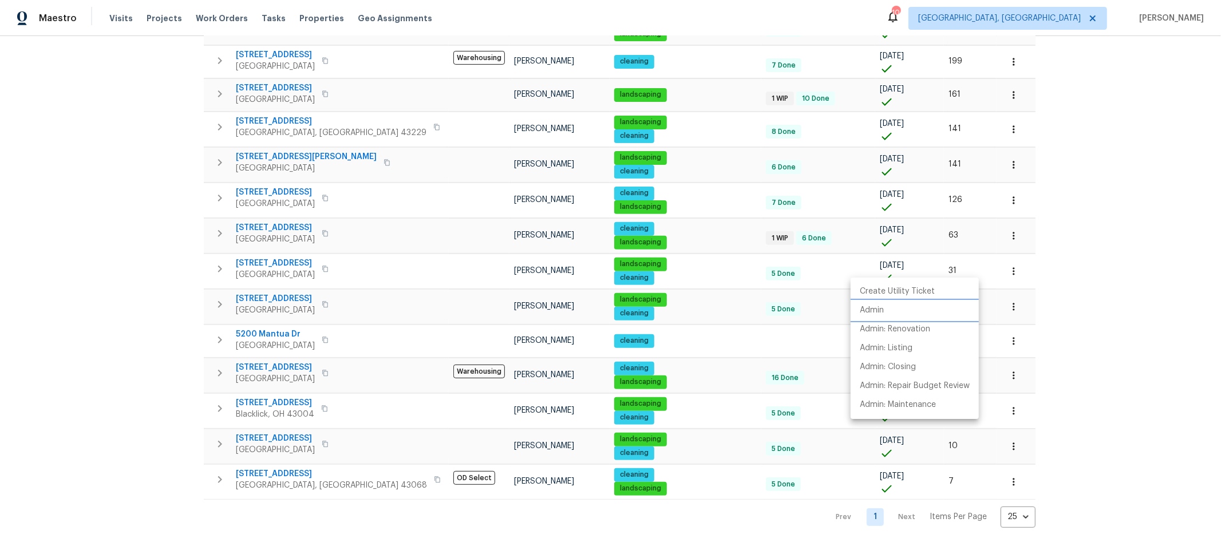
click at [888, 309] on li "Admin" at bounding box center [915, 310] width 128 height 19
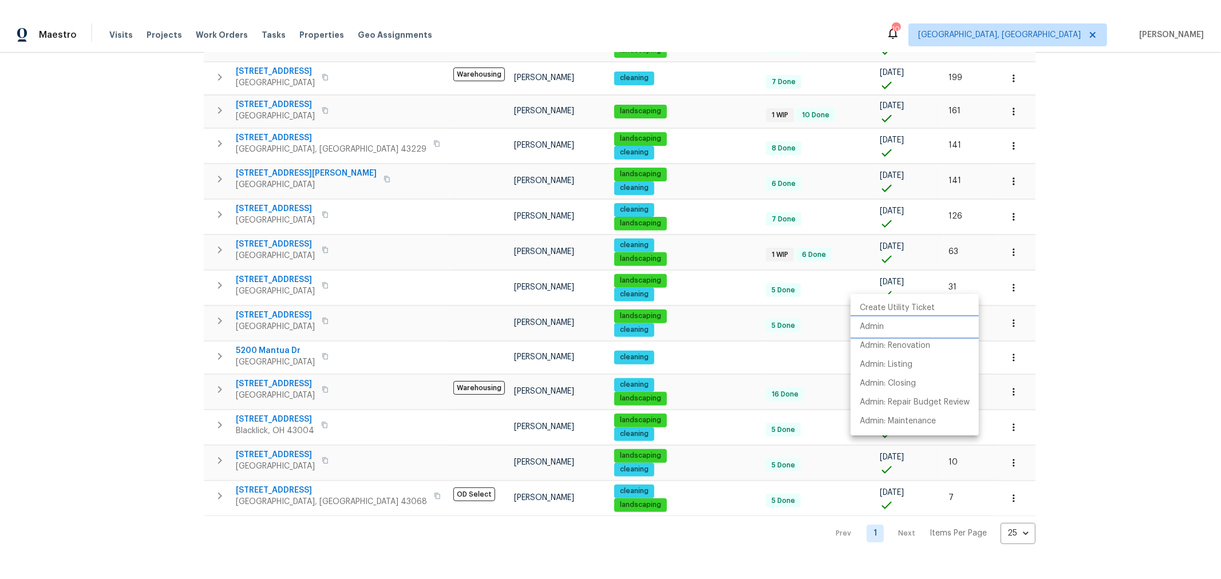
scroll to position [250, 0]
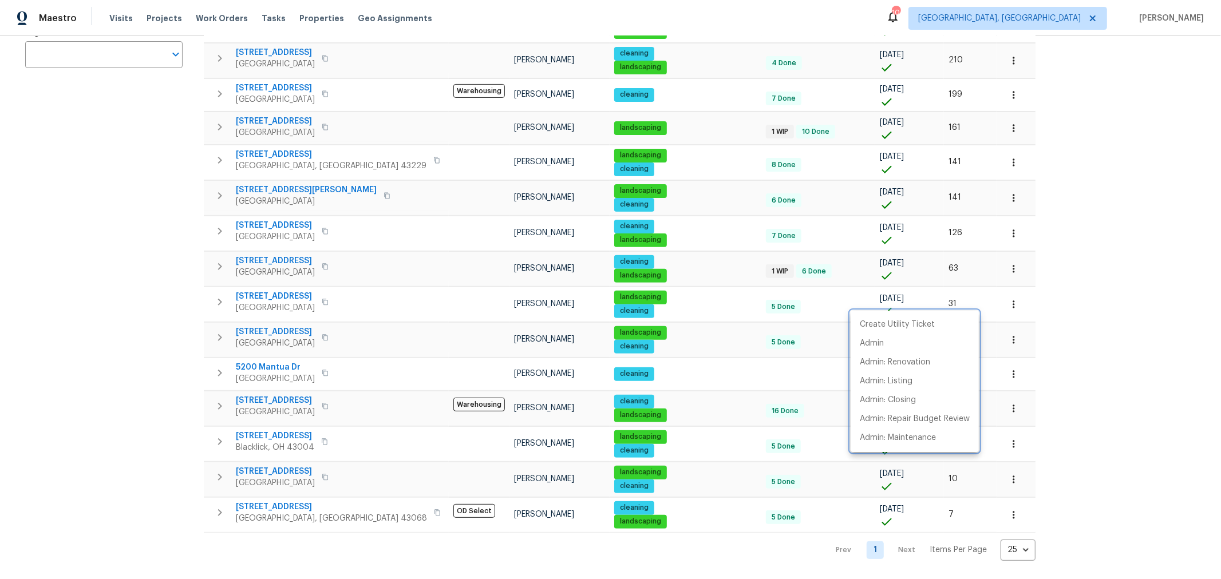
click at [1021, 240] on div at bounding box center [610, 289] width 1221 height 579
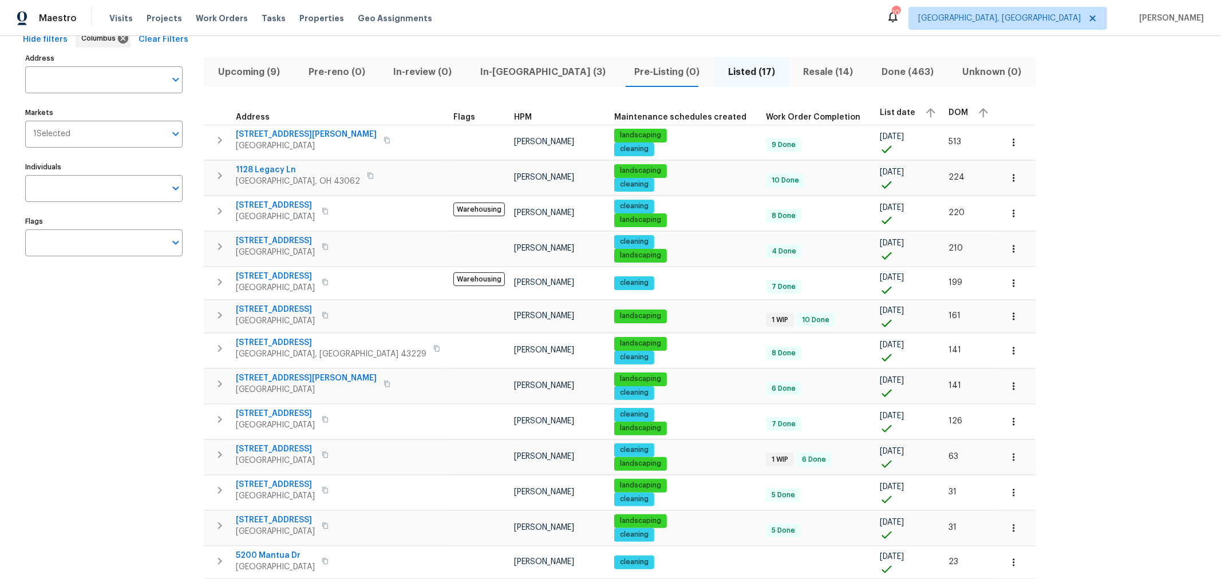
scroll to position [63, 0]
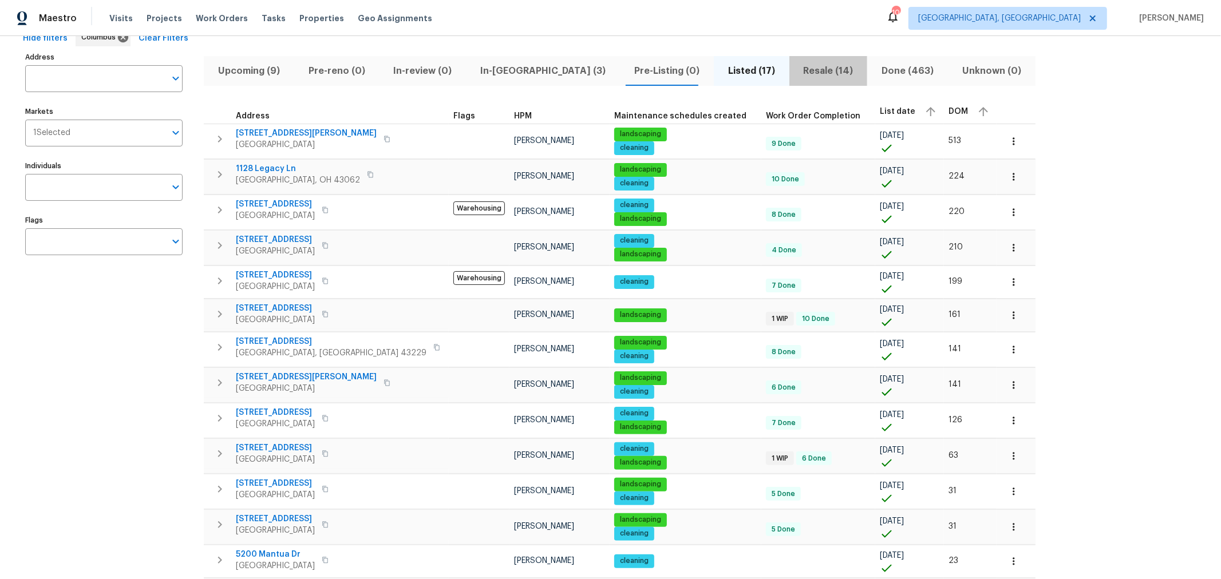
click at [796, 67] on span "Resale (14)" at bounding box center [828, 71] width 65 height 16
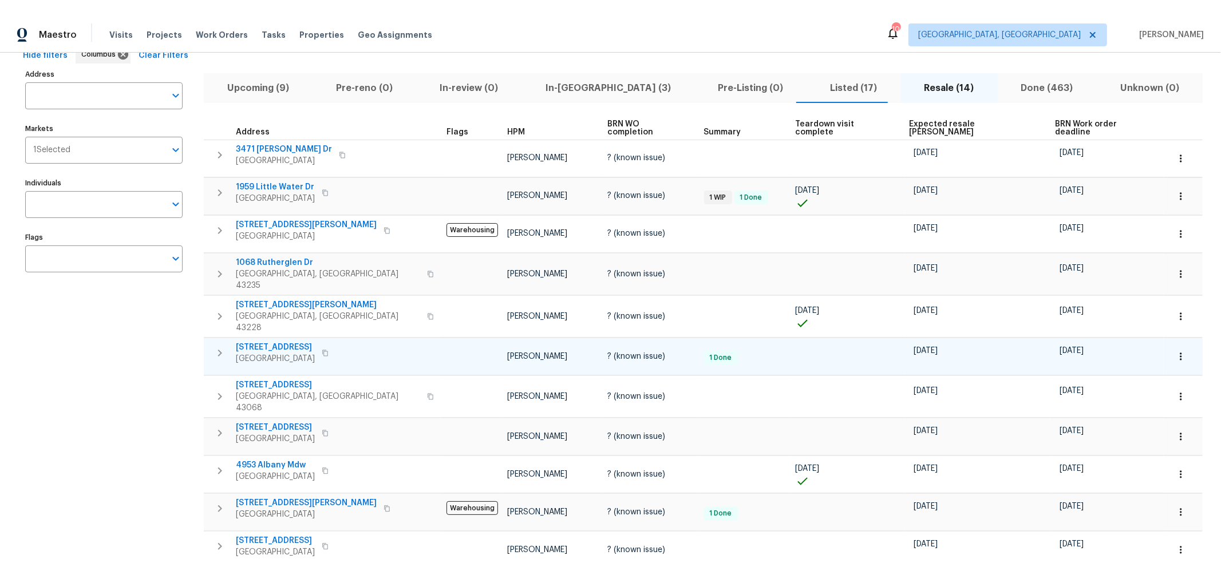
scroll to position [63, 0]
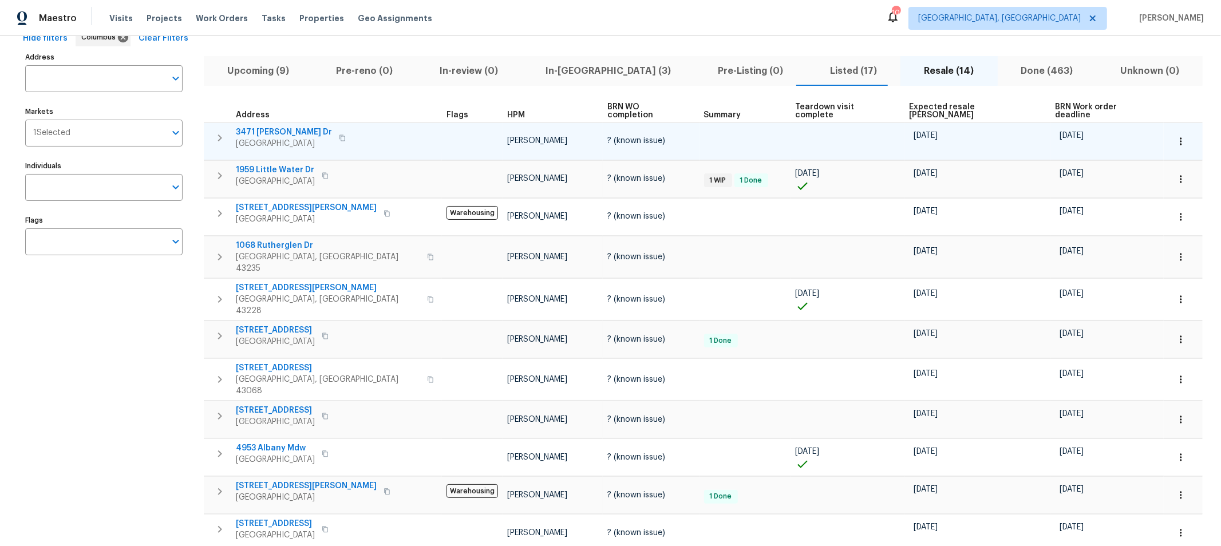
click at [215, 131] on icon "button" at bounding box center [220, 138] width 14 height 14
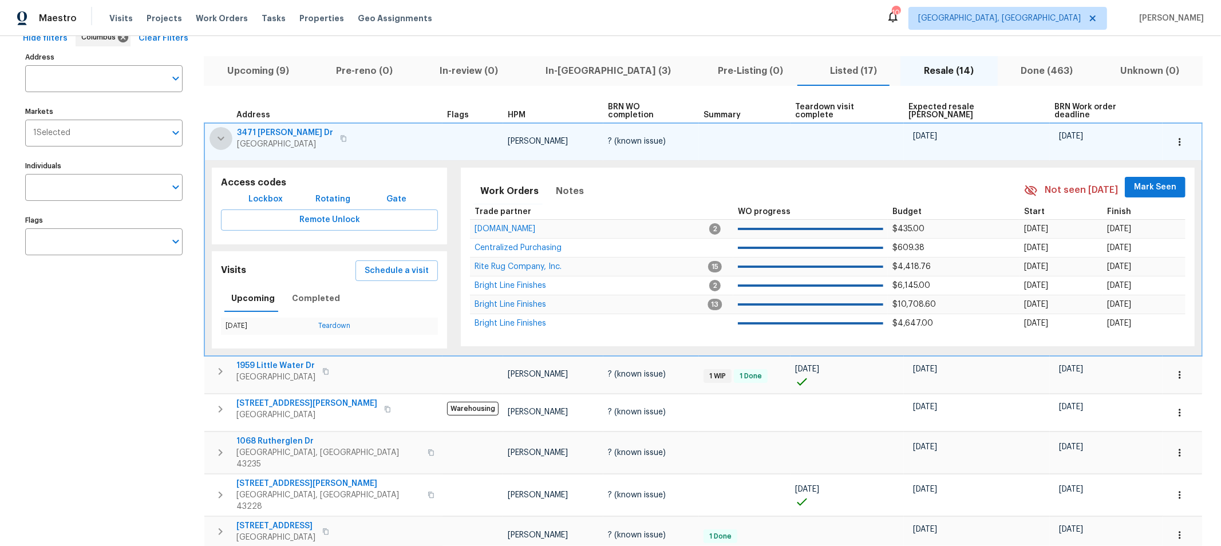
click at [215, 132] on icon "button" at bounding box center [221, 139] width 14 height 14
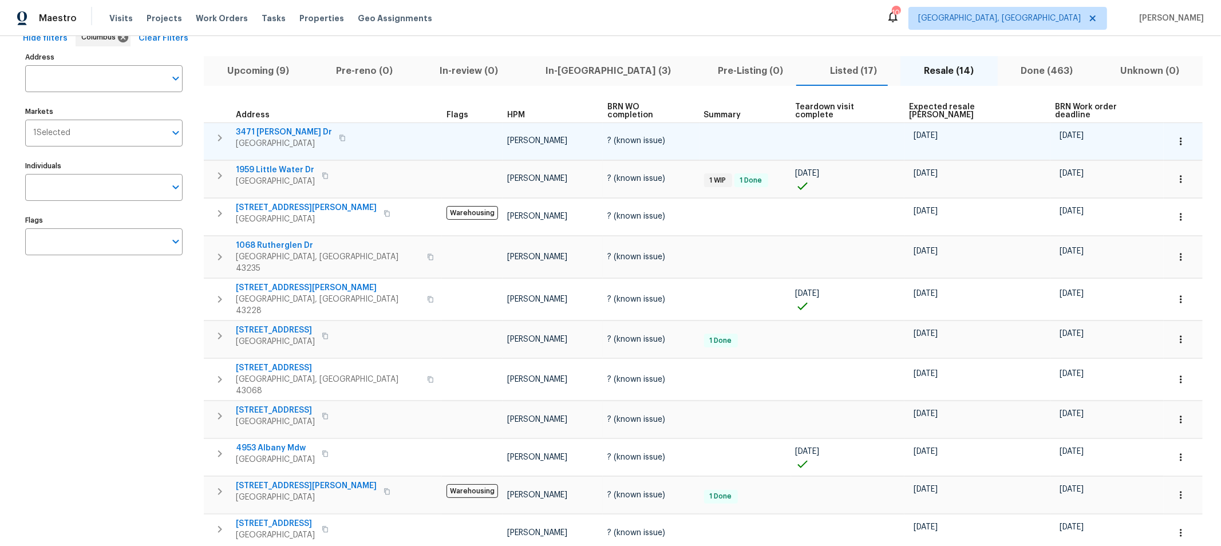
click at [250, 127] on span "3471 Marlin Dr" at bounding box center [284, 132] width 96 height 11
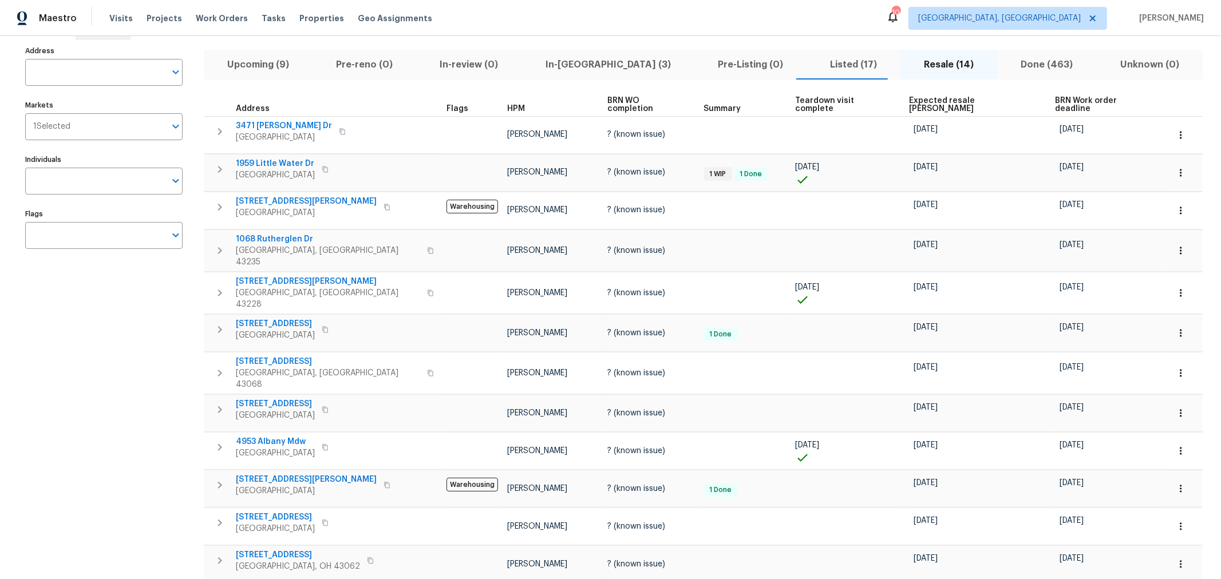
scroll to position [70, 0]
click at [1103, 115] on div "Address Address Markets 1 Selected Markets Individuals Individuals Flags Flags …" at bounding box center [610, 364] width 1184 height 644
click at [244, 58] on span "Upcoming (9)" at bounding box center [258, 64] width 95 height 16
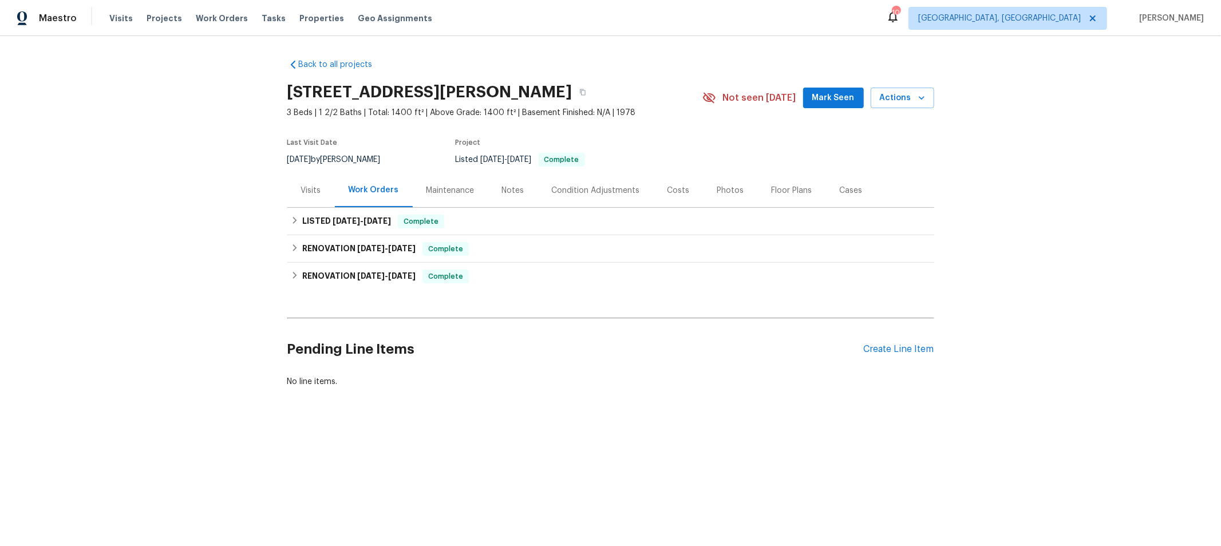
click at [662, 195] on div "Costs" at bounding box center [679, 190] width 50 height 34
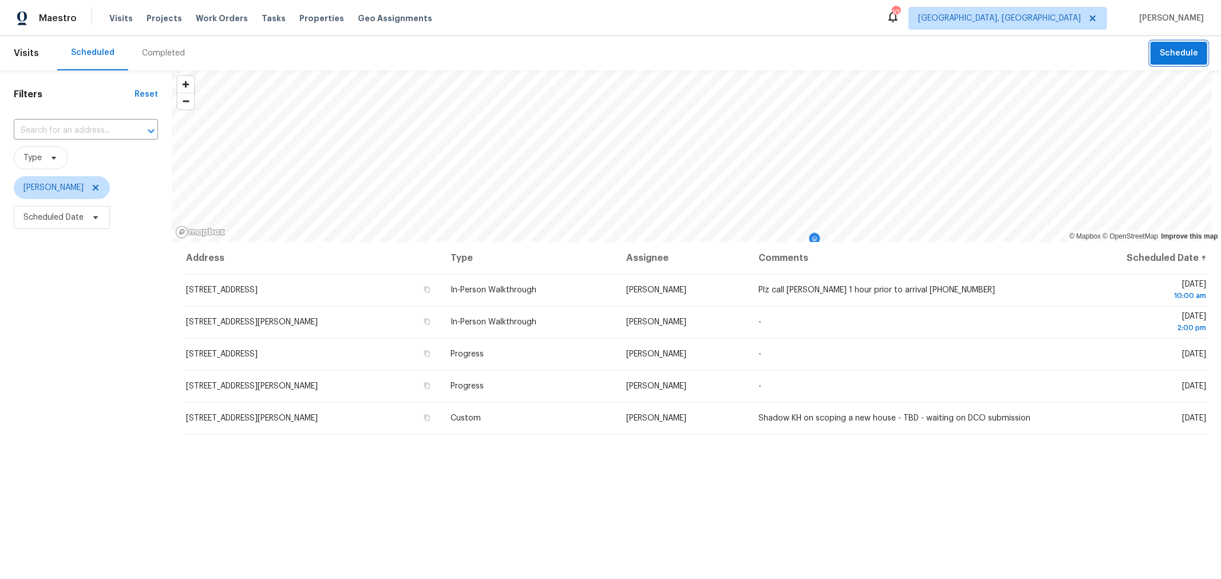
click at [1168, 55] on span "Schedule" at bounding box center [1179, 53] width 38 height 14
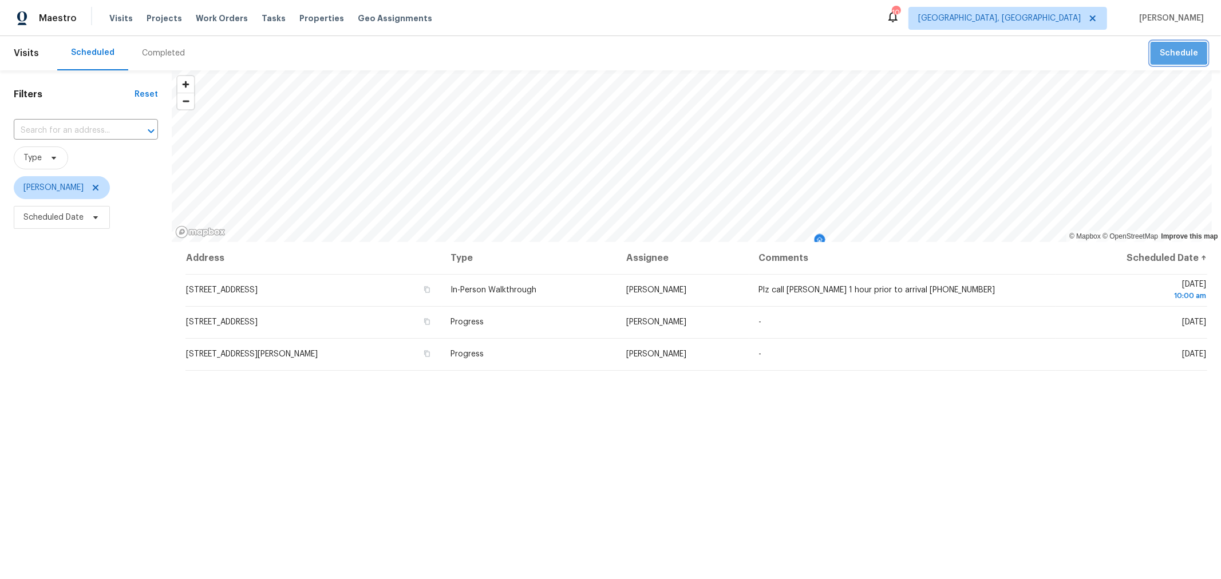
click at [1151, 47] on button "Schedule" at bounding box center [1179, 53] width 57 height 23
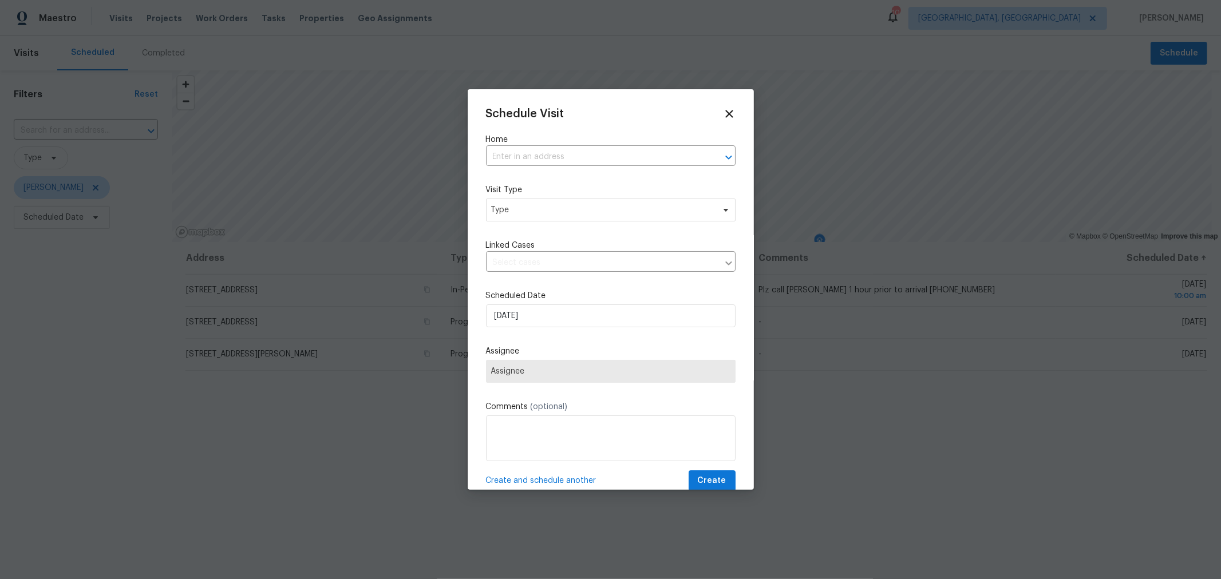
click at [568, 147] on div "Home ​" at bounding box center [611, 150] width 250 height 32
click at [569, 156] on input "text" at bounding box center [595, 157] width 218 height 18
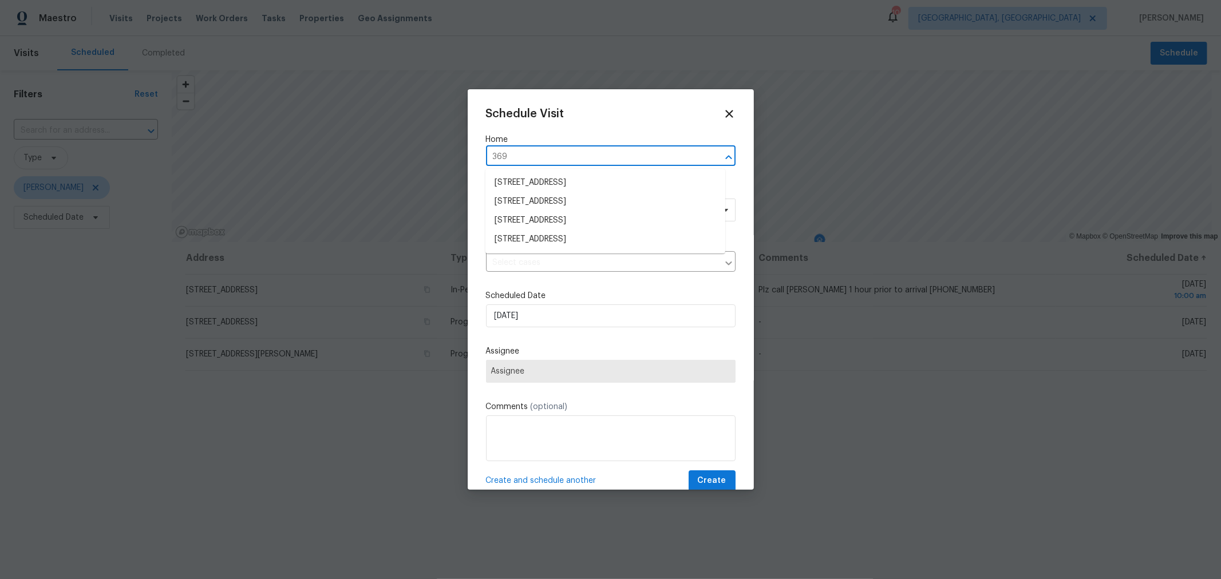
type input "3692"
click at [564, 178] on li "3692 Fountain Cove Ln, Grove City, OH 43123" at bounding box center [605, 182] width 240 height 19
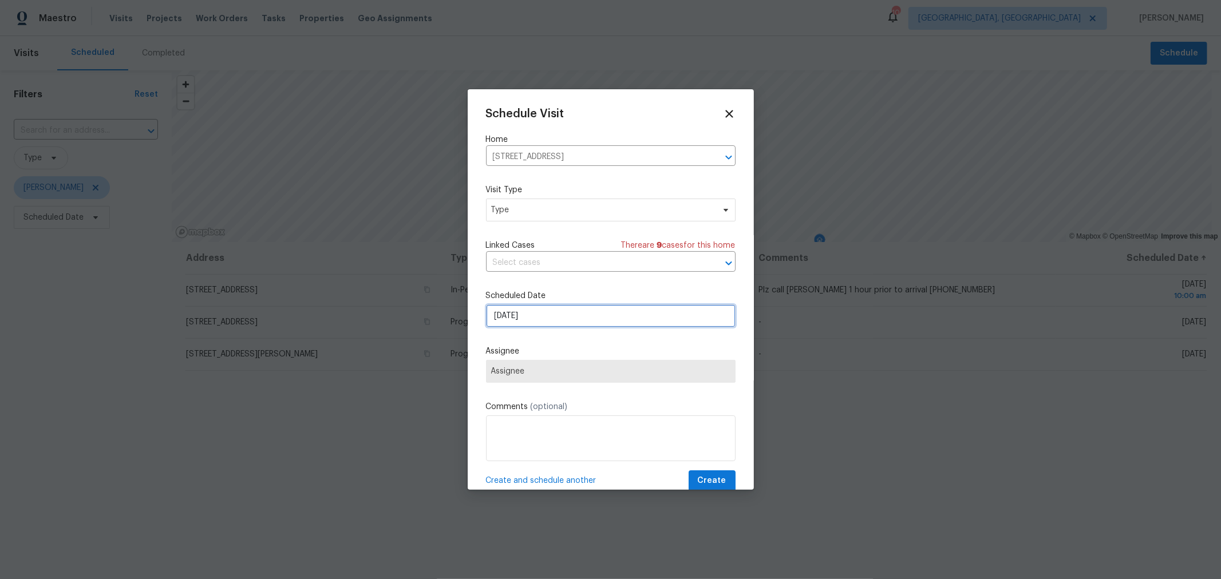
click at [562, 322] on input "10/3/2025" at bounding box center [611, 316] width 250 height 23
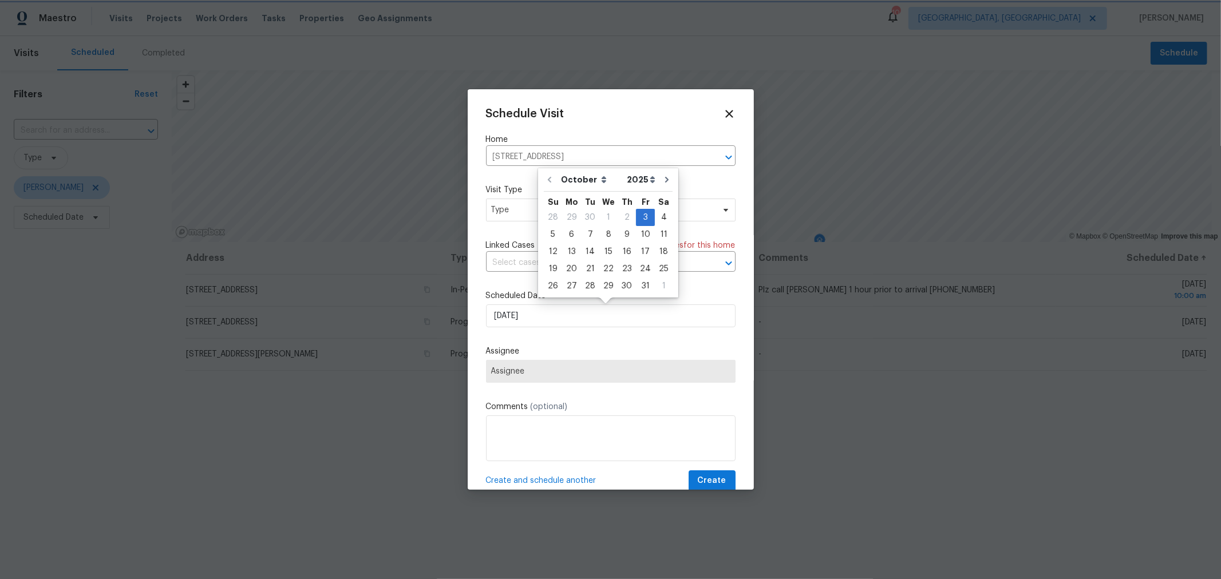
click at [579, 343] on div "Schedule Visit Home 3692 Fountain Cove Ln, Grove City, OH 43123 ​ Visit Type Ty…" at bounding box center [611, 300] width 250 height 384
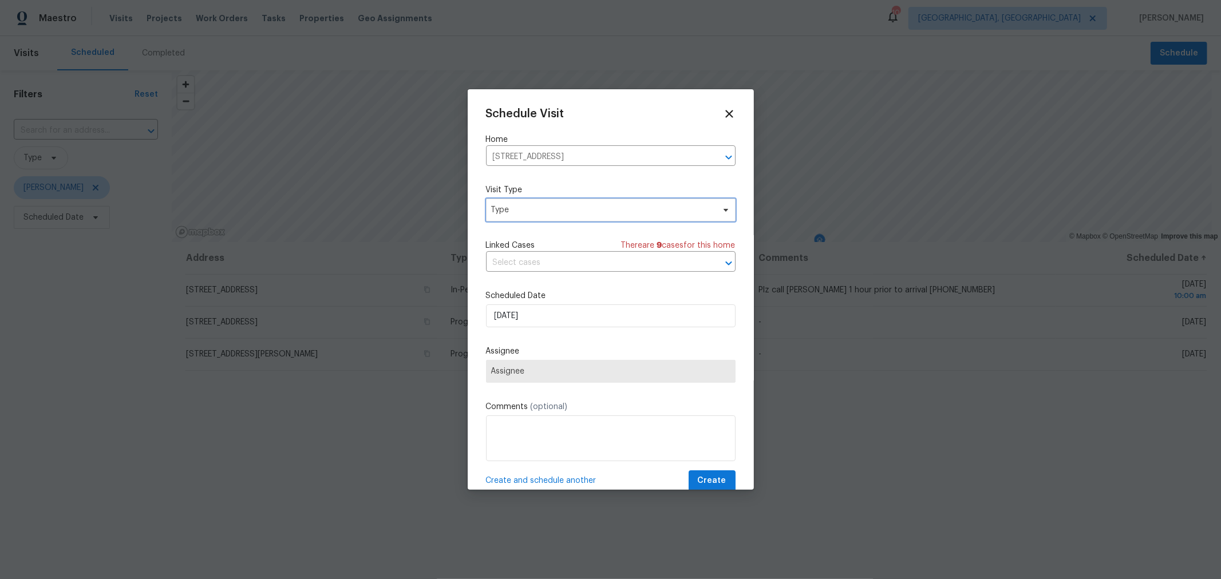
click at [568, 205] on span "Type" at bounding box center [602, 209] width 223 height 11
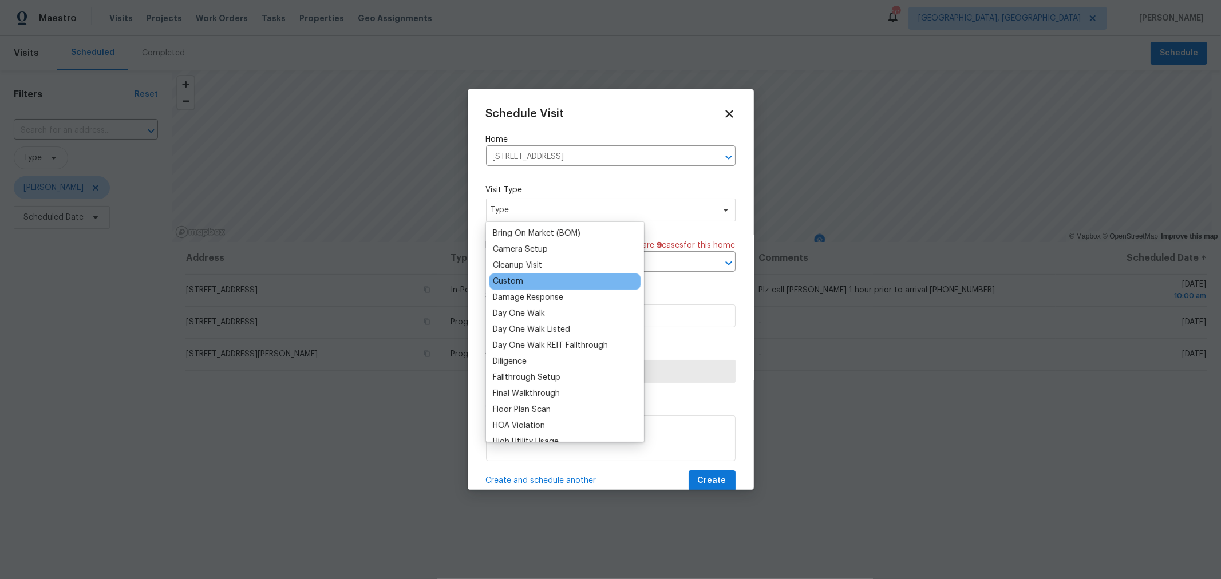
scroll to position [127, 0]
click at [511, 279] on div "Custom" at bounding box center [508, 281] width 30 height 11
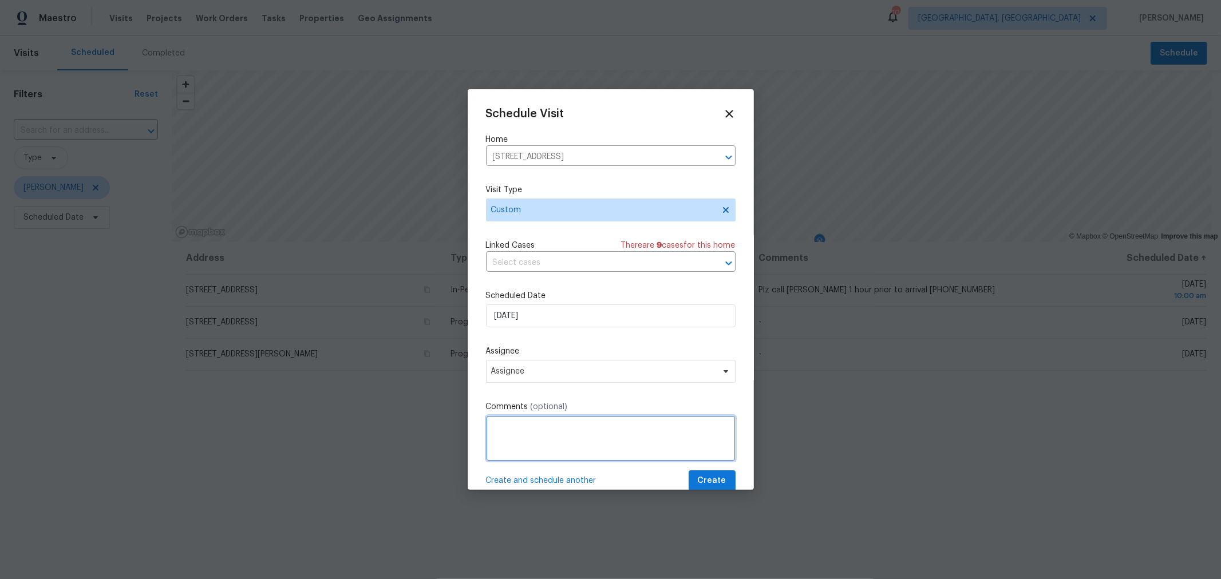
click at [539, 430] on textarea at bounding box center [611, 439] width 250 height 46
type textarea "W"
type textarea "QC LWO"
click at [591, 346] on div "Schedule Visit Home 3692 Fountain Cove Ln, Grove City, OH 43123 ​ Visit Type Cu…" at bounding box center [611, 300] width 250 height 384
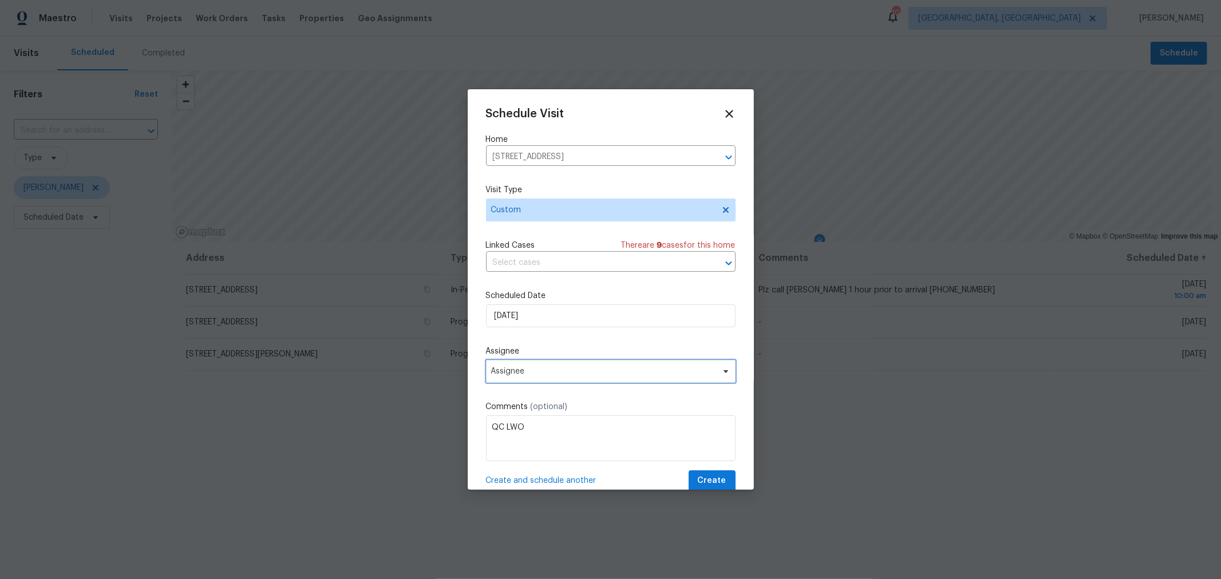
click at [579, 374] on span "Assignee" at bounding box center [603, 371] width 224 height 9
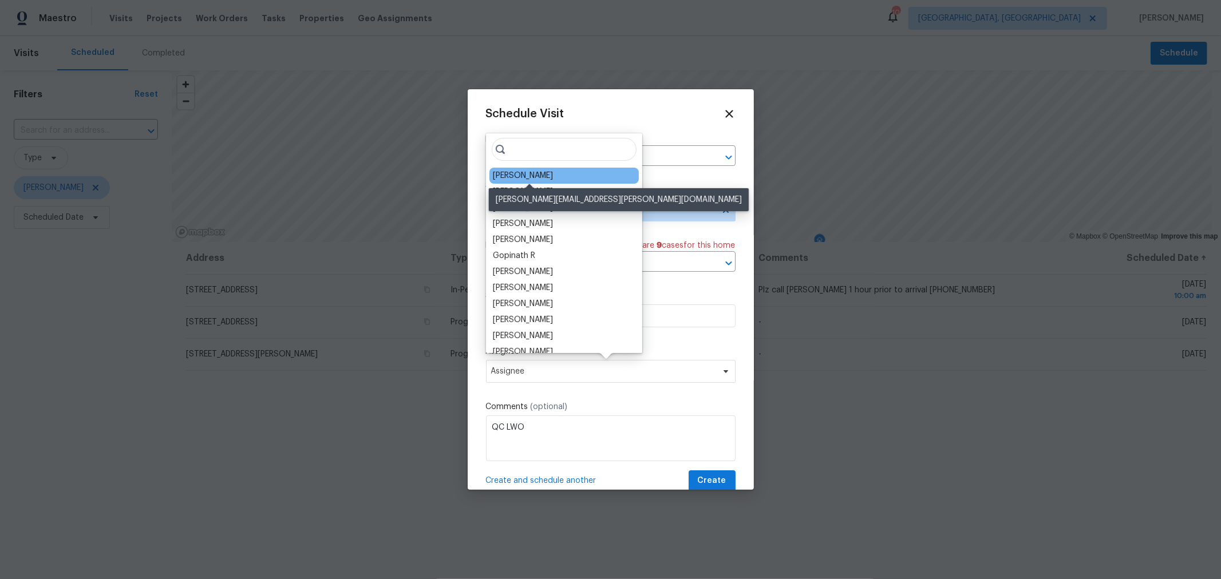
click at [547, 173] on div "[PERSON_NAME]" at bounding box center [523, 175] width 60 height 11
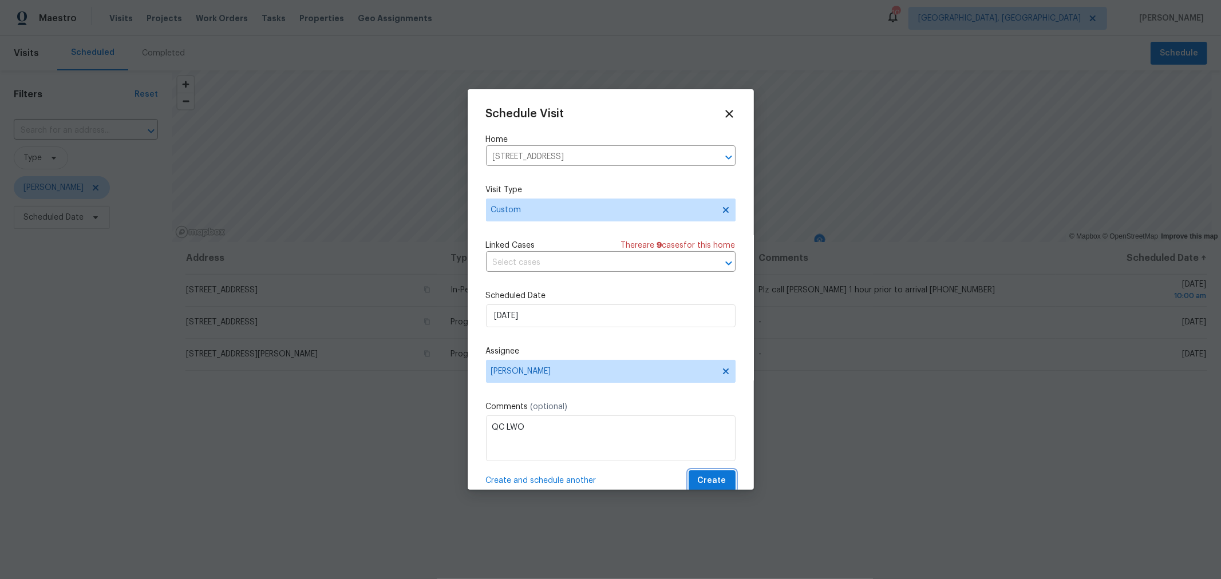
click at [703, 488] on span "Create" at bounding box center [712, 481] width 29 height 14
